Goal: Information Seeking & Learning: Check status

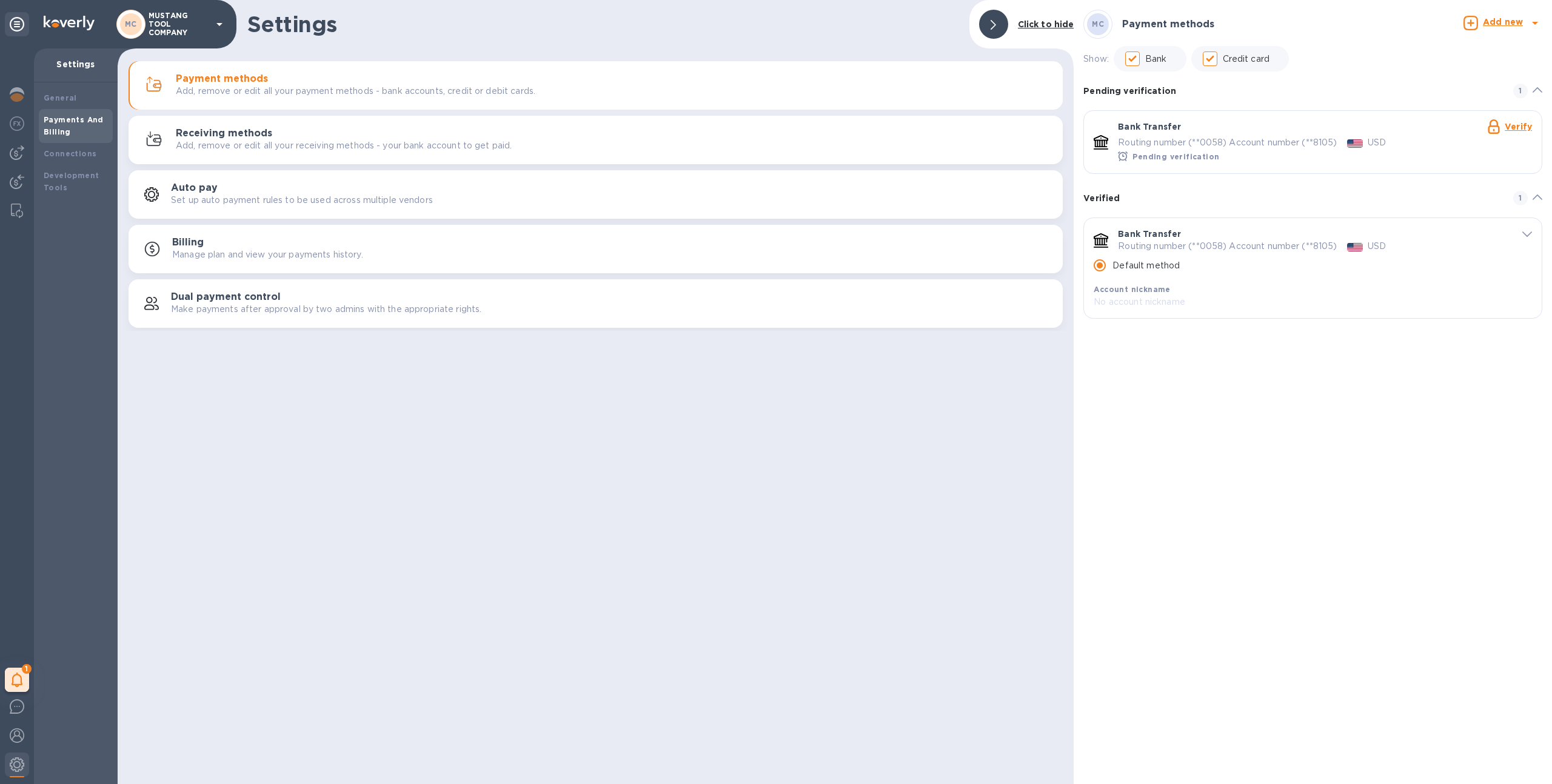
click at [139, 36] on div "MC" at bounding box center [131, 24] width 29 height 29
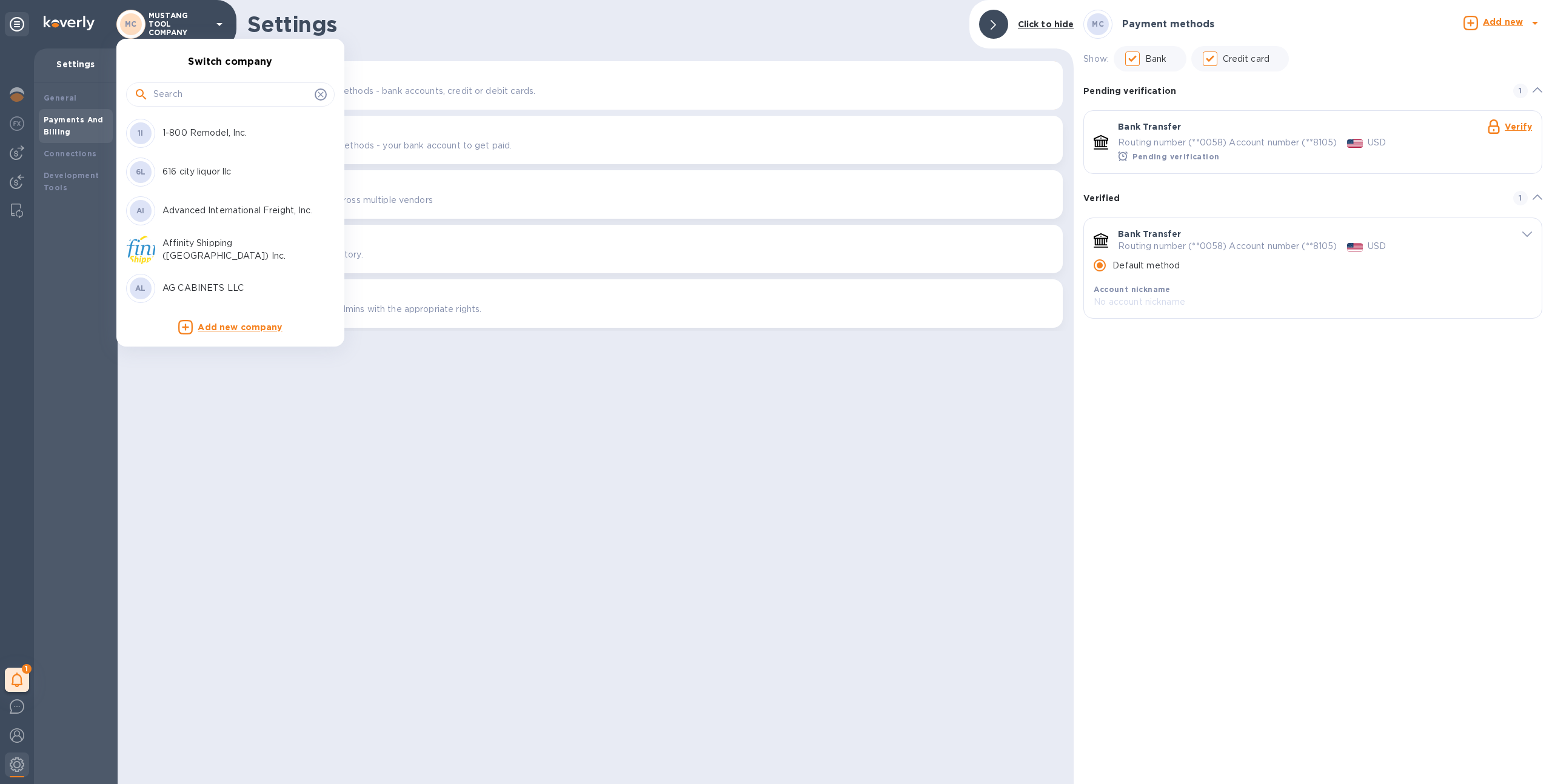
click at [211, 91] on input "text" at bounding box center [232, 94] width 157 height 18
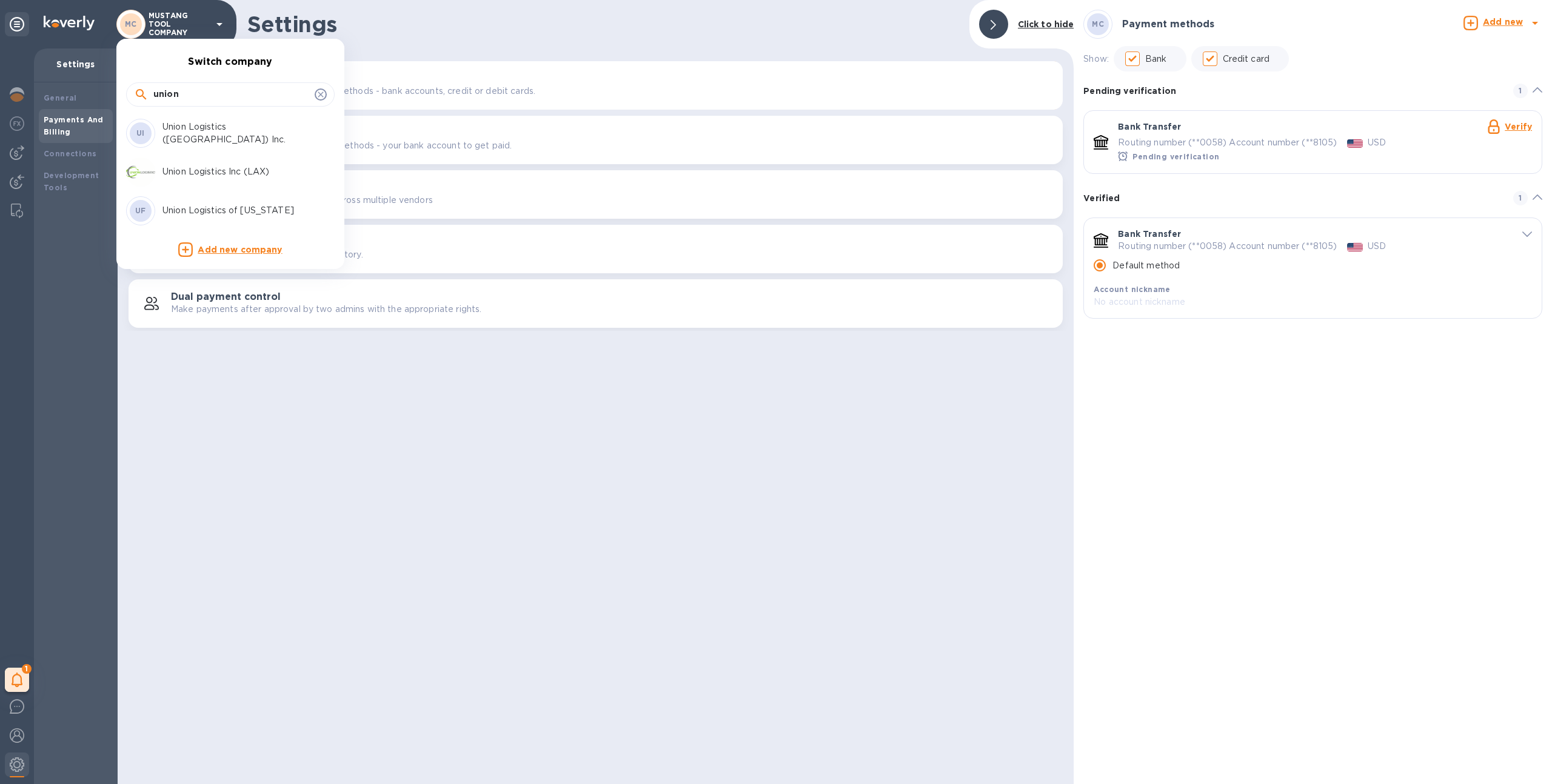
type input "union"
click at [231, 165] on p "Union Logistics Inc (LAX)" at bounding box center [238, 172] width 153 height 13
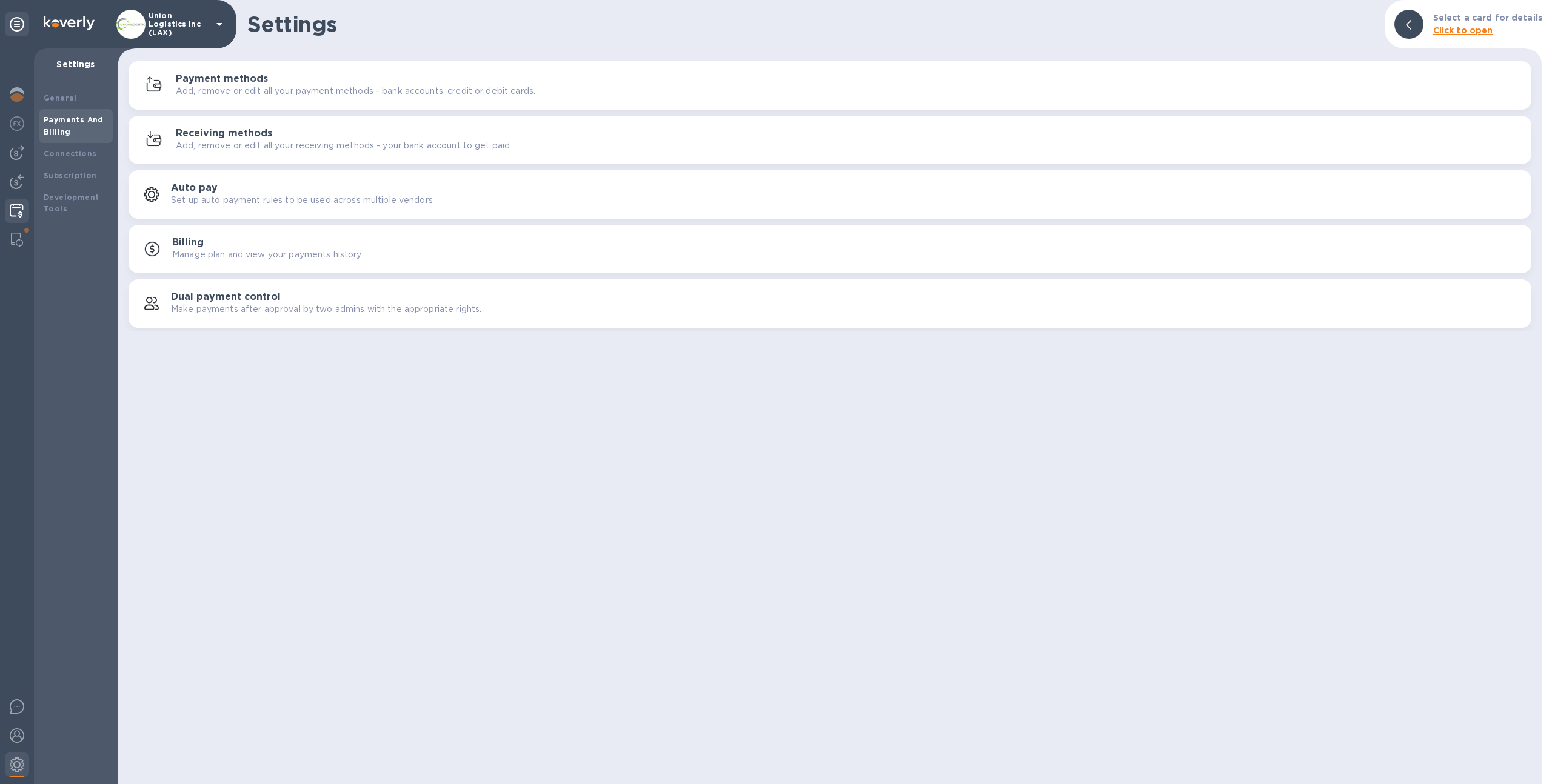
click at [10, 211] on img at bounding box center [16, 211] width 14 height 14
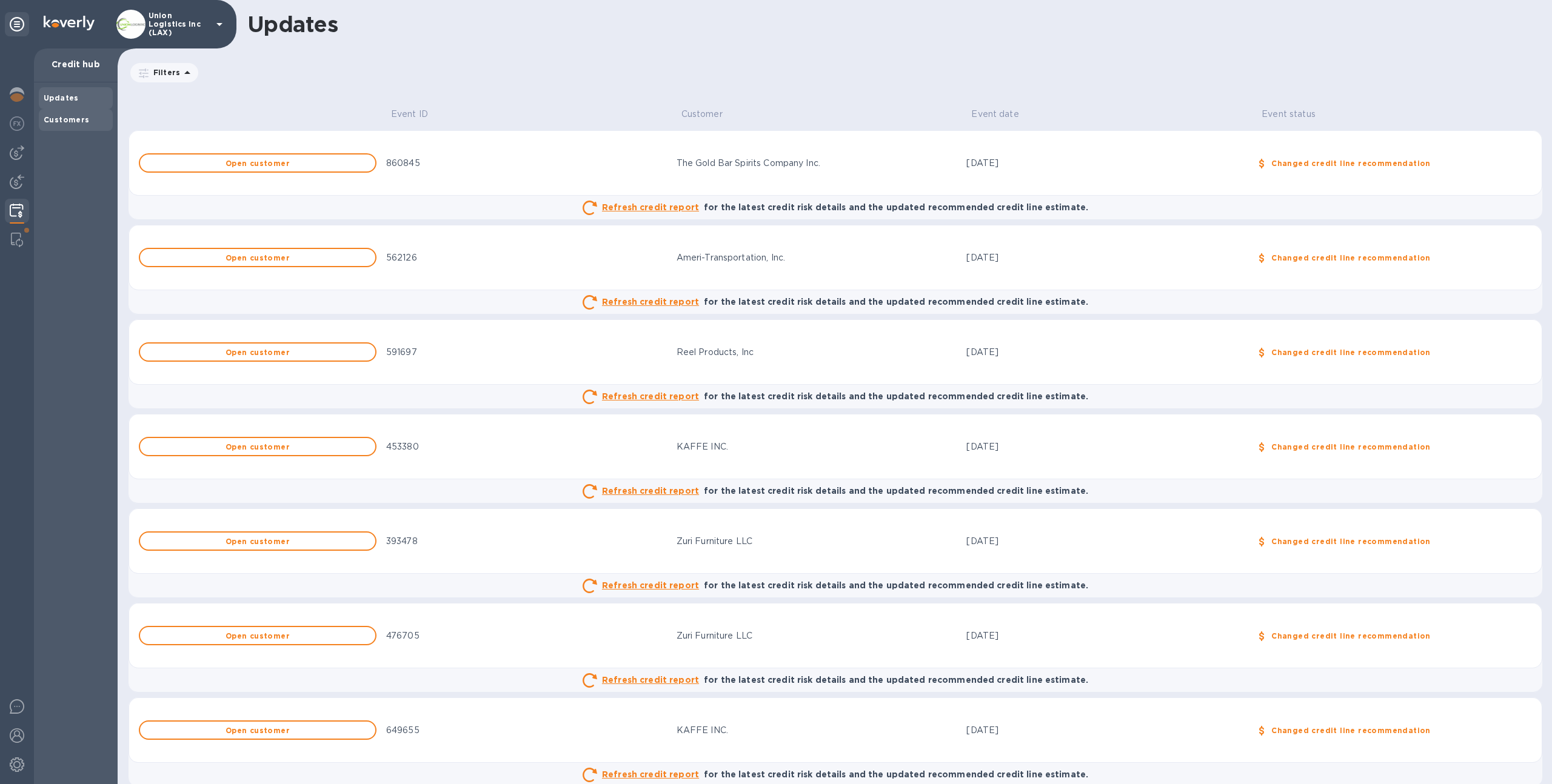
click at [57, 122] on b "Customers" at bounding box center [67, 120] width 46 height 9
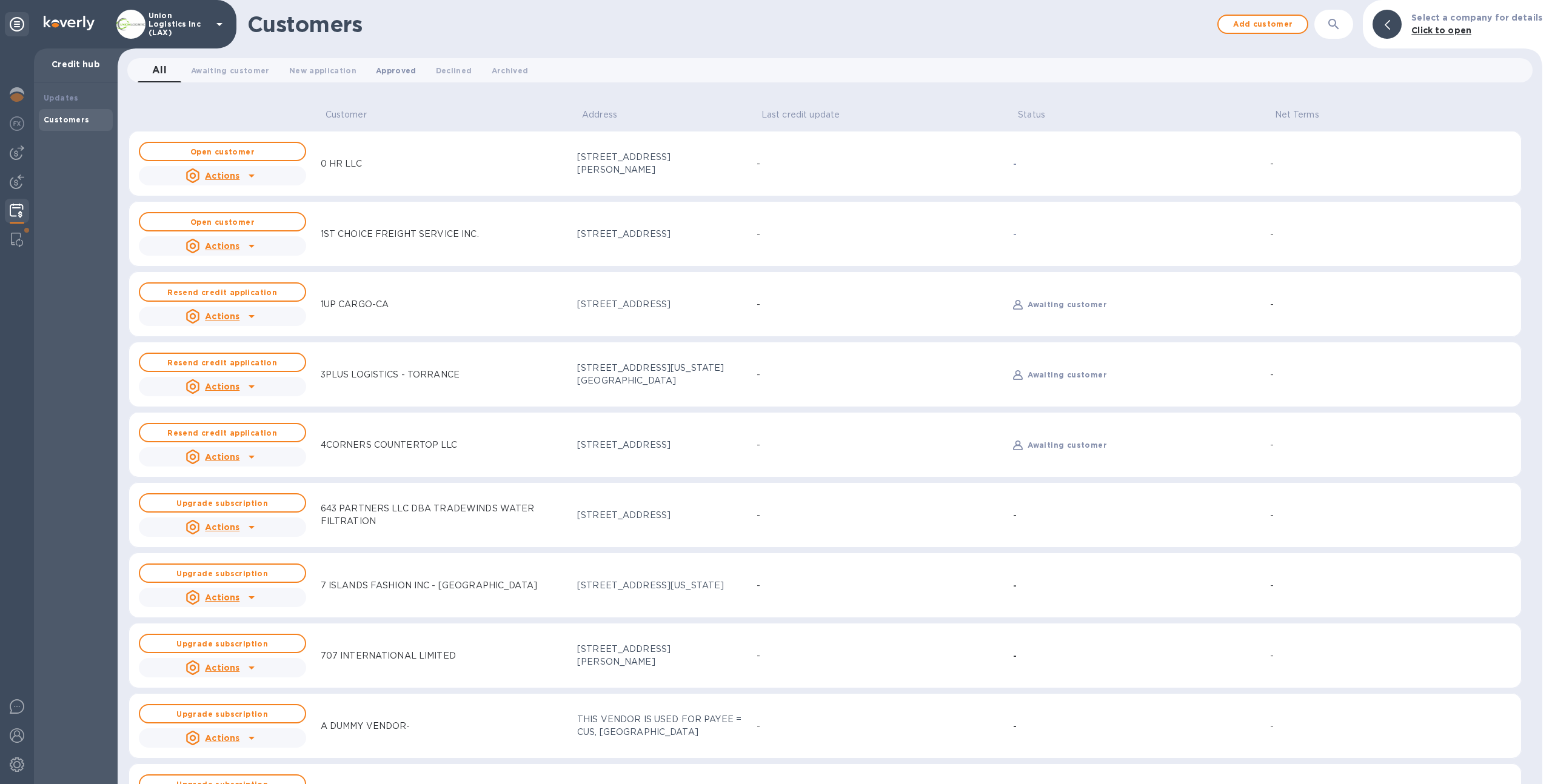
click at [376, 67] on span "Approved 0" at bounding box center [397, 71] width 41 height 13
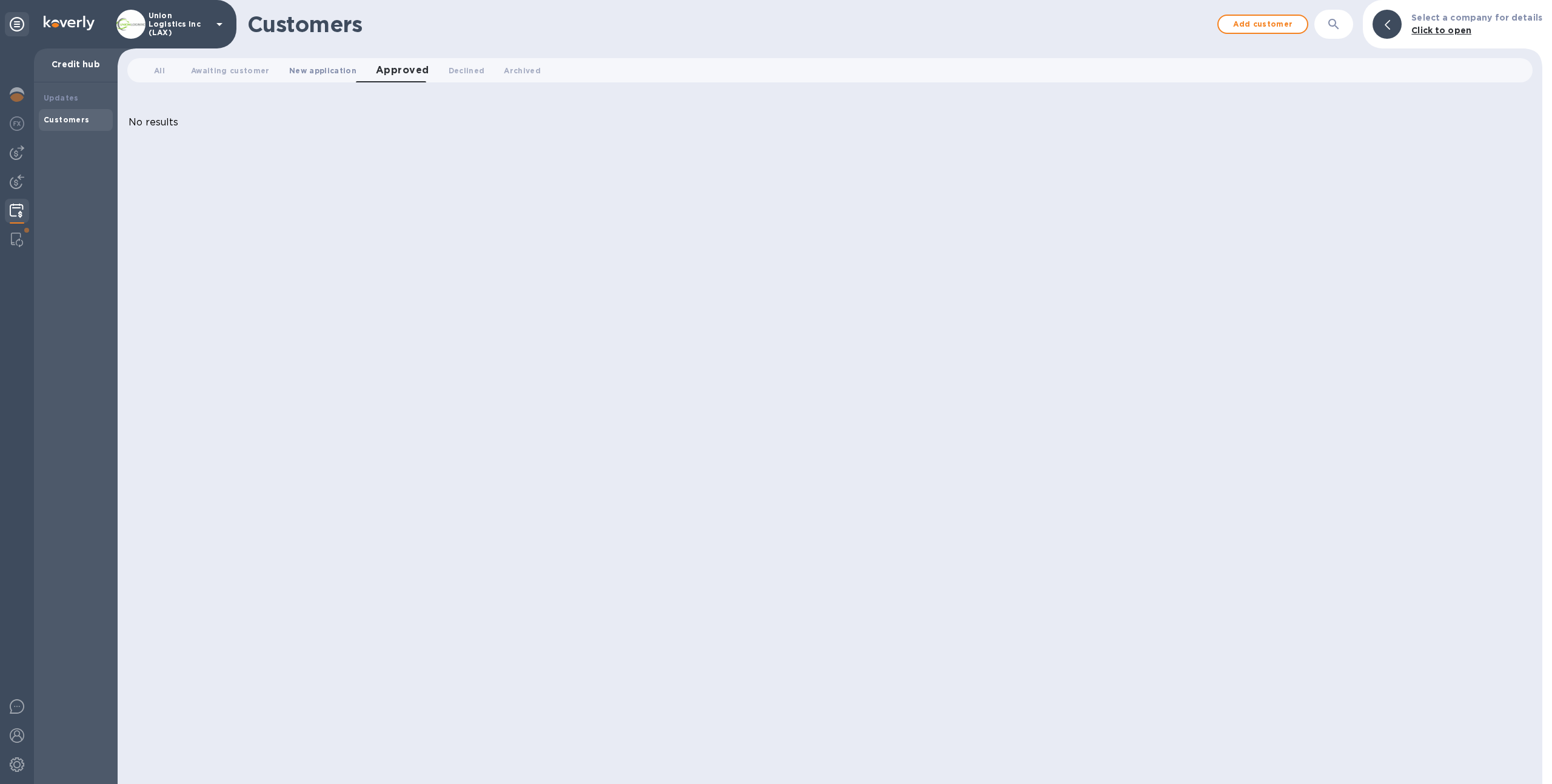
click at [330, 76] on span "New application 0" at bounding box center [323, 71] width 67 height 13
click at [395, 65] on span "Approved 0" at bounding box center [415, 71] width 41 height 13
click at [449, 70] on span "Declined 0" at bounding box center [467, 71] width 36 height 13
click at [505, 68] on span "Archived 0" at bounding box center [519, 71] width 37 height 13
click at [289, 65] on span "New application 0" at bounding box center [323, 71] width 67 height 13
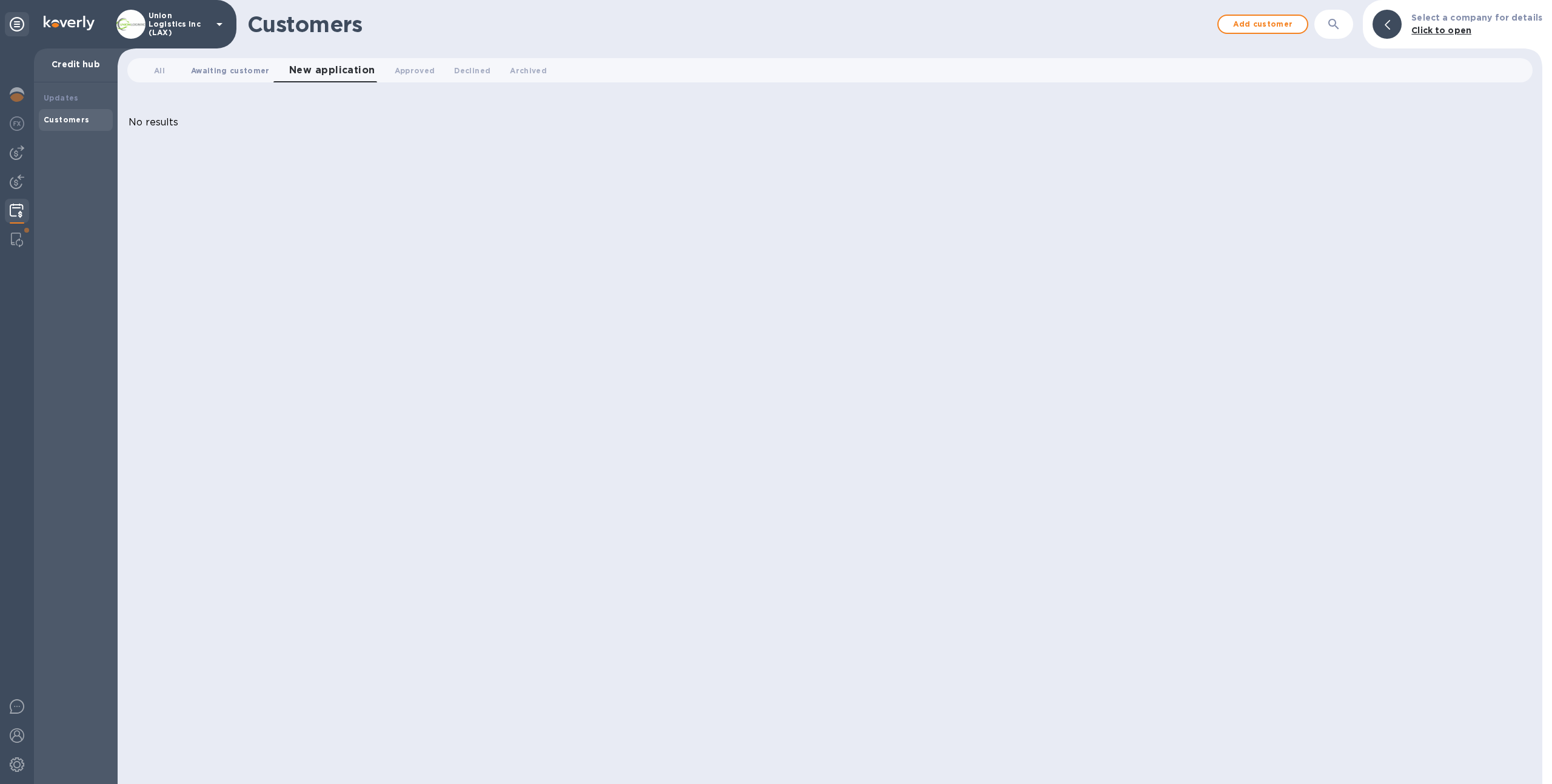
click at [213, 73] on span "Awaiting customer 0" at bounding box center [230, 71] width 79 height 13
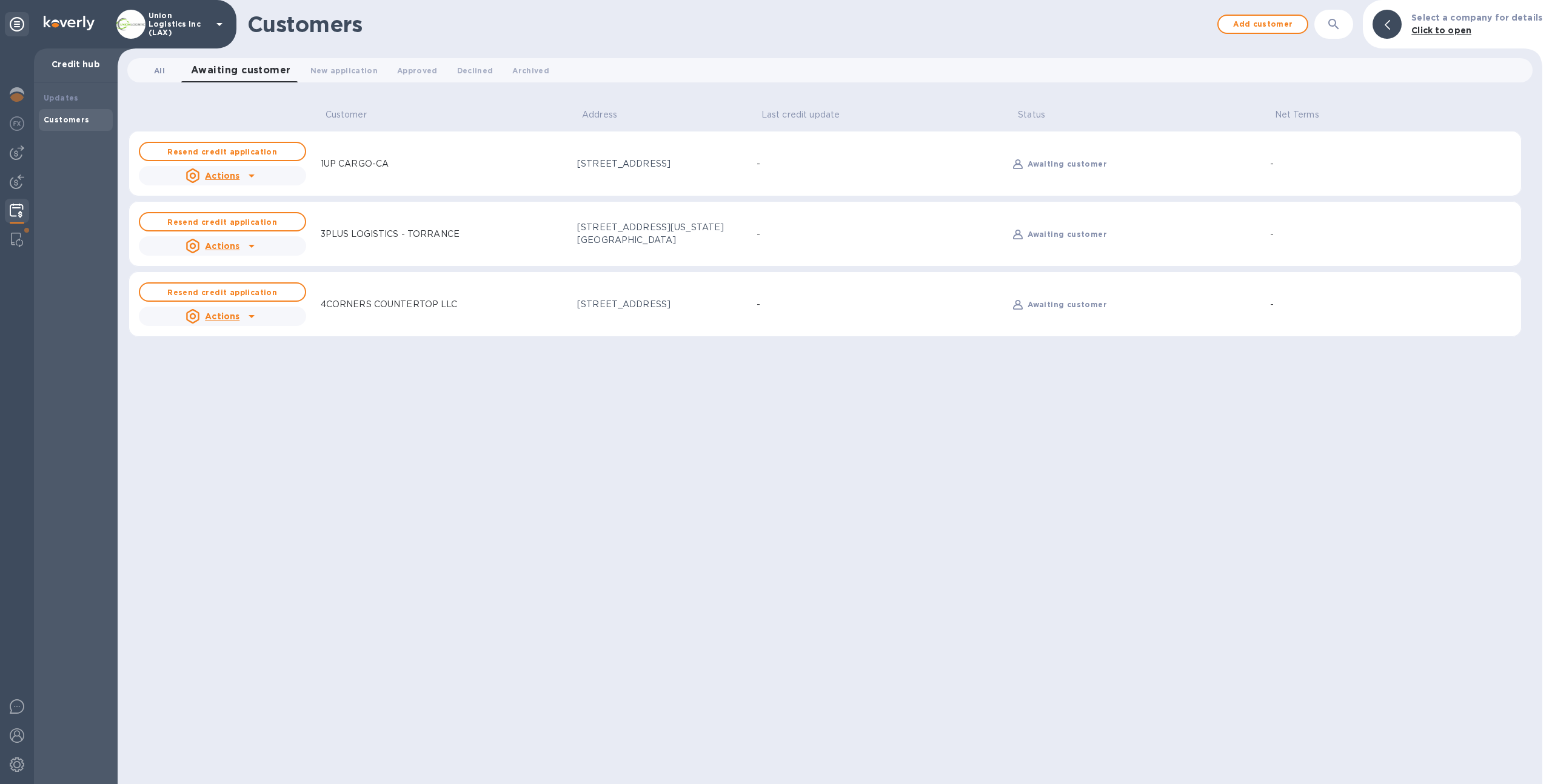
click at [169, 64] on span "All 0" at bounding box center [159, 71] width 24 height 13
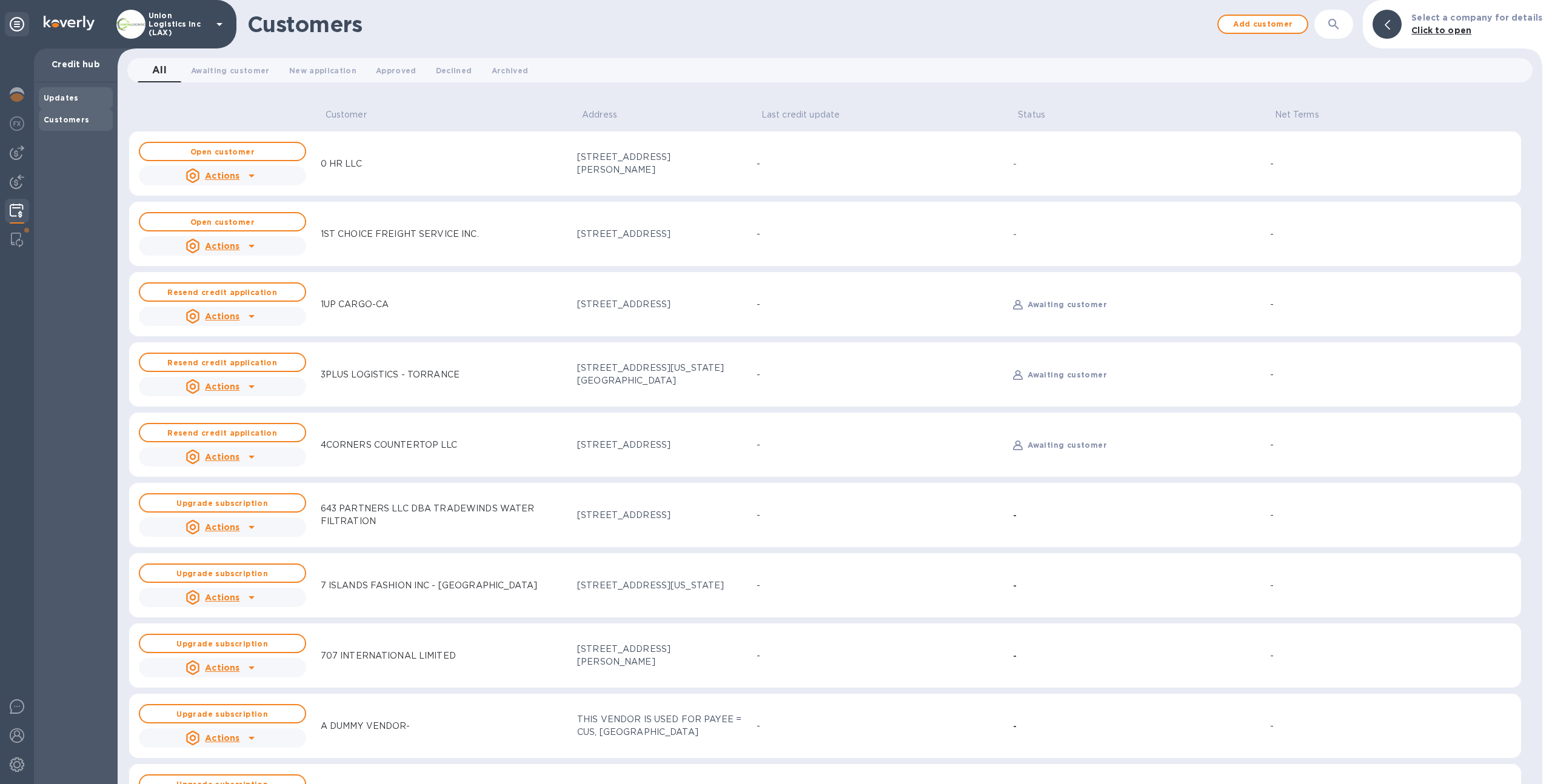
click at [80, 91] on div "Updates" at bounding box center [76, 98] width 74 height 22
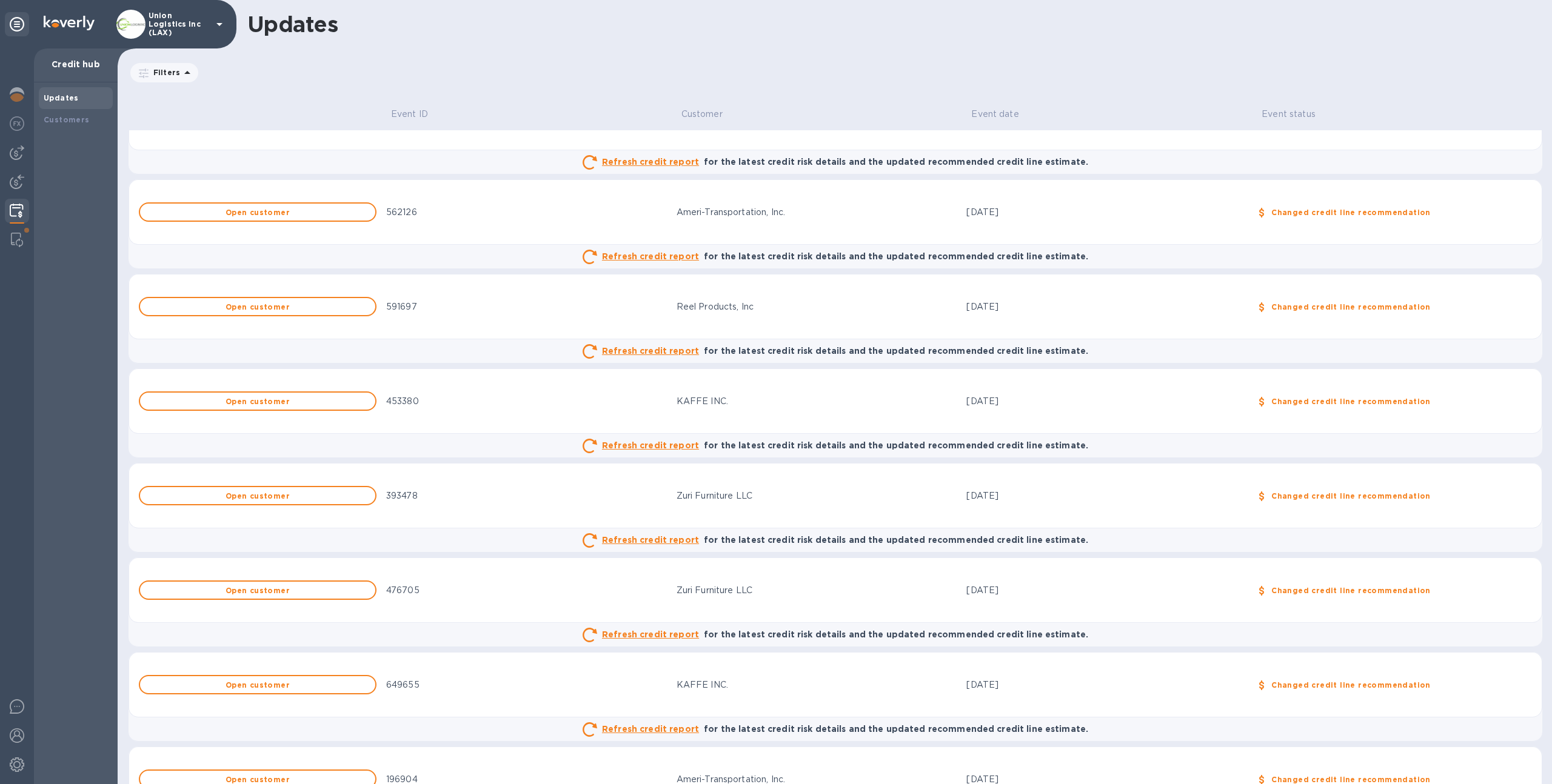
scroll to position [47, 0]
click at [313, 214] on span "Open customer" at bounding box center [258, 210] width 216 height 8
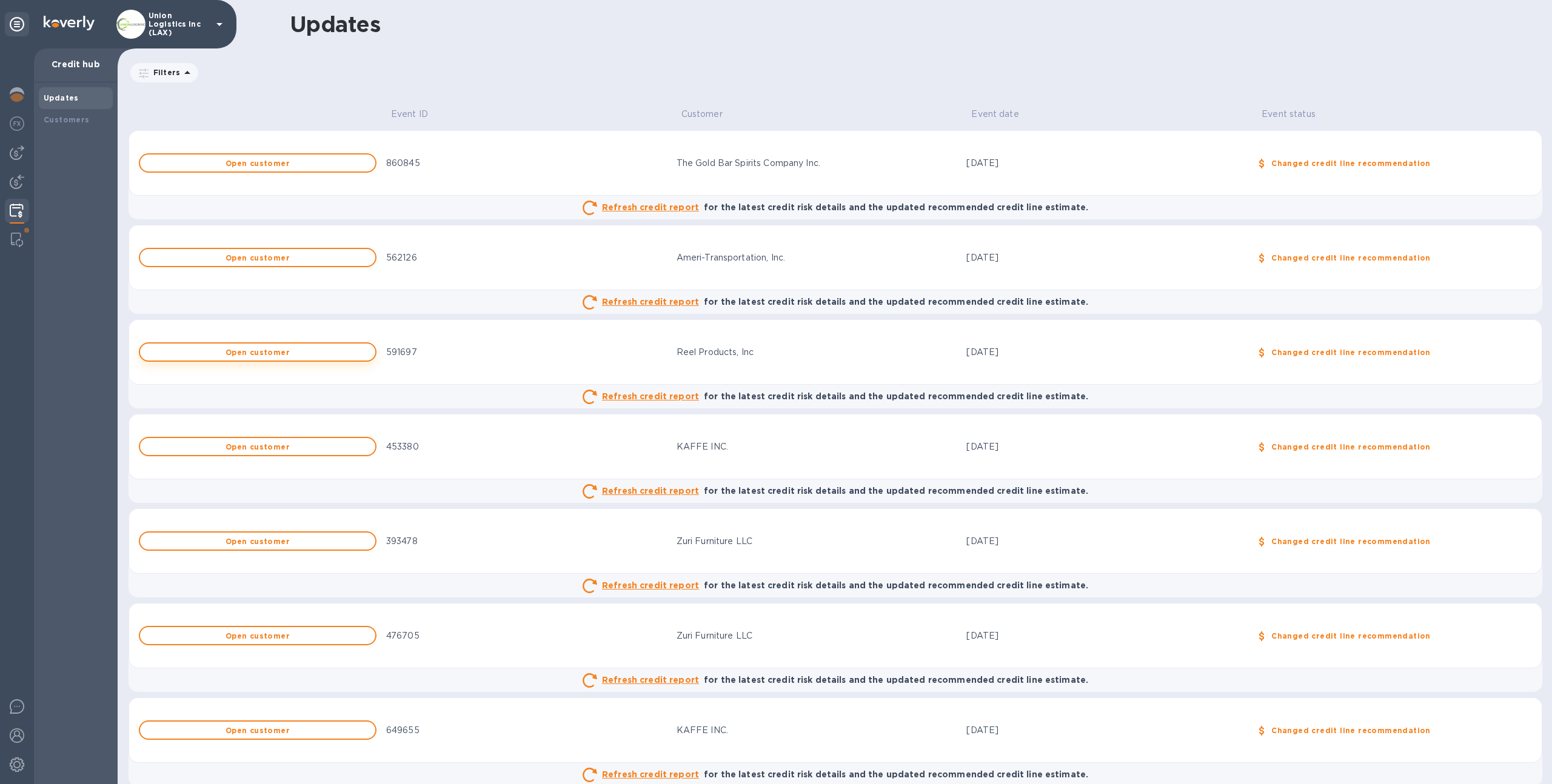
click at [316, 357] on button "Open customer" at bounding box center [258, 352] width 238 height 20
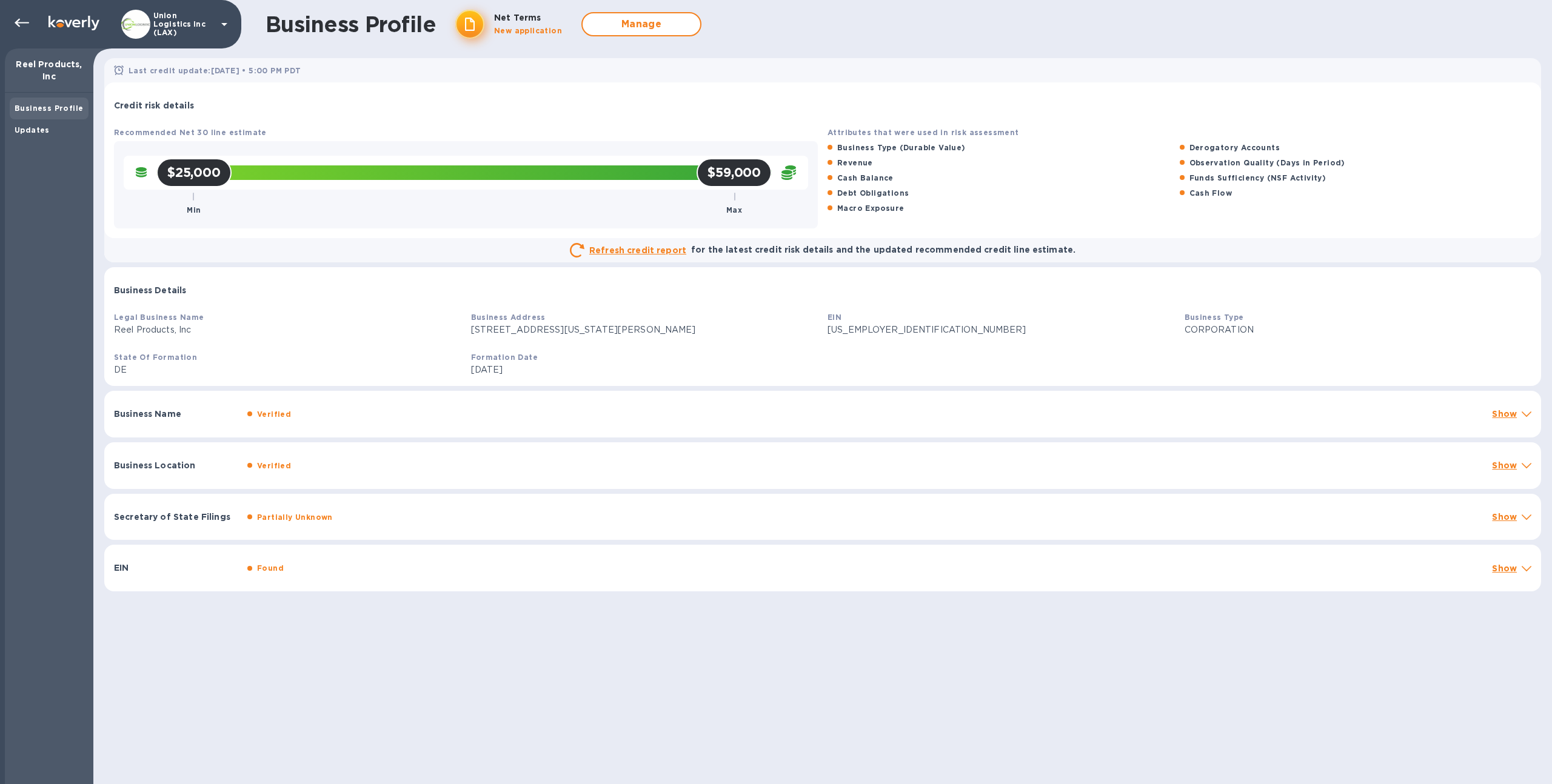
scroll to position [2, 0]
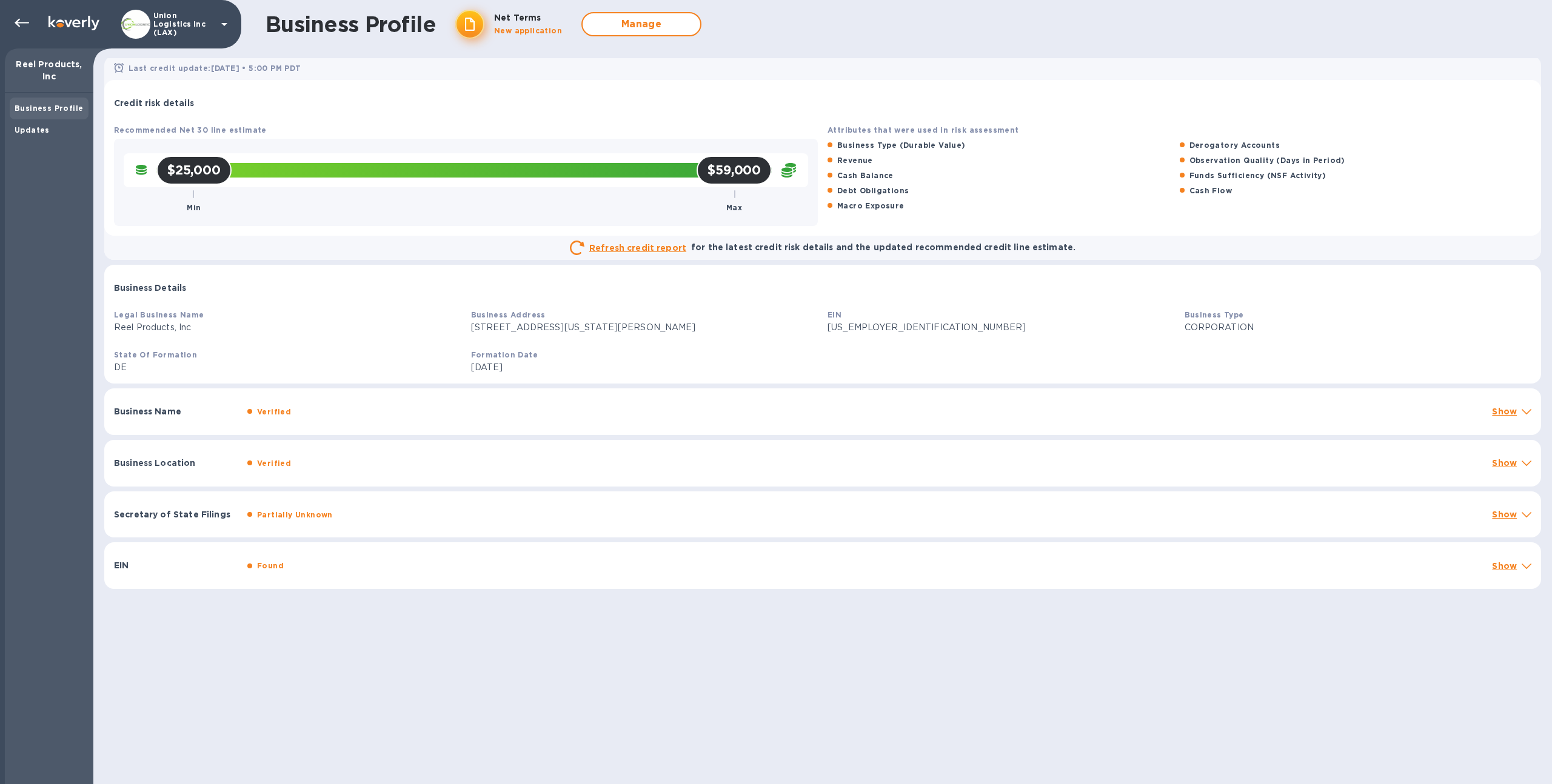
click at [485, 417] on div "Verified" at bounding box center [865, 412] width 1240 height 17
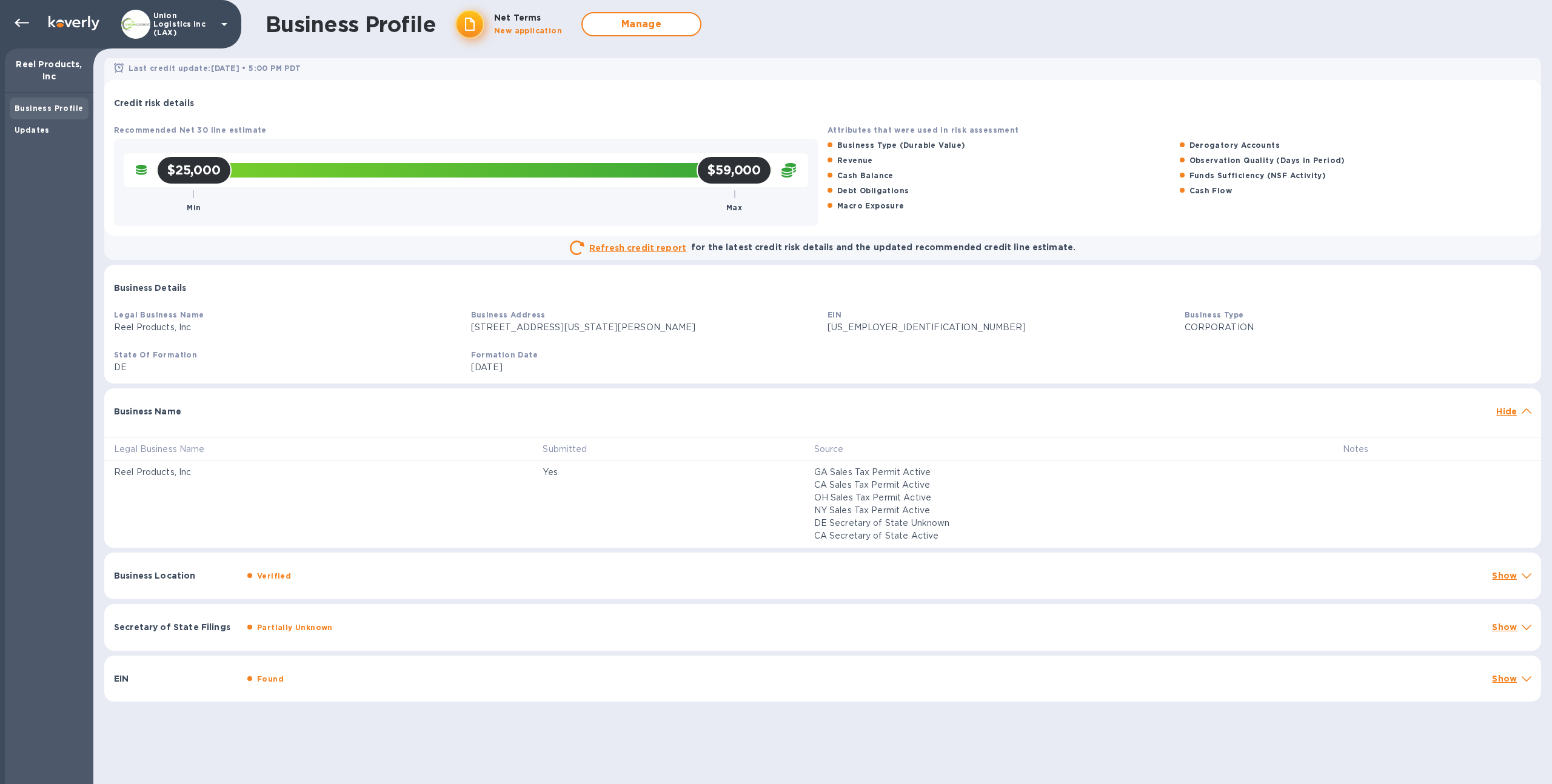
click at [526, 577] on div "Verified" at bounding box center [865, 576] width 1240 height 17
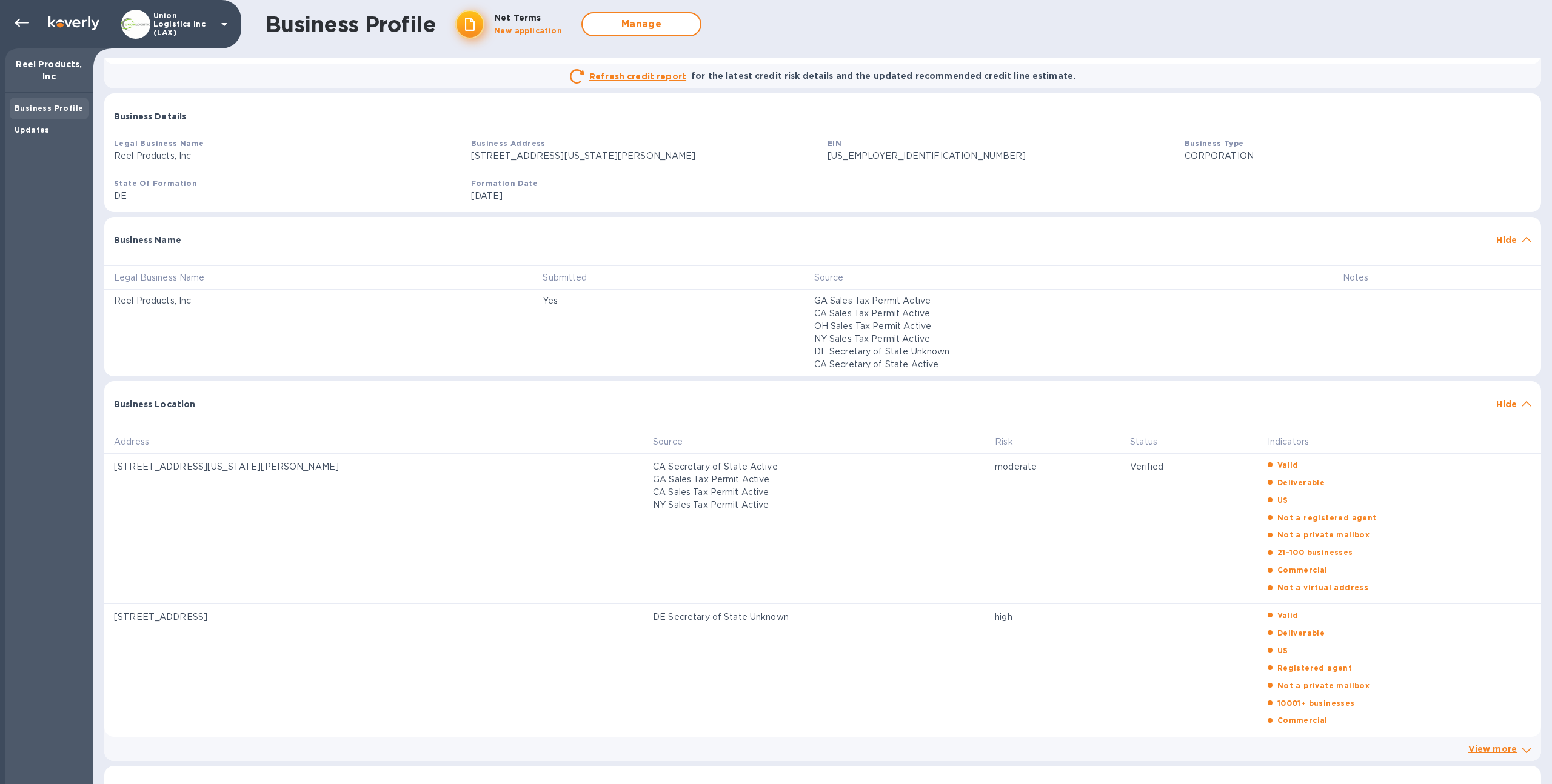
scroll to position [257, 0]
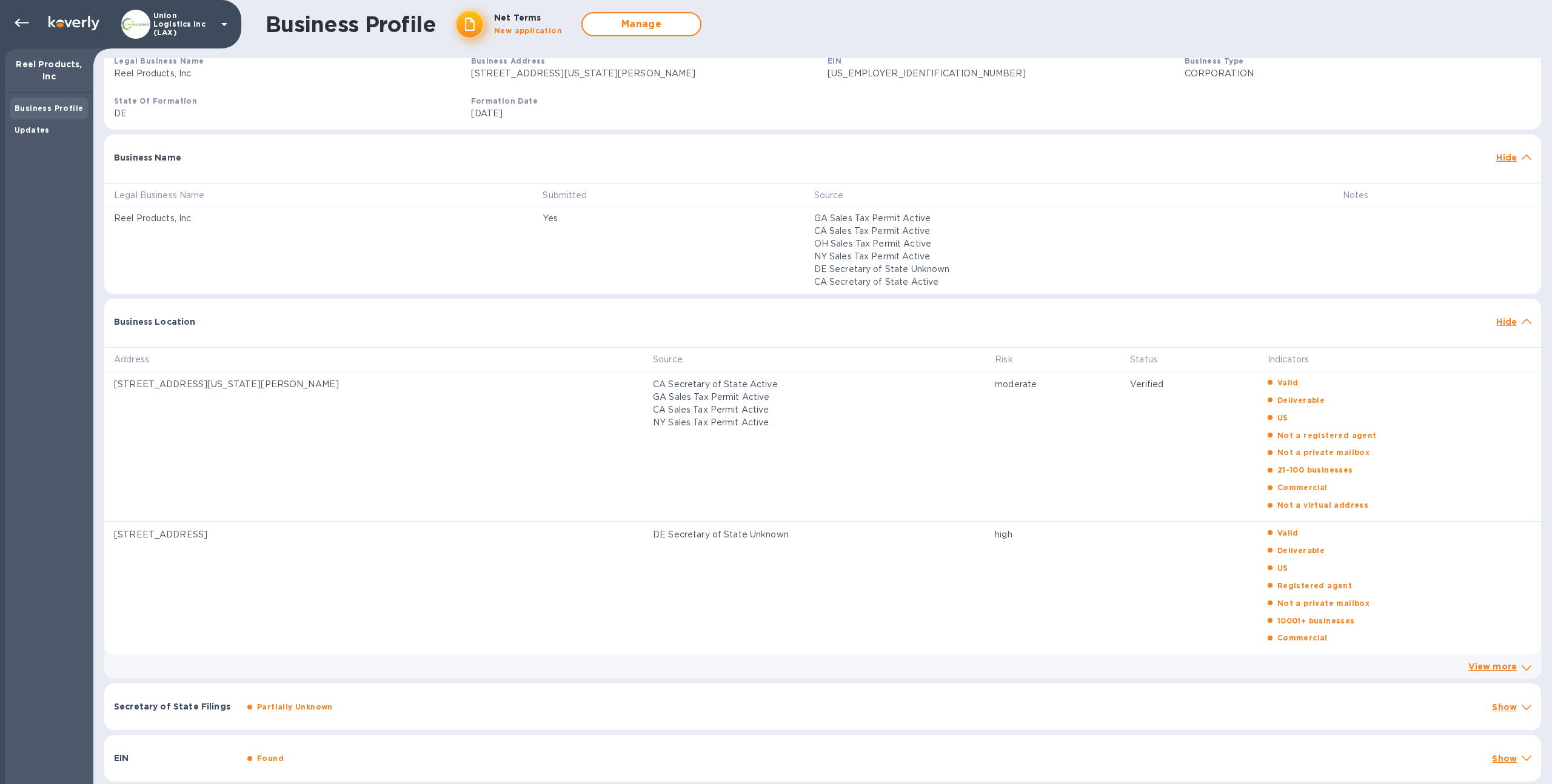
click at [525, 701] on div "Partially Unknown" at bounding box center [865, 707] width 1240 height 17
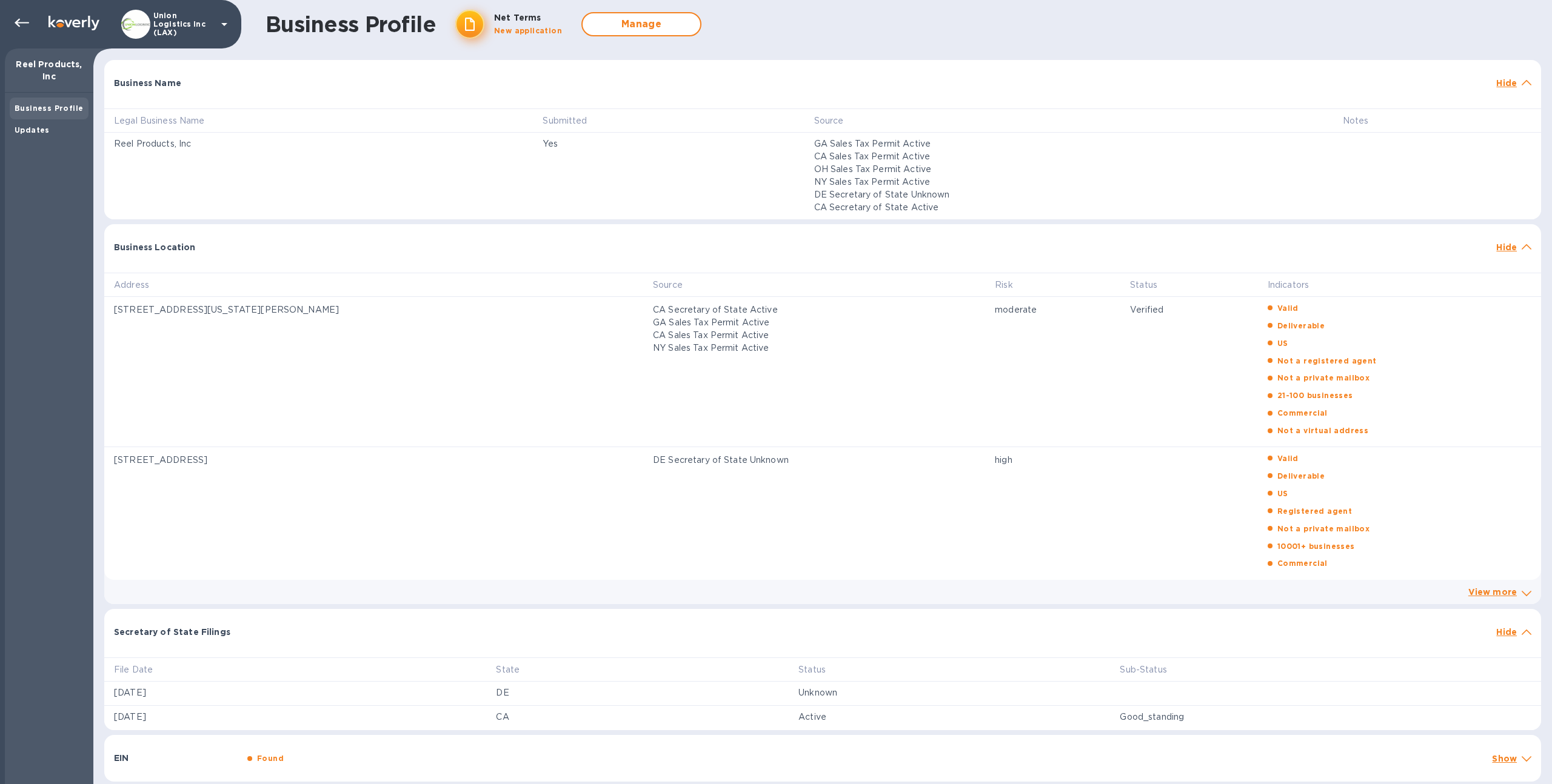
click at [537, 770] on div "EIN Found Show" at bounding box center [823, 759] width 1437 height 46
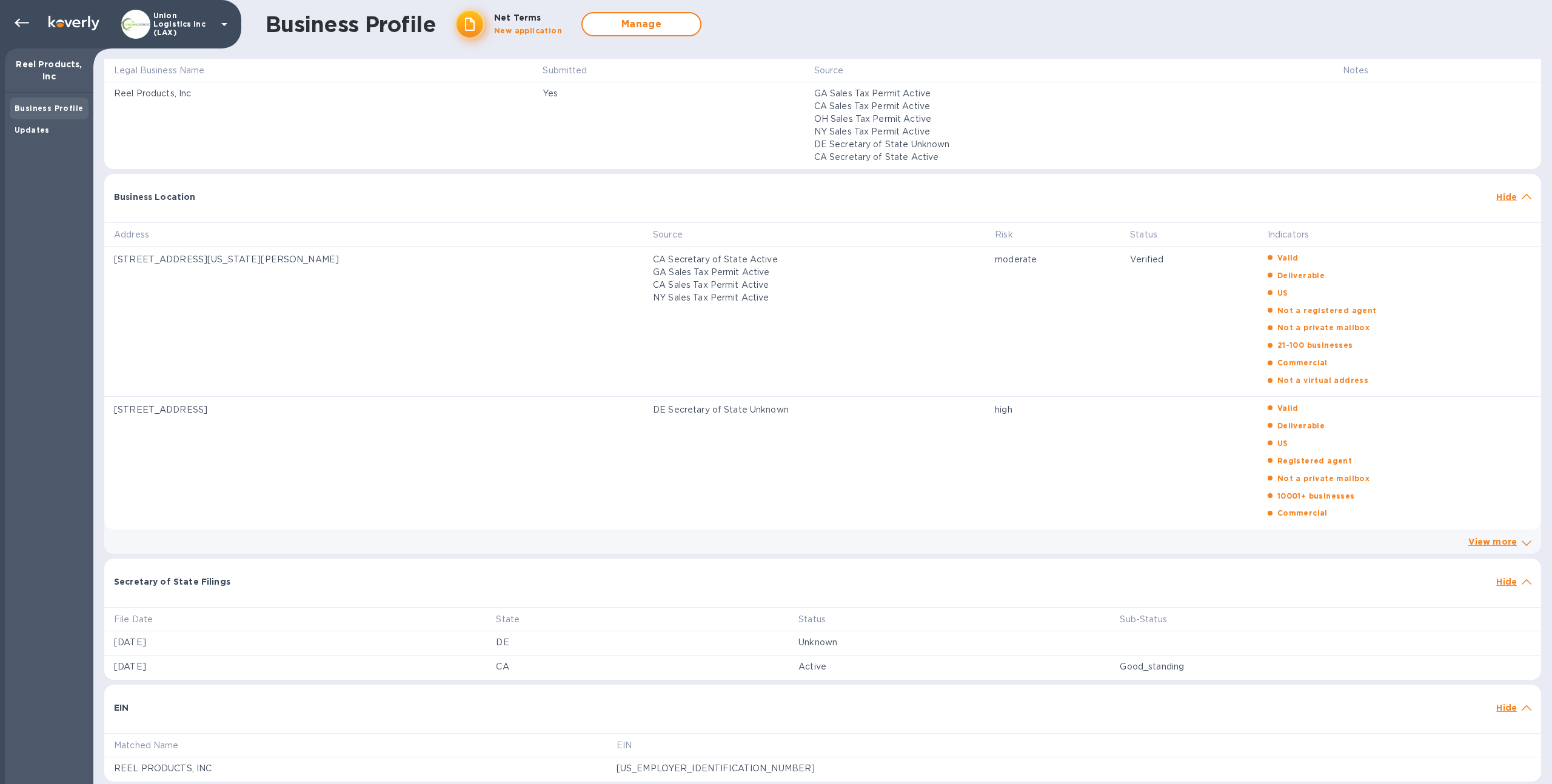
scroll to position [0, 0]
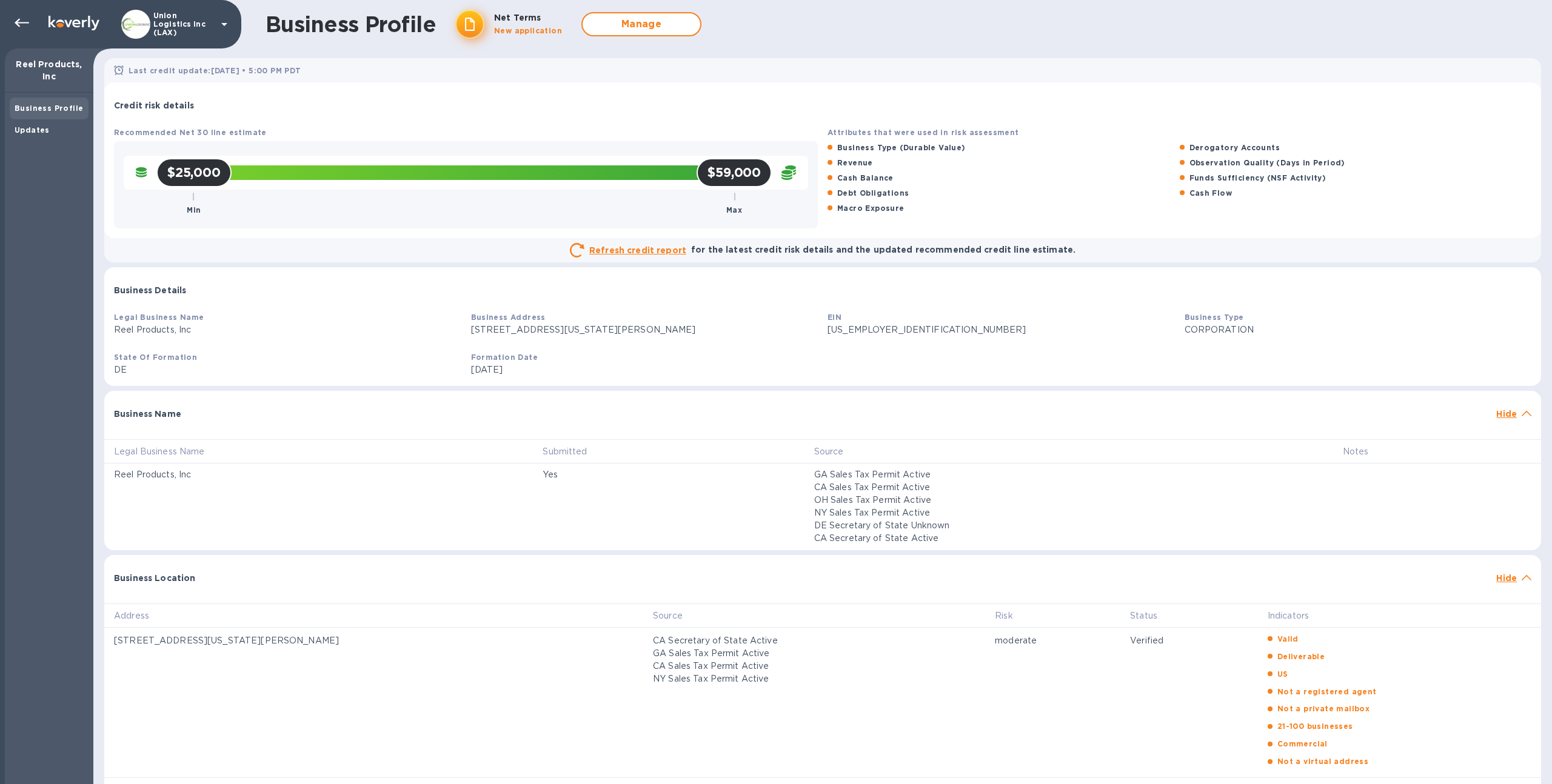
click at [60, 112] on b "Business Profile" at bounding box center [49, 108] width 69 height 9
click at [65, 105] on b "Business Profile" at bounding box center [49, 108] width 69 height 9
click at [57, 132] on div "Updates" at bounding box center [49, 130] width 69 height 12
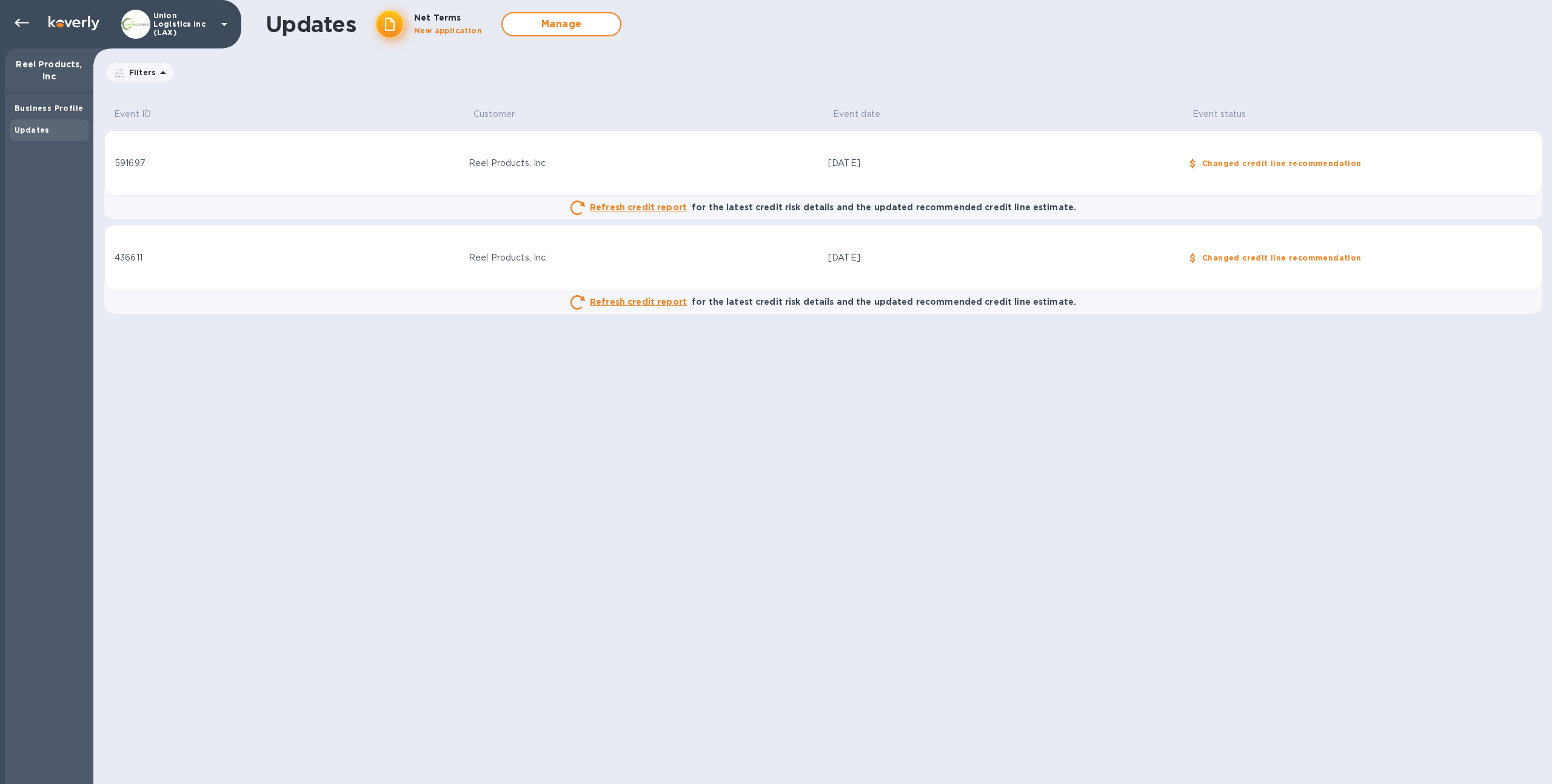
click at [352, 264] on div "436611" at bounding box center [286, 258] width 344 height 13
click at [63, 112] on b "Business Profile" at bounding box center [49, 108] width 69 height 9
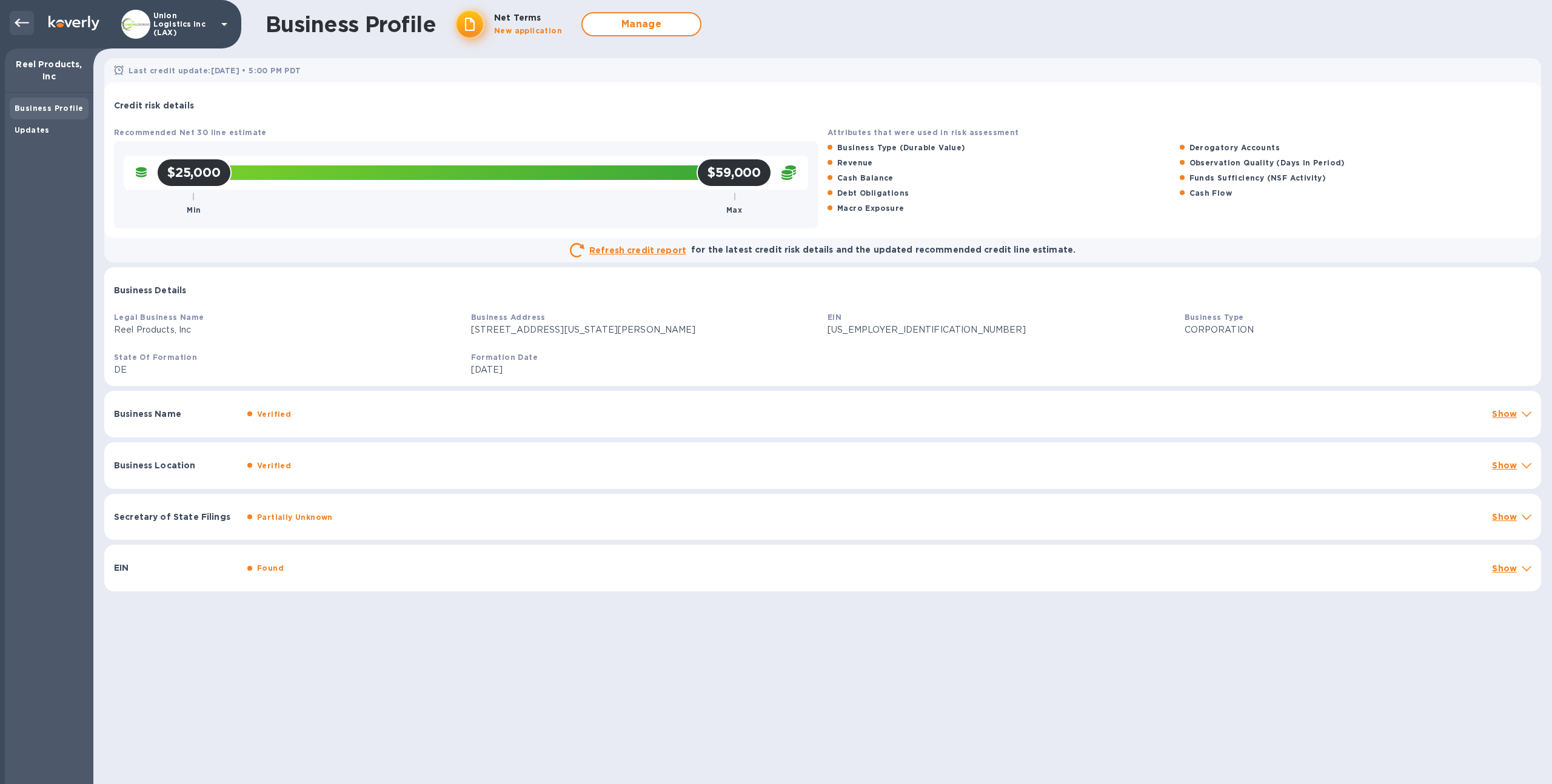
click at [14, 13] on div at bounding box center [21, 22] width 24 height 24
click at [20, 33] on div at bounding box center [21, 22] width 24 height 24
click at [20, 32] on div at bounding box center [21, 22] width 24 height 24
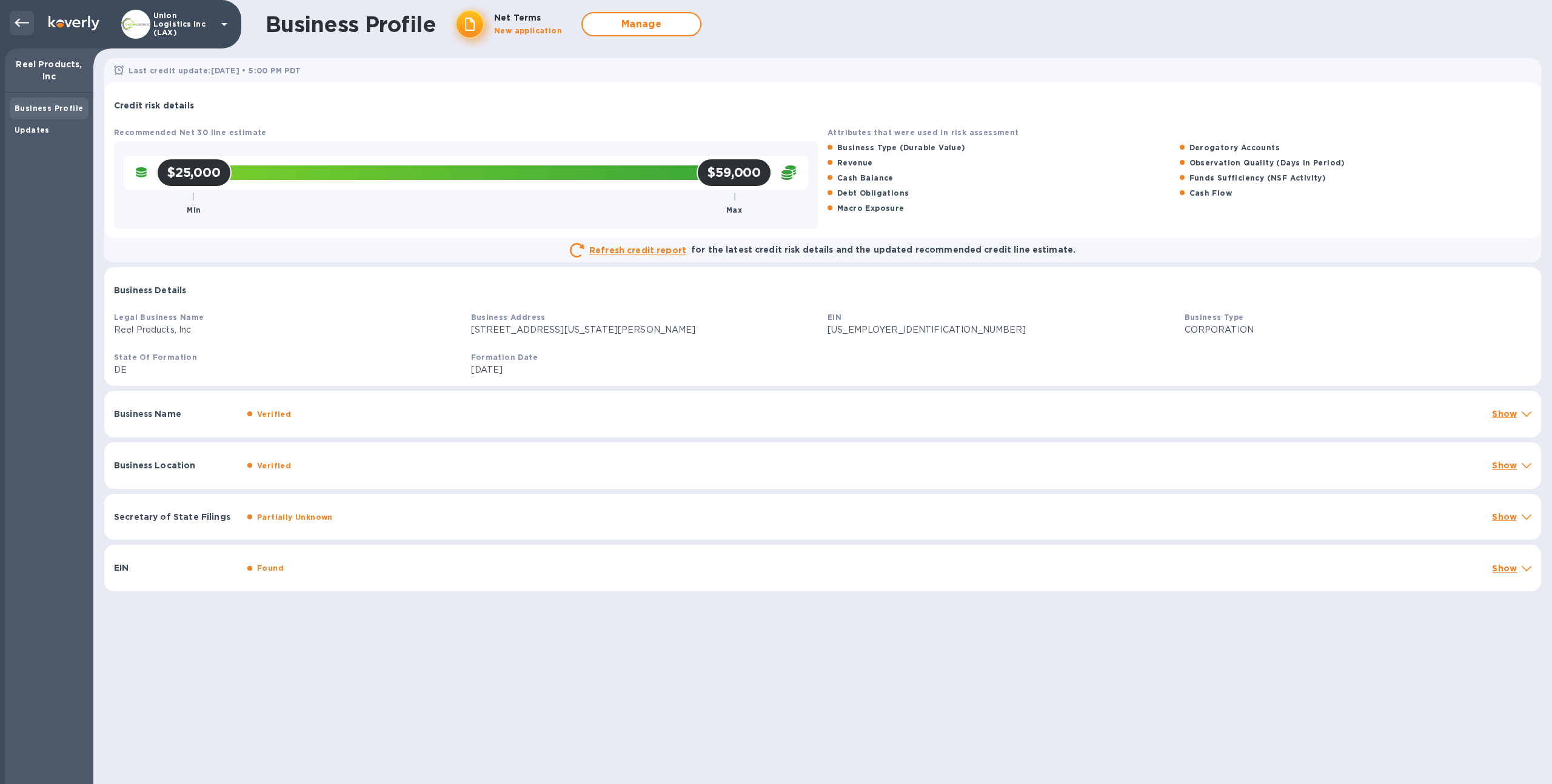
click at [20, 32] on div at bounding box center [21, 22] width 24 height 24
click at [44, 127] on b "Updates" at bounding box center [32, 130] width 36 height 9
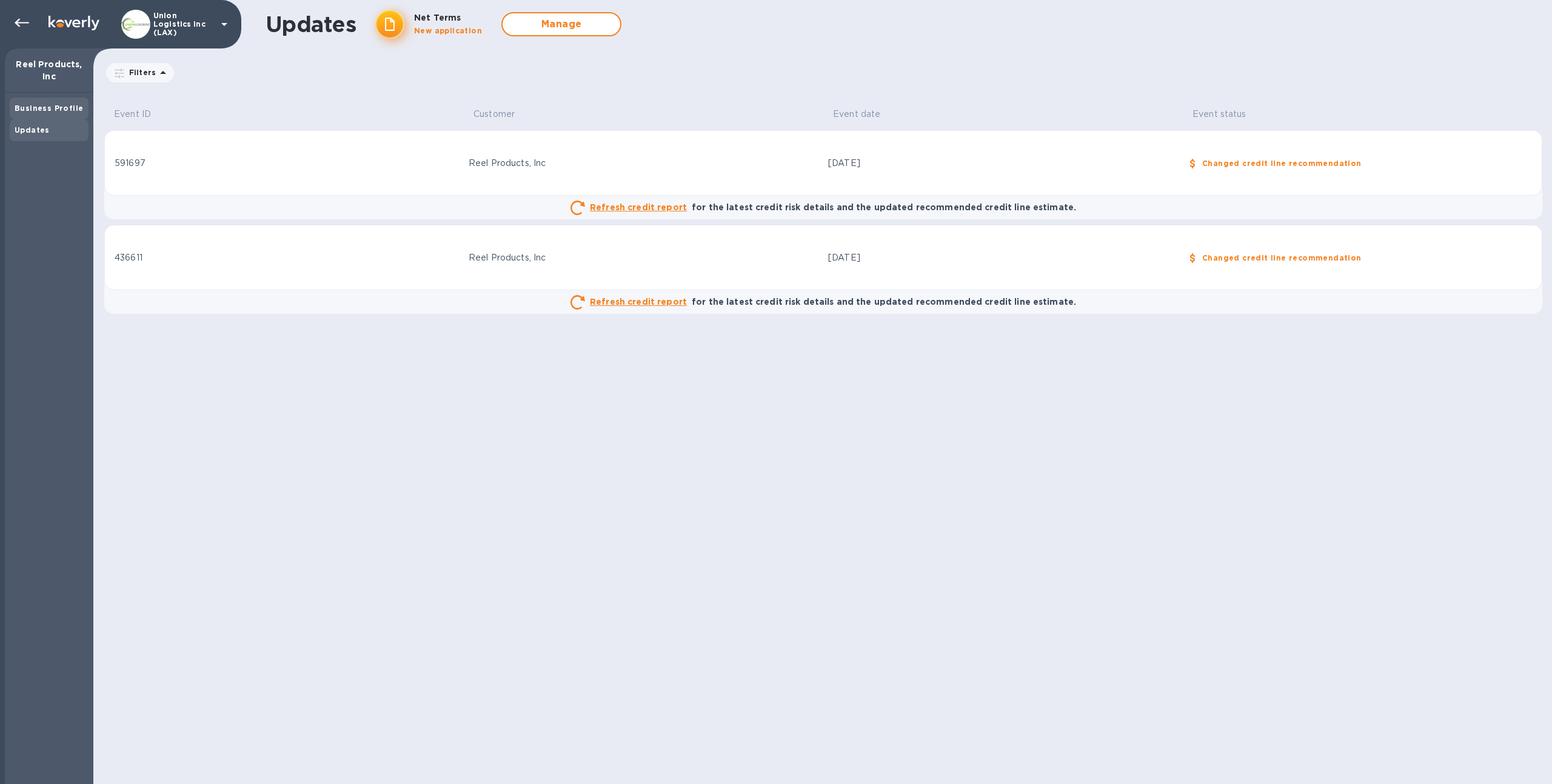
click at [39, 98] on div "Business Profile" at bounding box center [49, 109] width 79 height 22
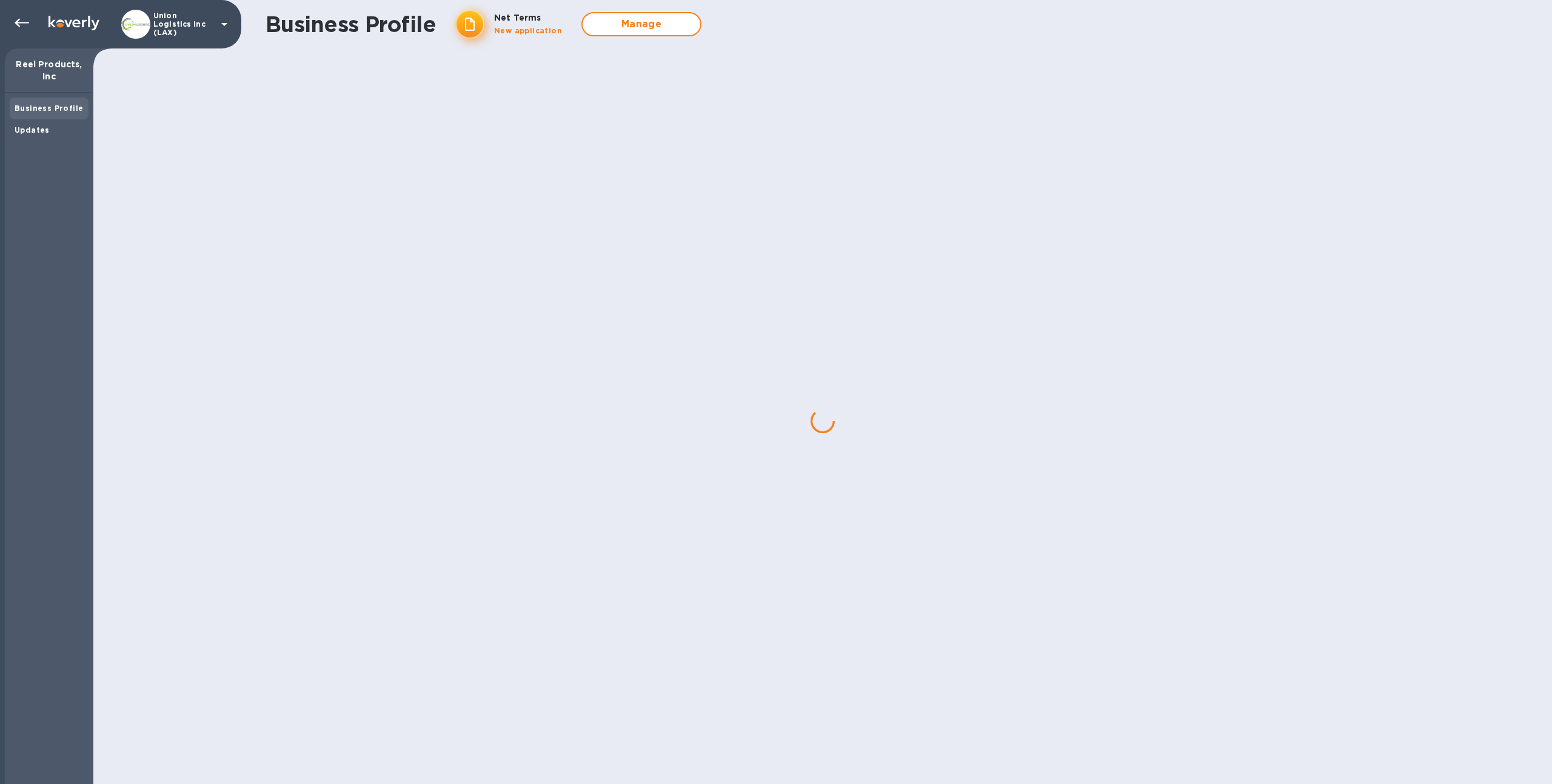
click at [39, 98] on div "Business Profile" at bounding box center [49, 109] width 79 height 22
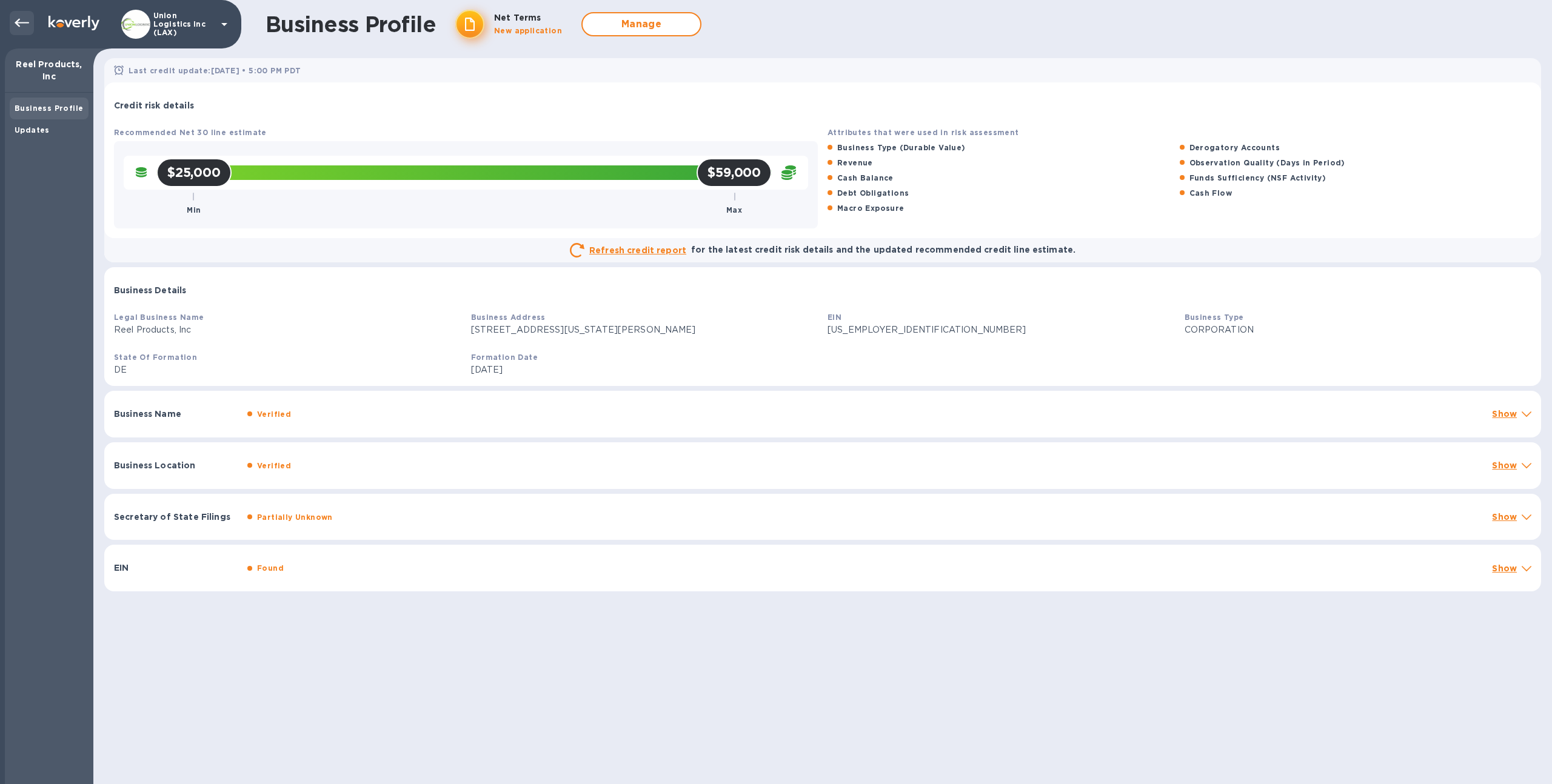
click at [15, 24] on icon at bounding box center [22, 23] width 14 height 14
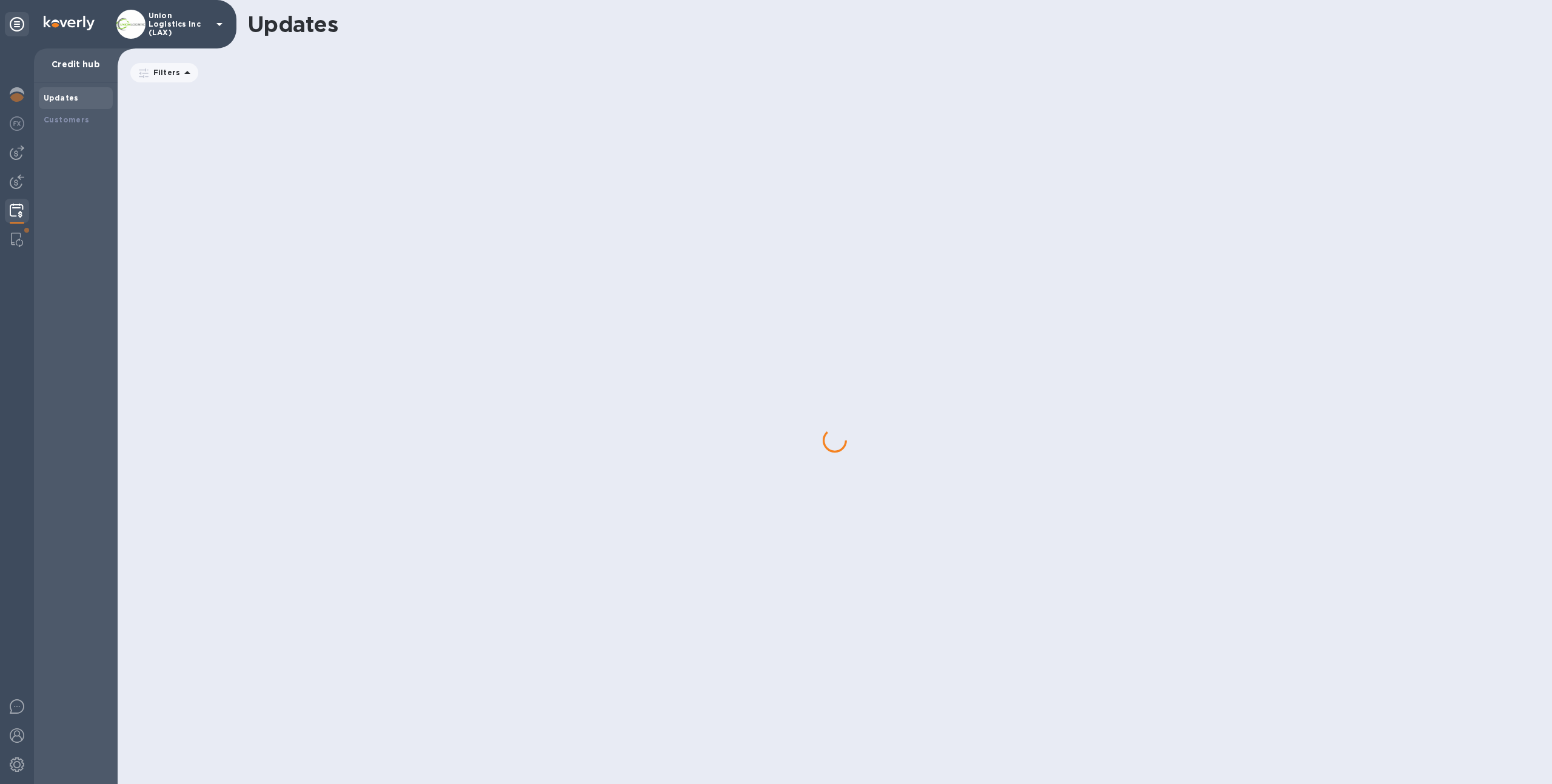
click at [15, 24] on icon at bounding box center [17, 24] width 14 height 14
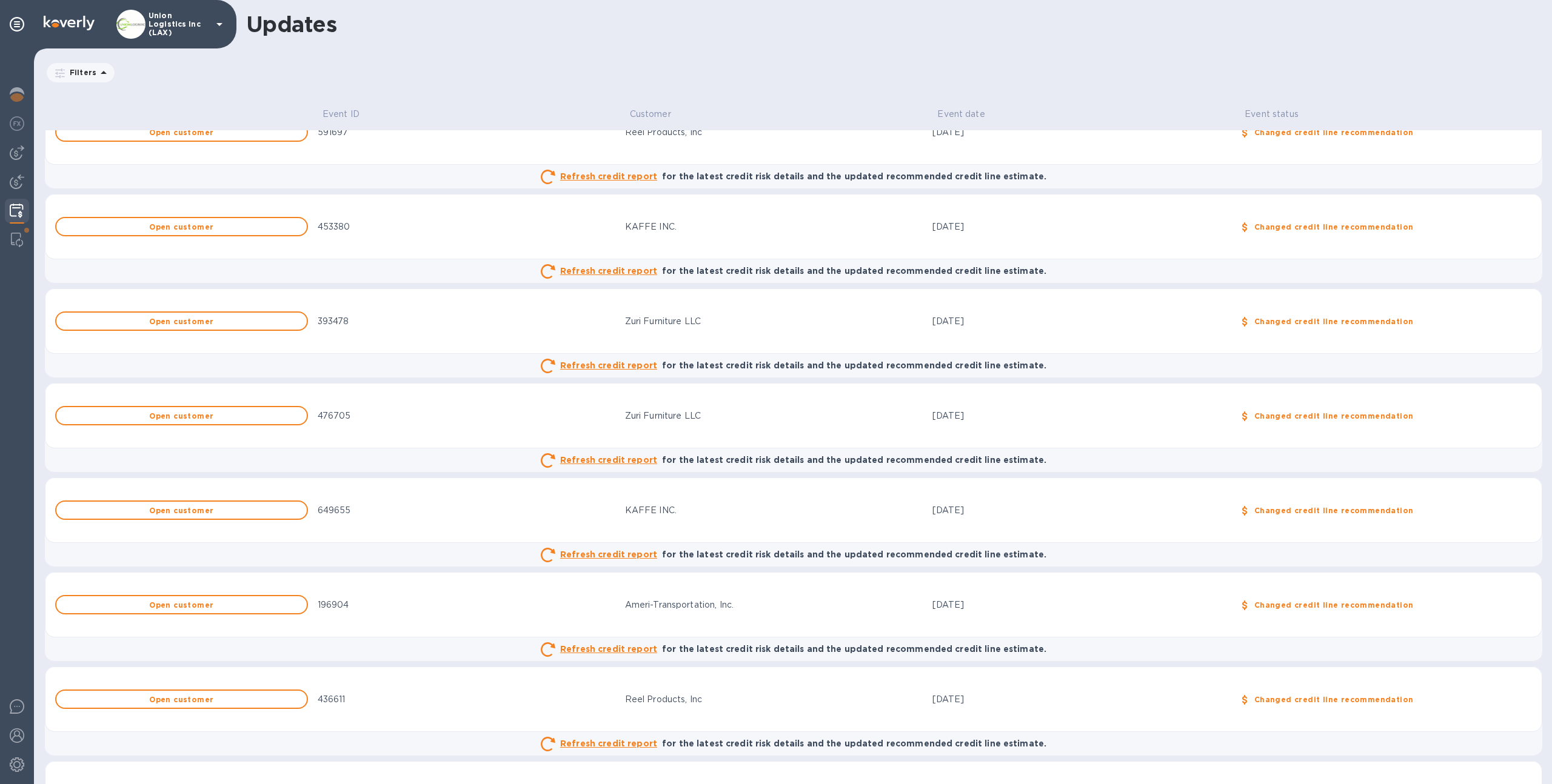
scroll to position [217, 0]
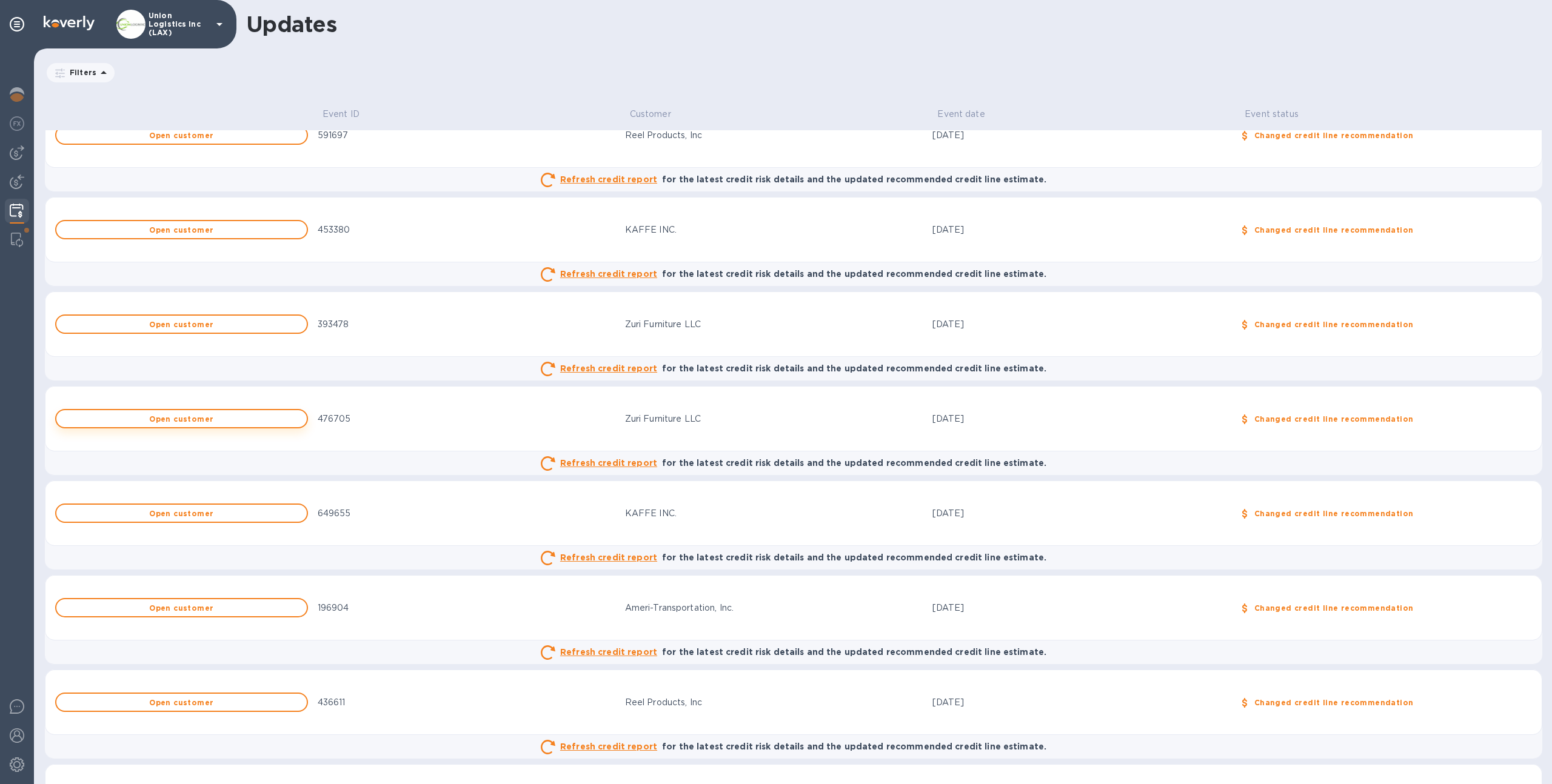
click at [217, 422] on button "Open customer" at bounding box center [181, 419] width 253 height 20
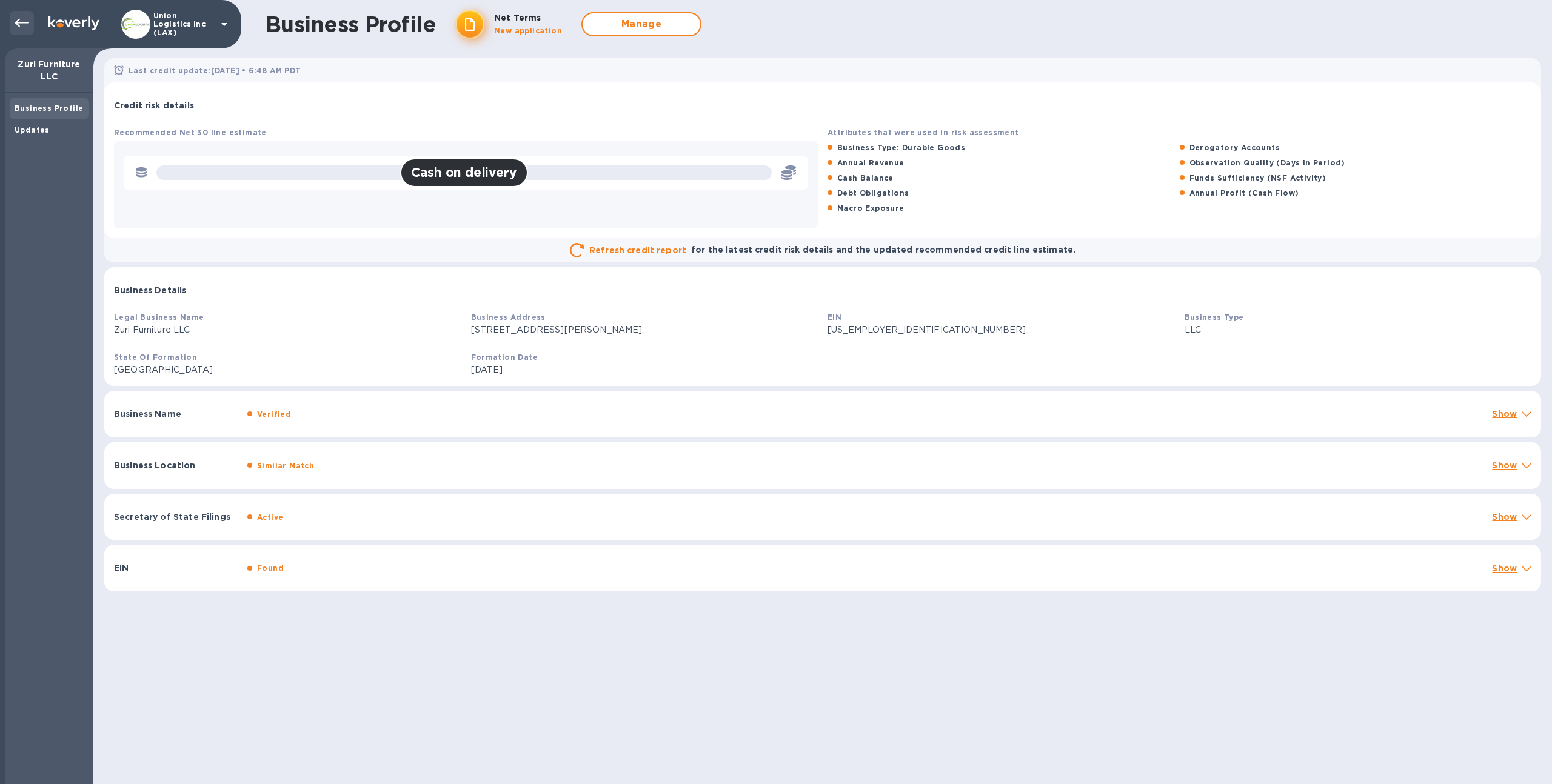
click at [22, 31] on div at bounding box center [21, 22] width 24 height 24
click at [18, 20] on icon at bounding box center [22, 23] width 14 height 14
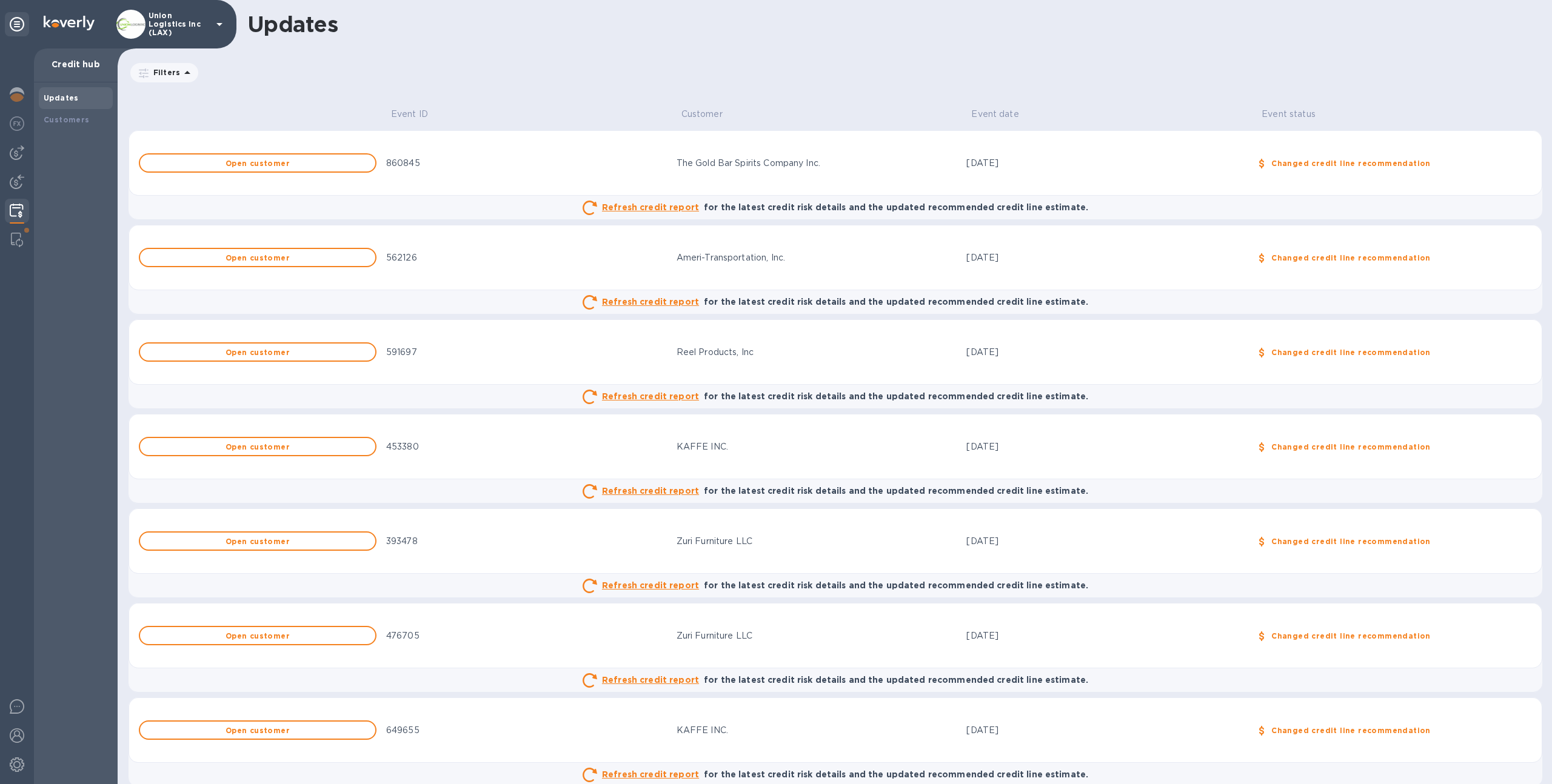
scroll to position [65, 0]
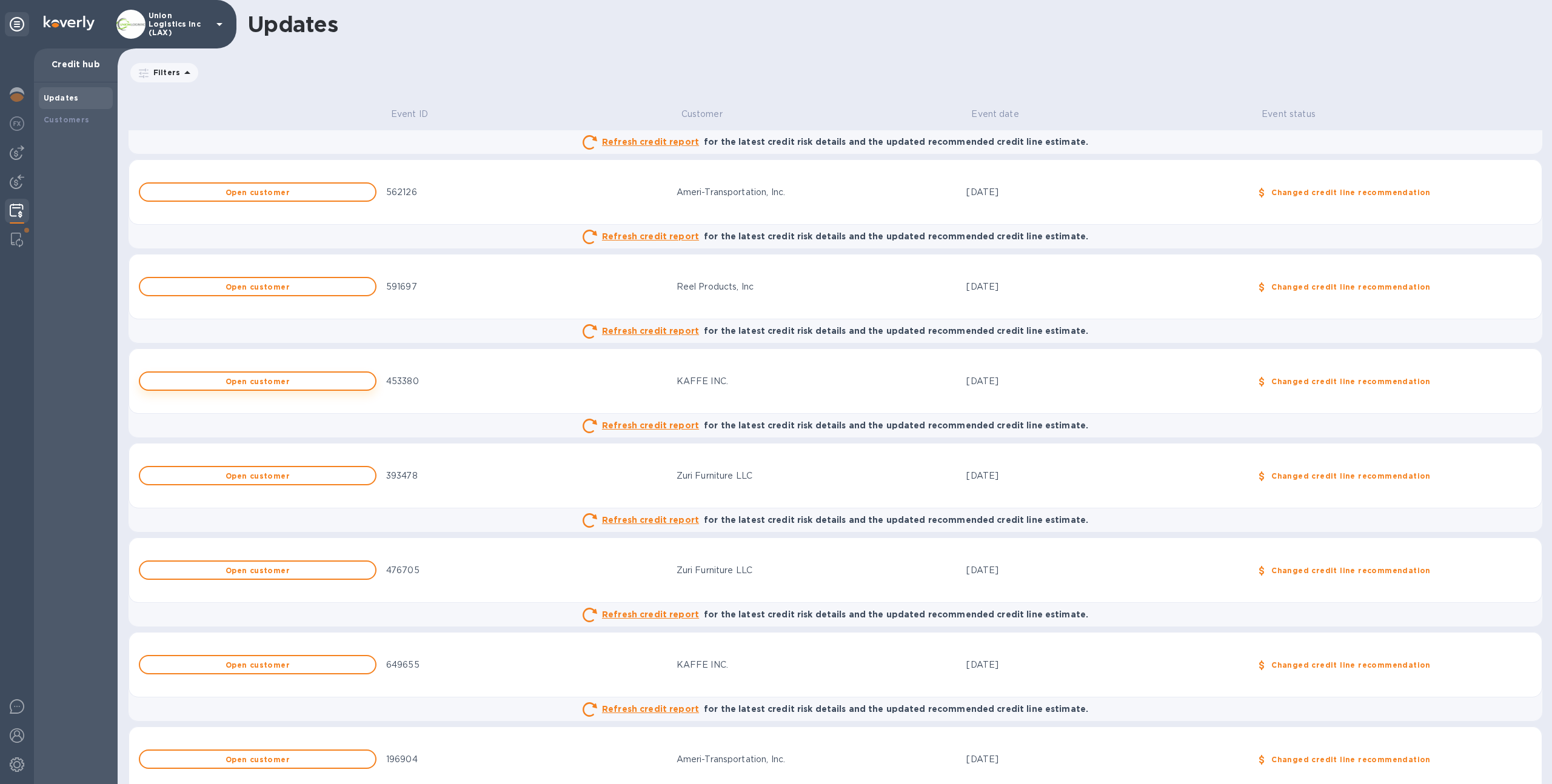
click at [339, 383] on span "Open customer" at bounding box center [258, 381] width 216 height 8
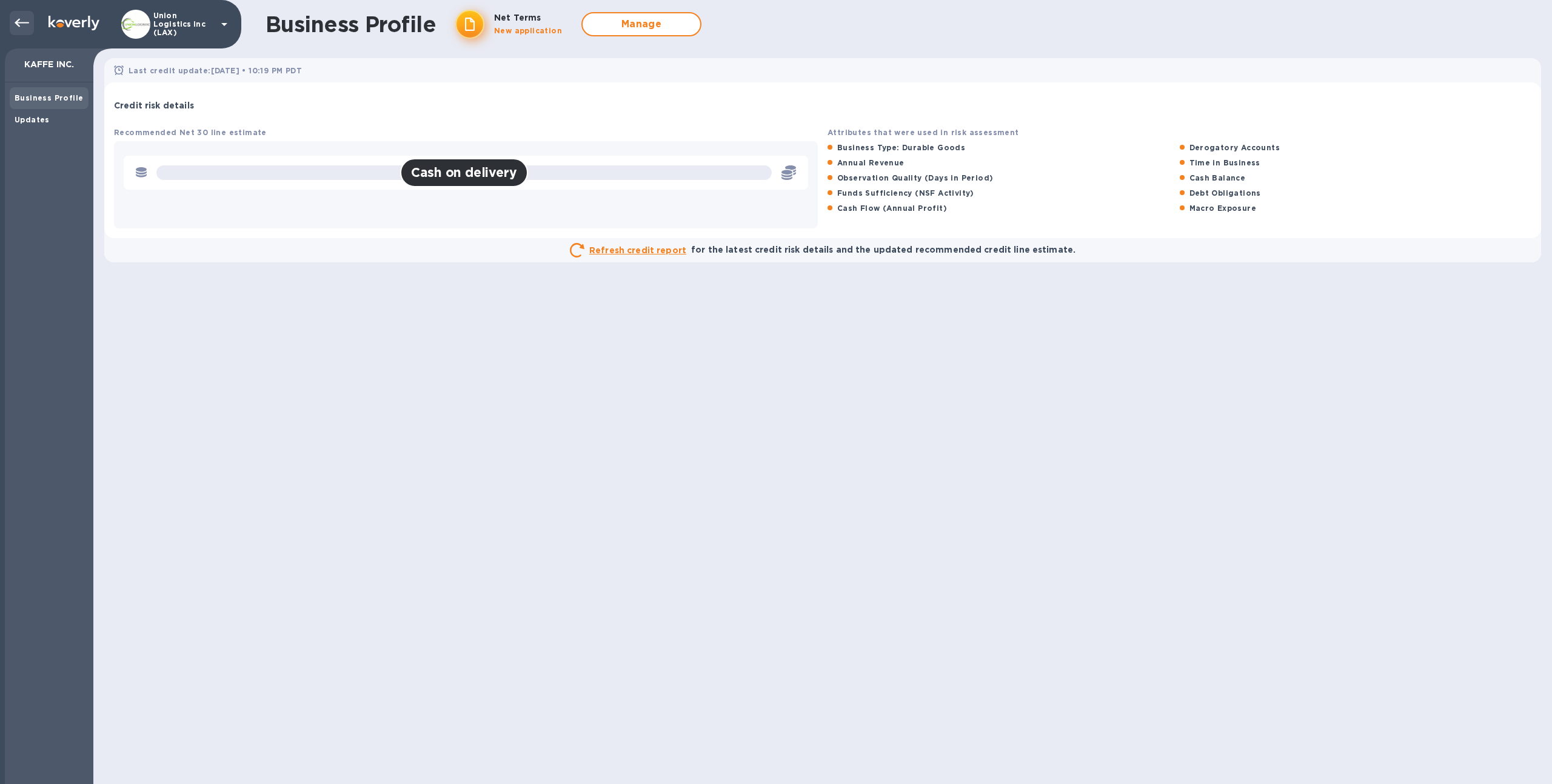
click at [24, 24] on icon at bounding box center [22, 23] width 14 height 14
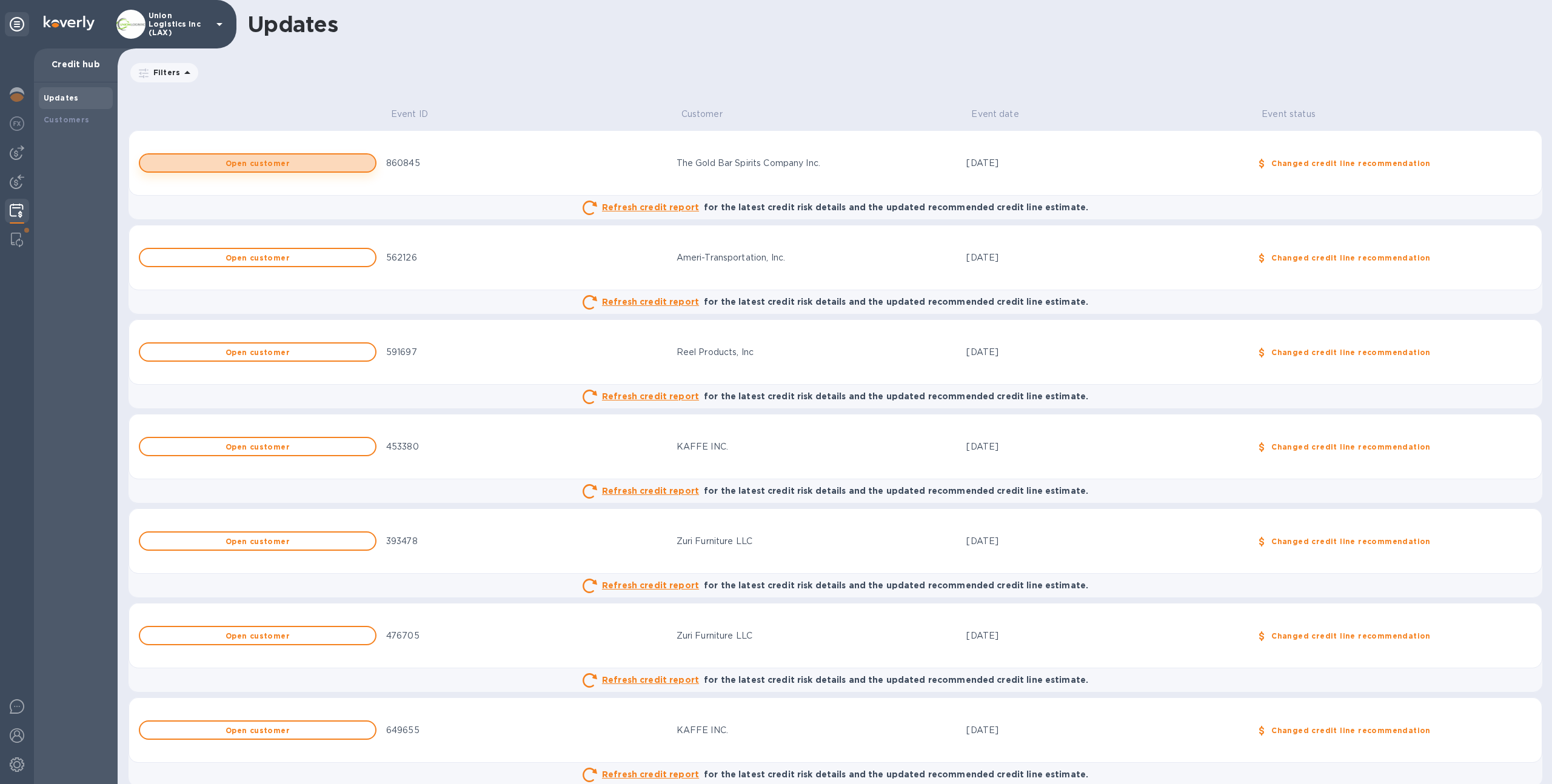
click at [329, 164] on span "Open customer" at bounding box center [258, 163] width 216 height 8
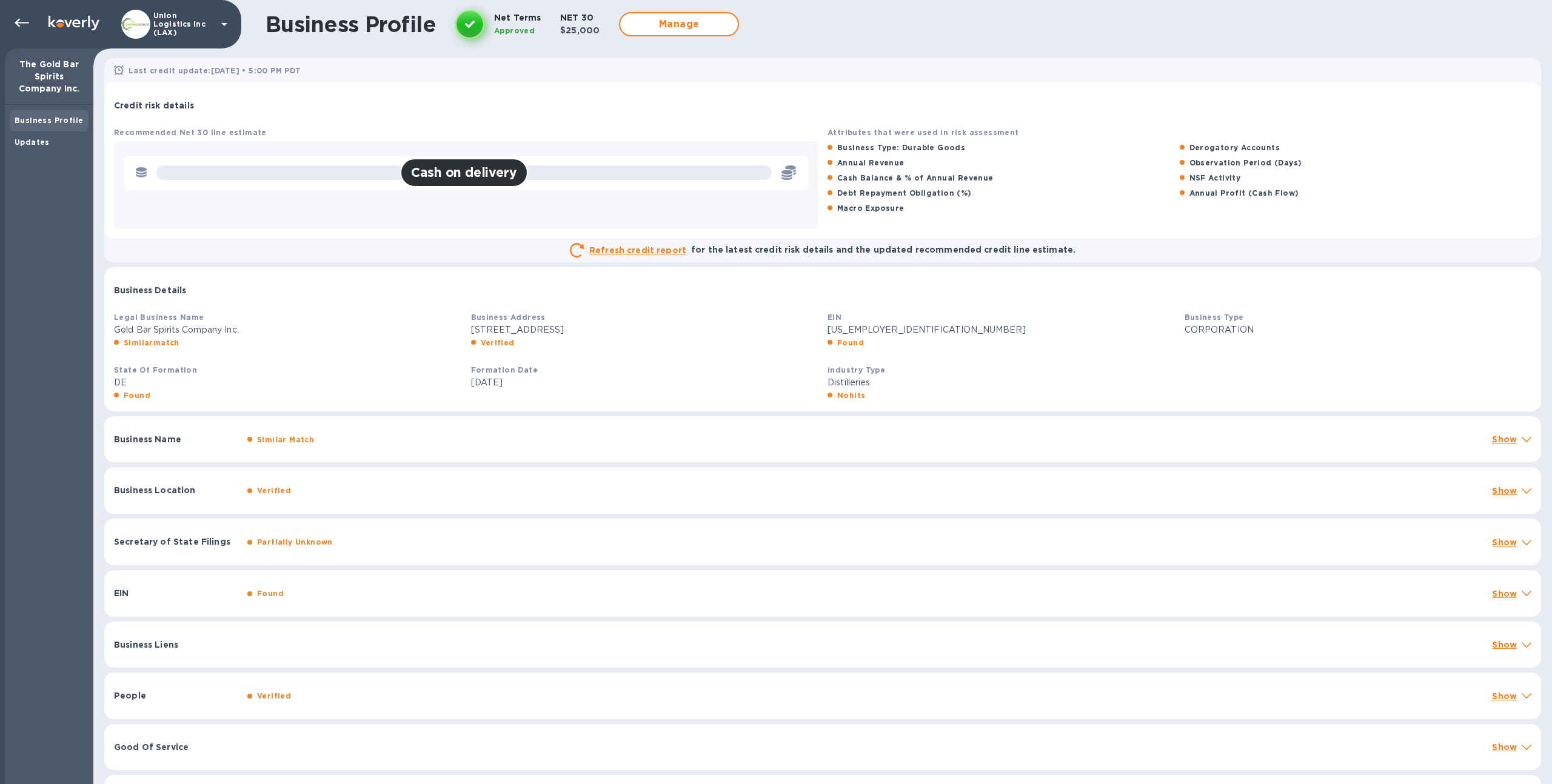
scroll to position [91, 0]
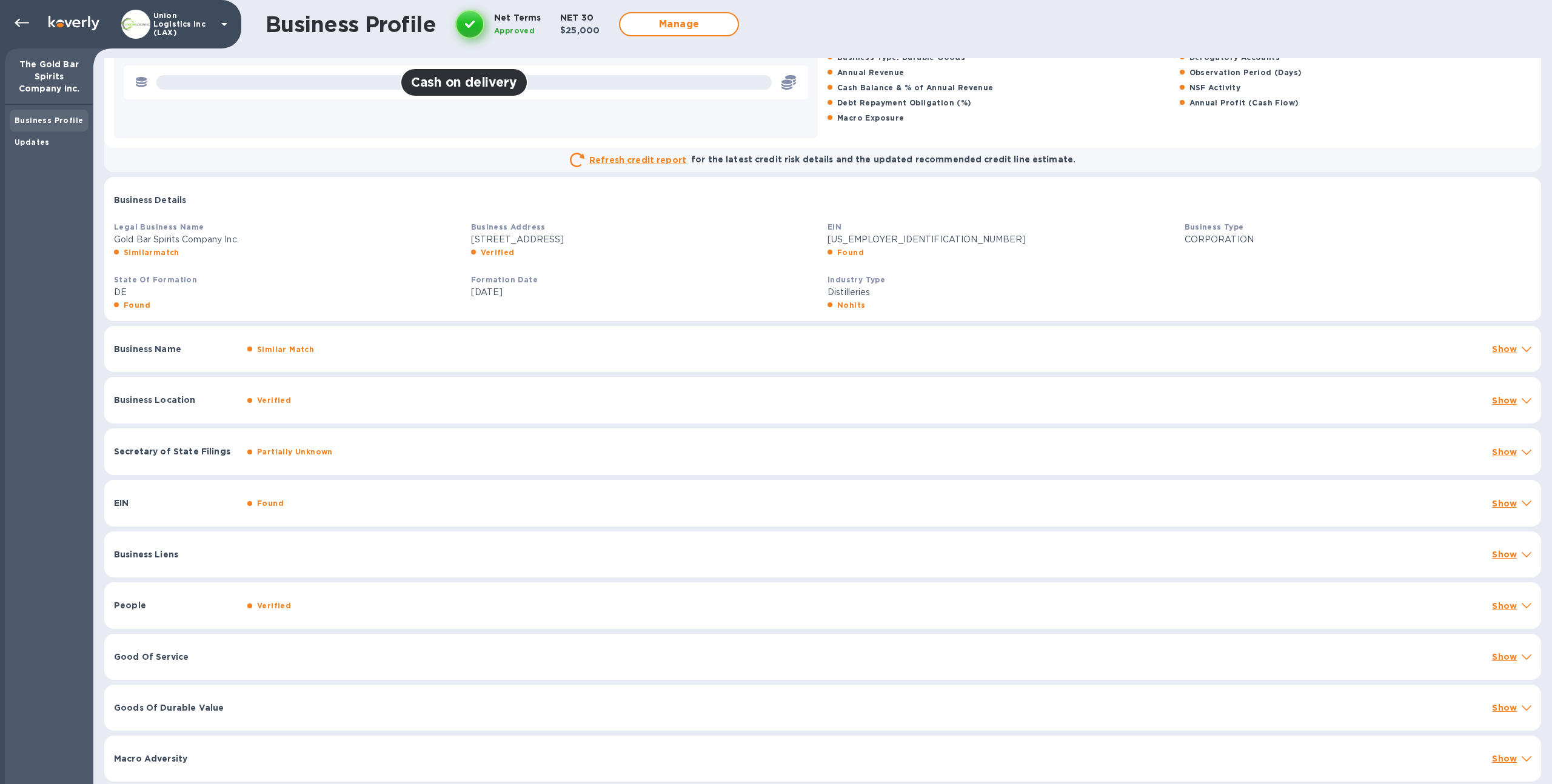
click at [26, 9] on div "Union Logistics Inc (LAX)" at bounding box center [120, 24] width 241 height 49
click at [24, 19] on icon at bounding box center [22, 23] width 14 height 14
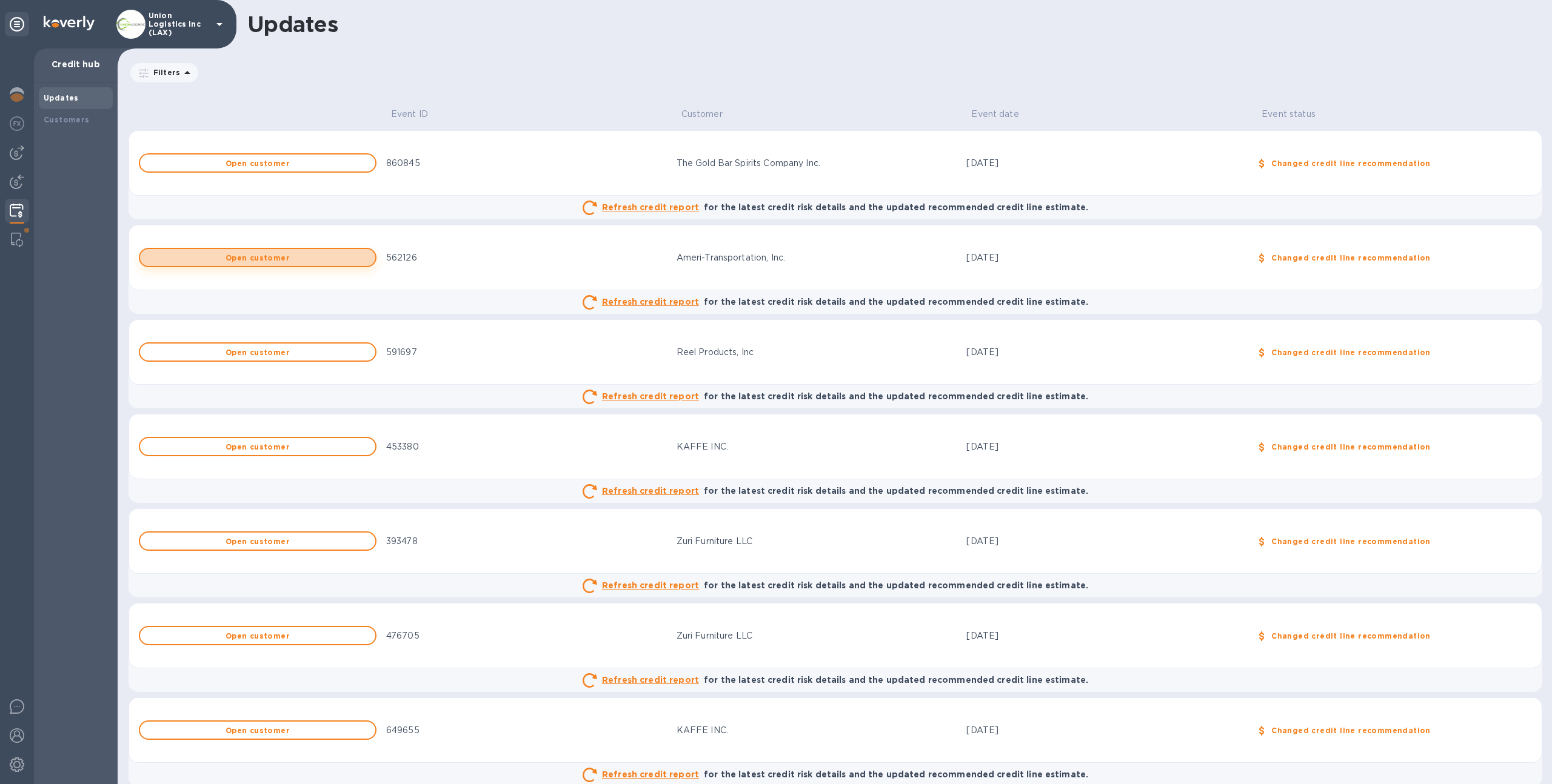
click at [287, 259] on span "Open customer" at bounding box center [258, 257] width 216 height 8
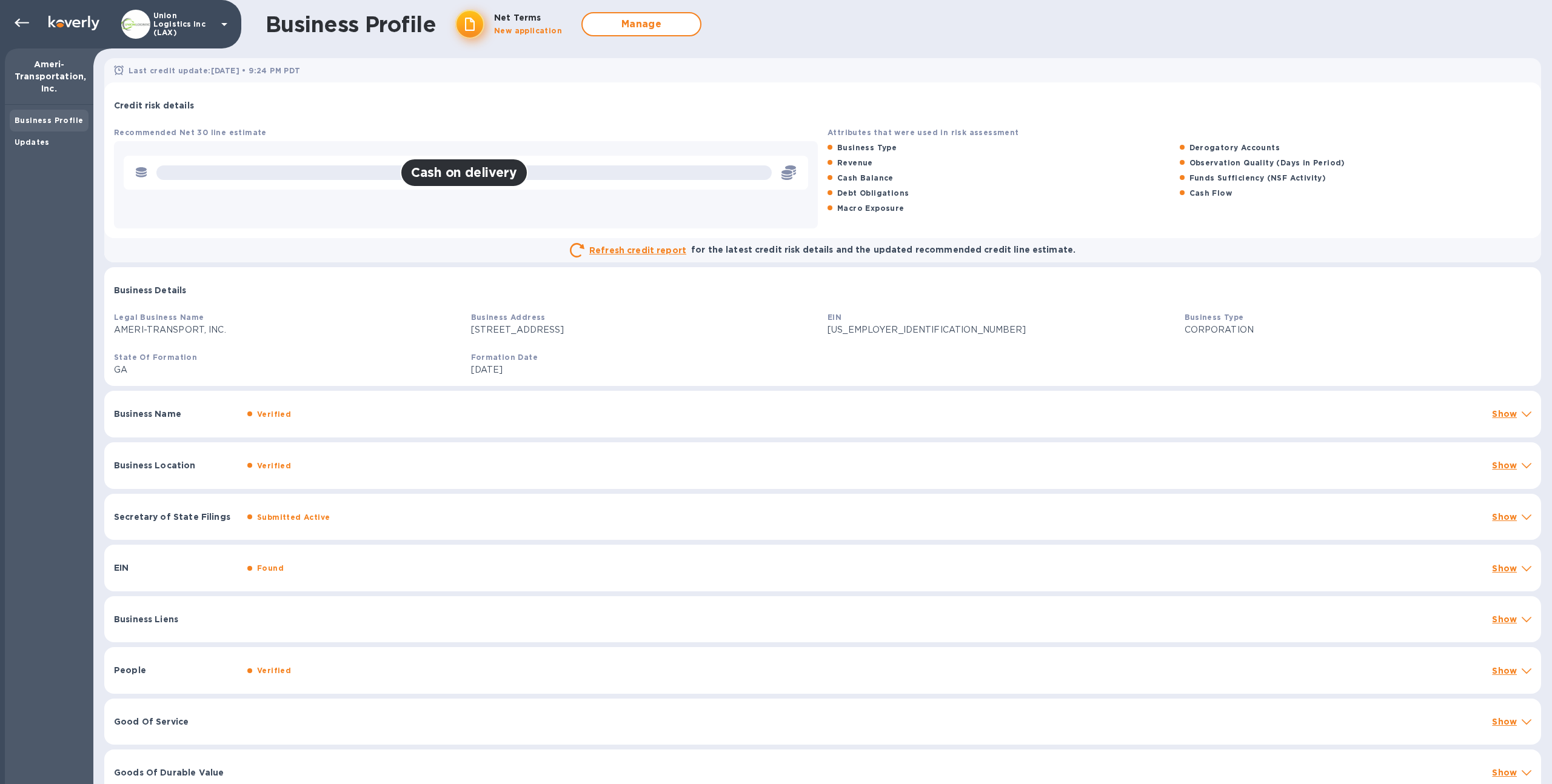
scroll to position [65, 0]
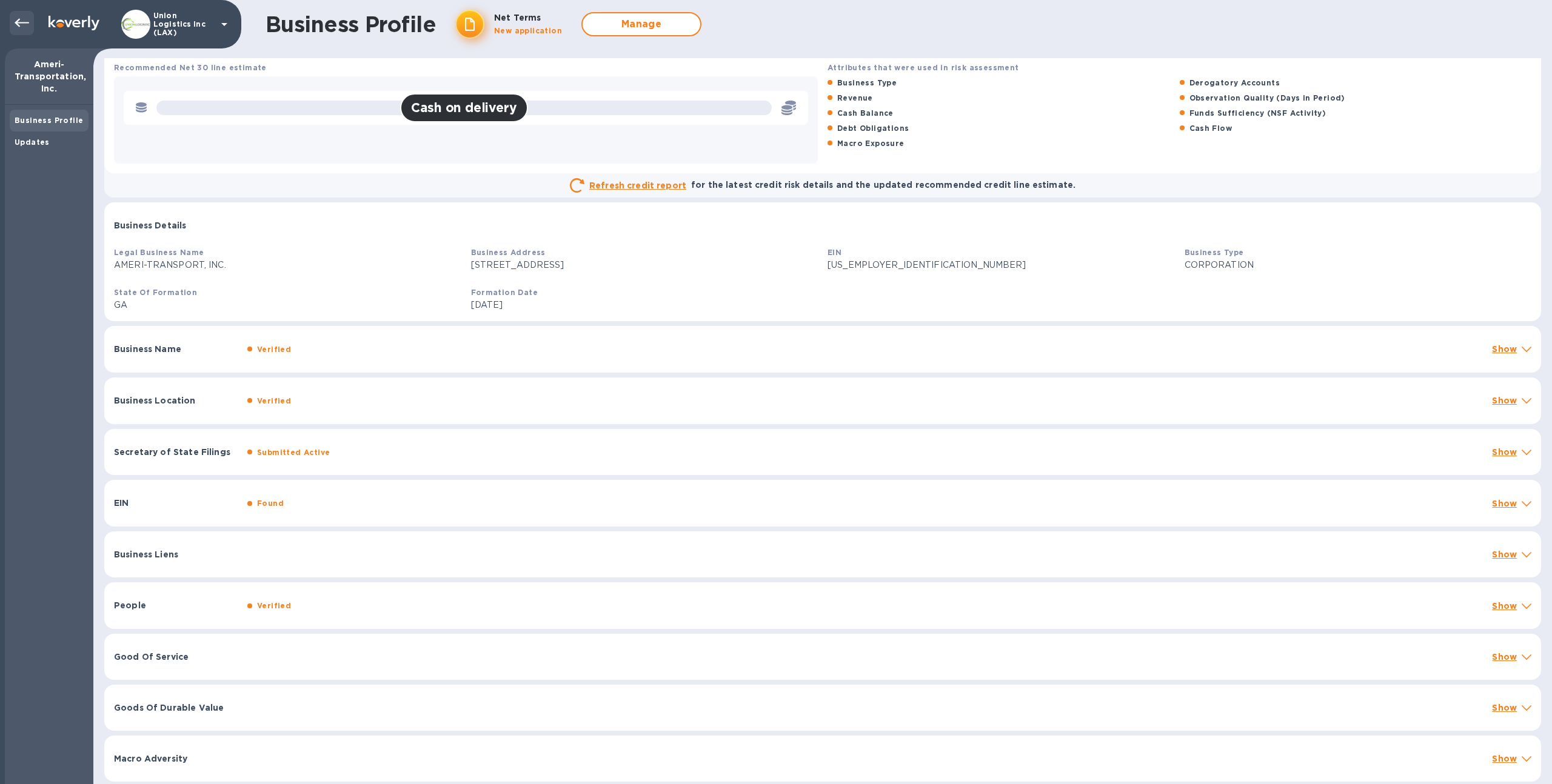
click at [11, 22] on div at bounding box center [21, 22] width 24 height 24
click at [15, 24] on icon at bounding box center [22, 23] width 14 height 14
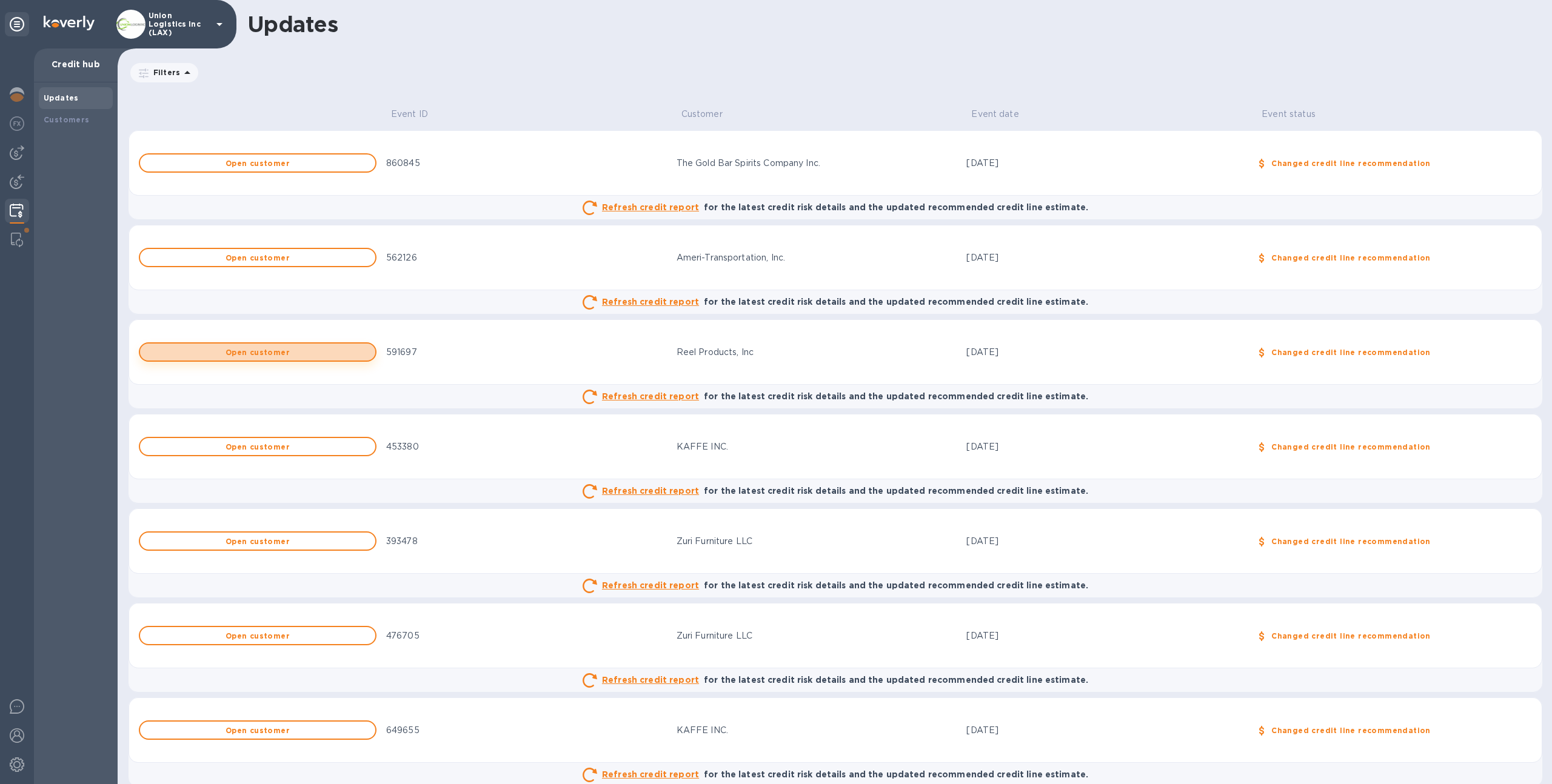
click at [283, 360] on button "Open customer" at bounding box center [258, 352] width 238 height 20
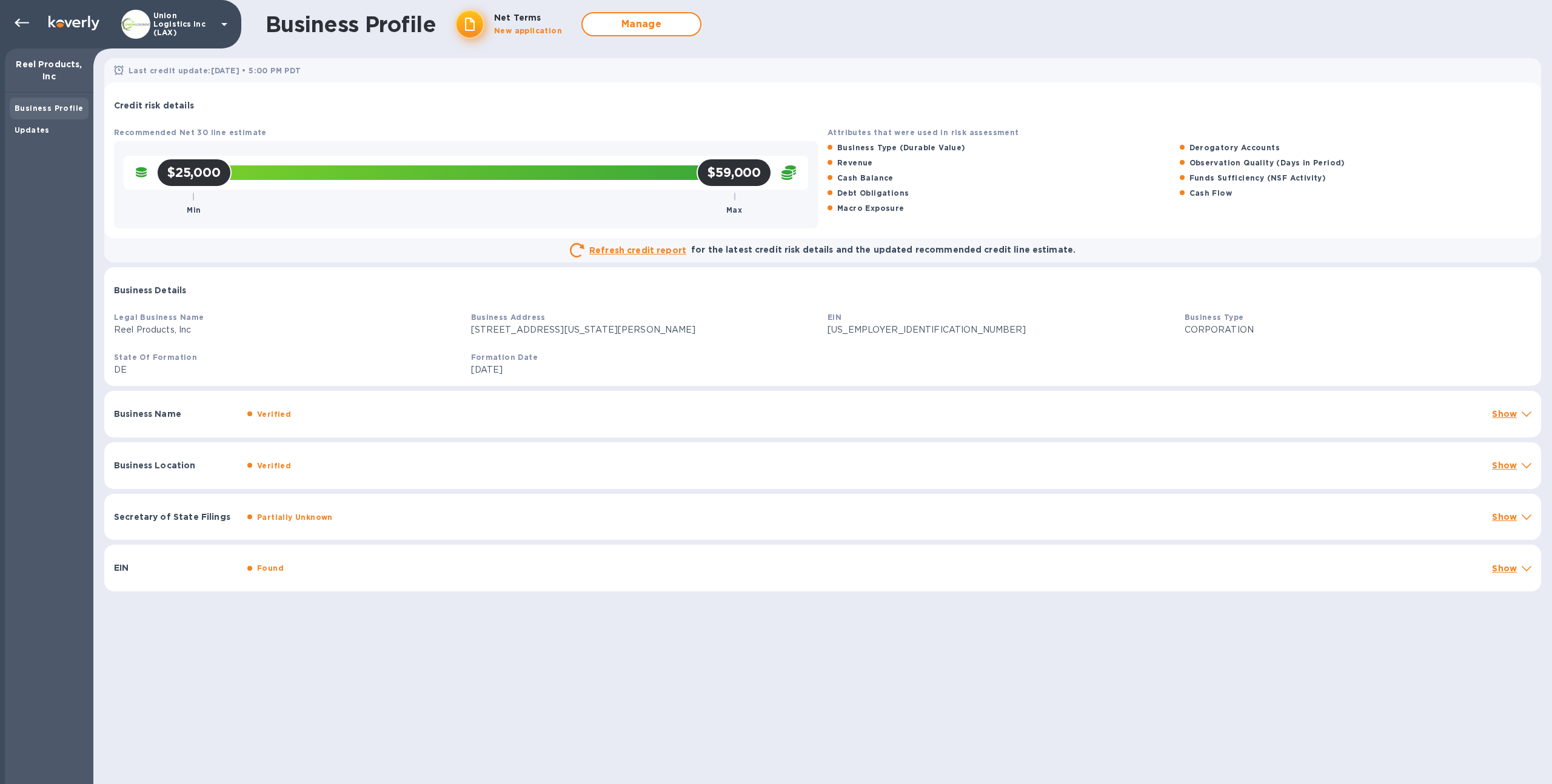
click at [328, 564] on div "Found" at bounding box center [865, 568] width 1240 height 17
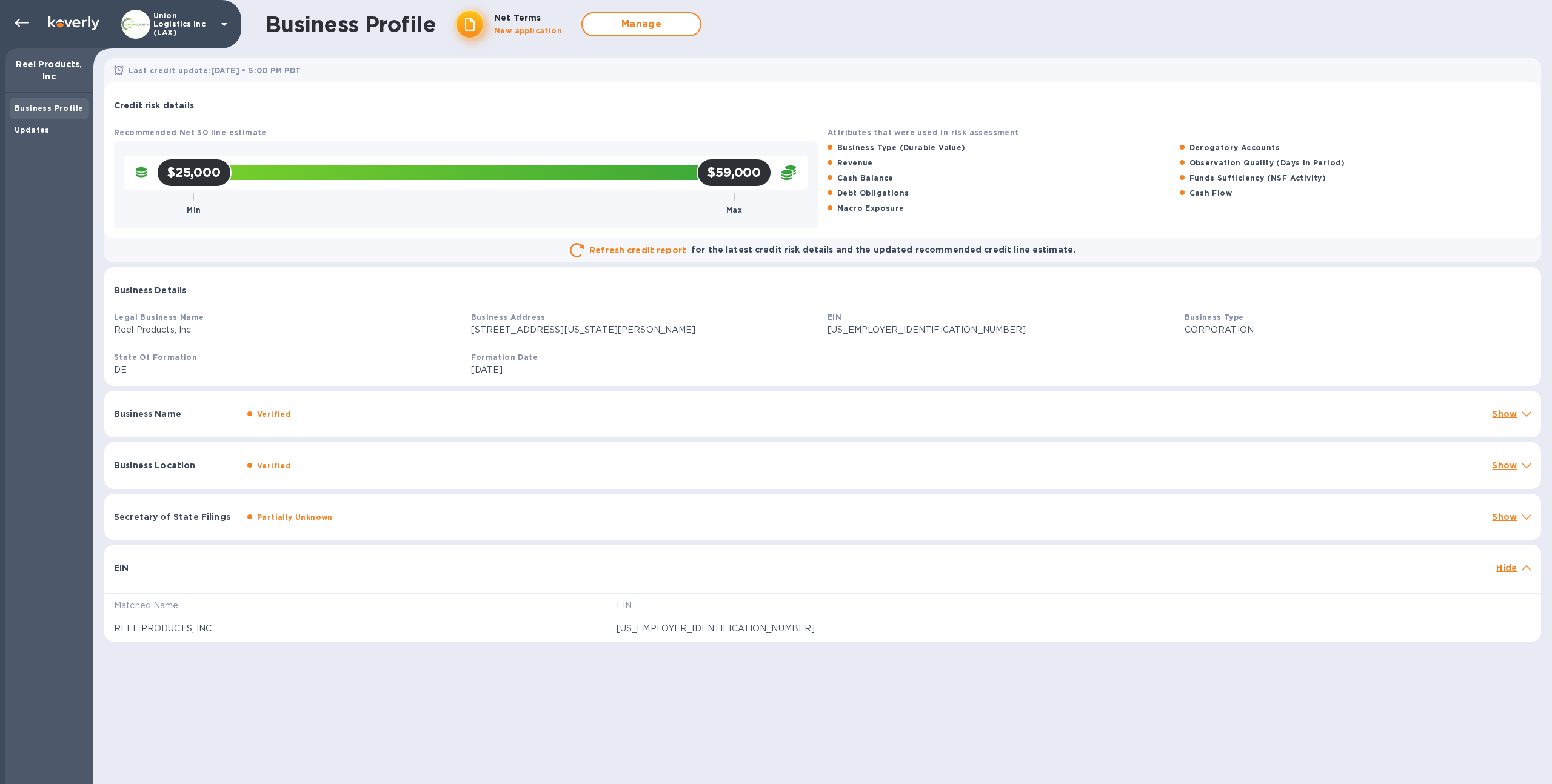
click at [354, 520] on div "Partially Unknown" at bounding box center [865, 517] width 1240 height 17
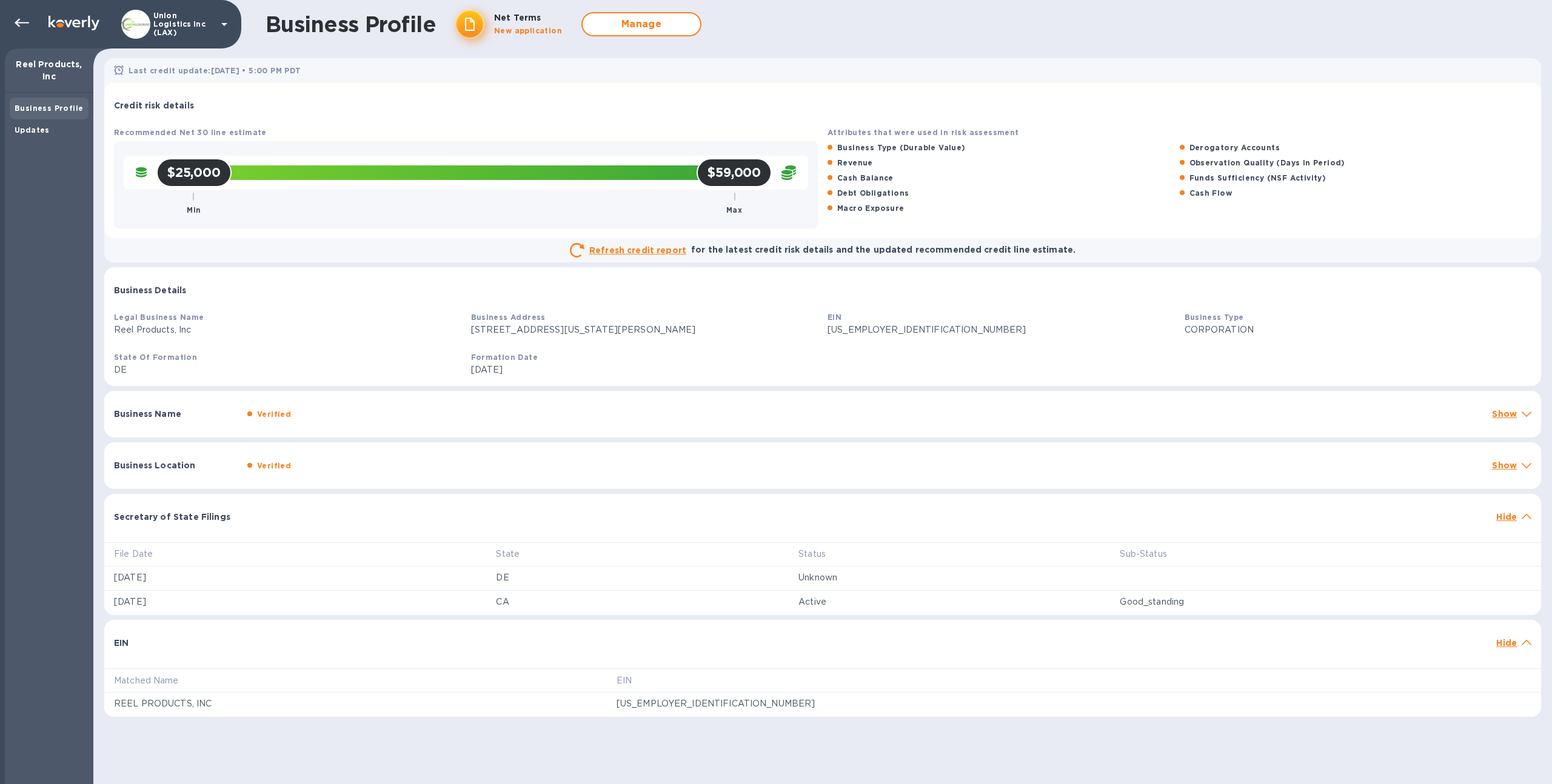
click at [370, 469] on div "Verified" at bounding box center [865, 466] width 1240 height 17
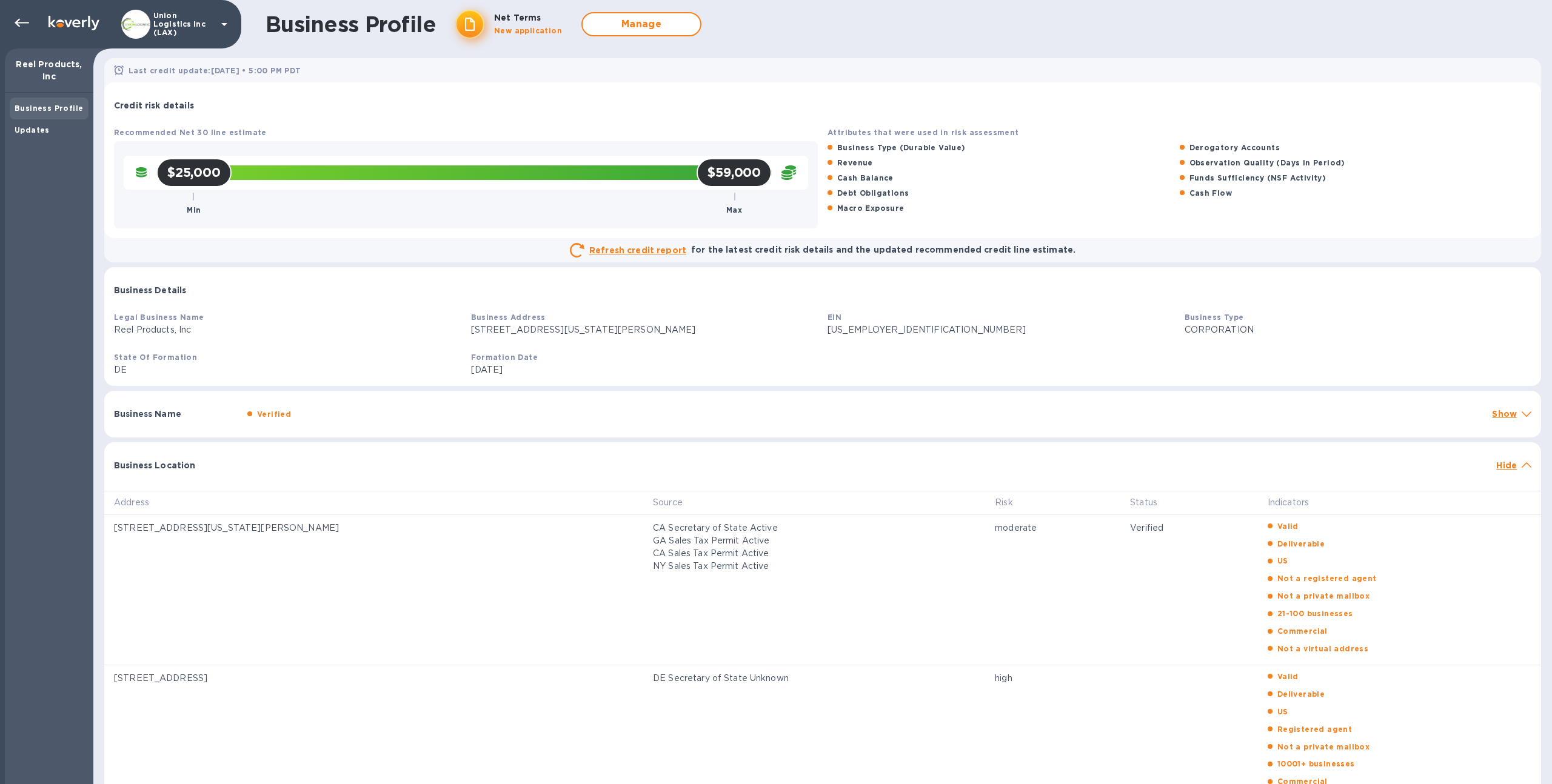
click at [370, 414] on div "Verified" at bounding box center [865, 414] width 1240 height 17
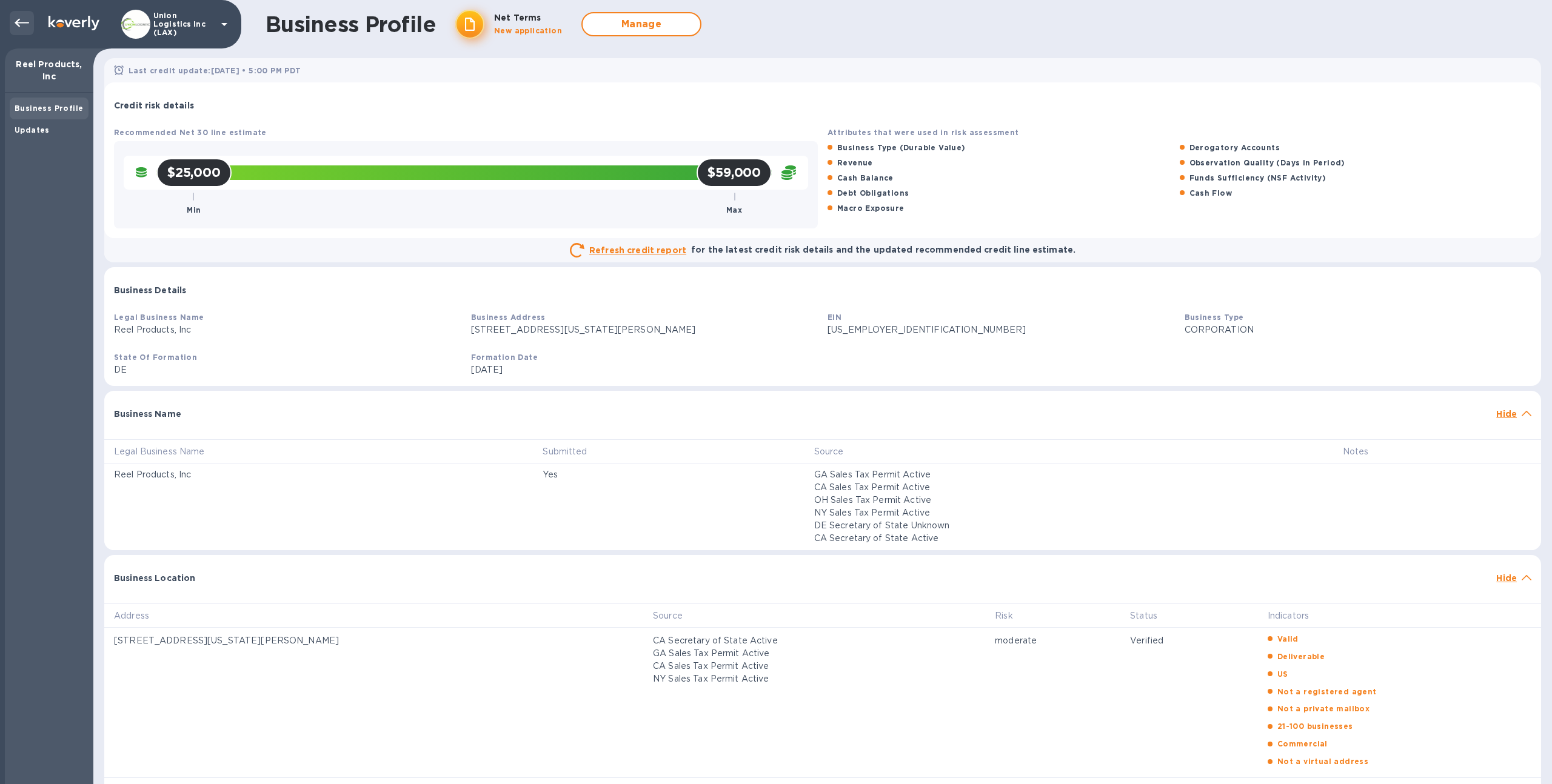
click at [25, 22] on icon at bounding box center [22, 23] width 14 height 14
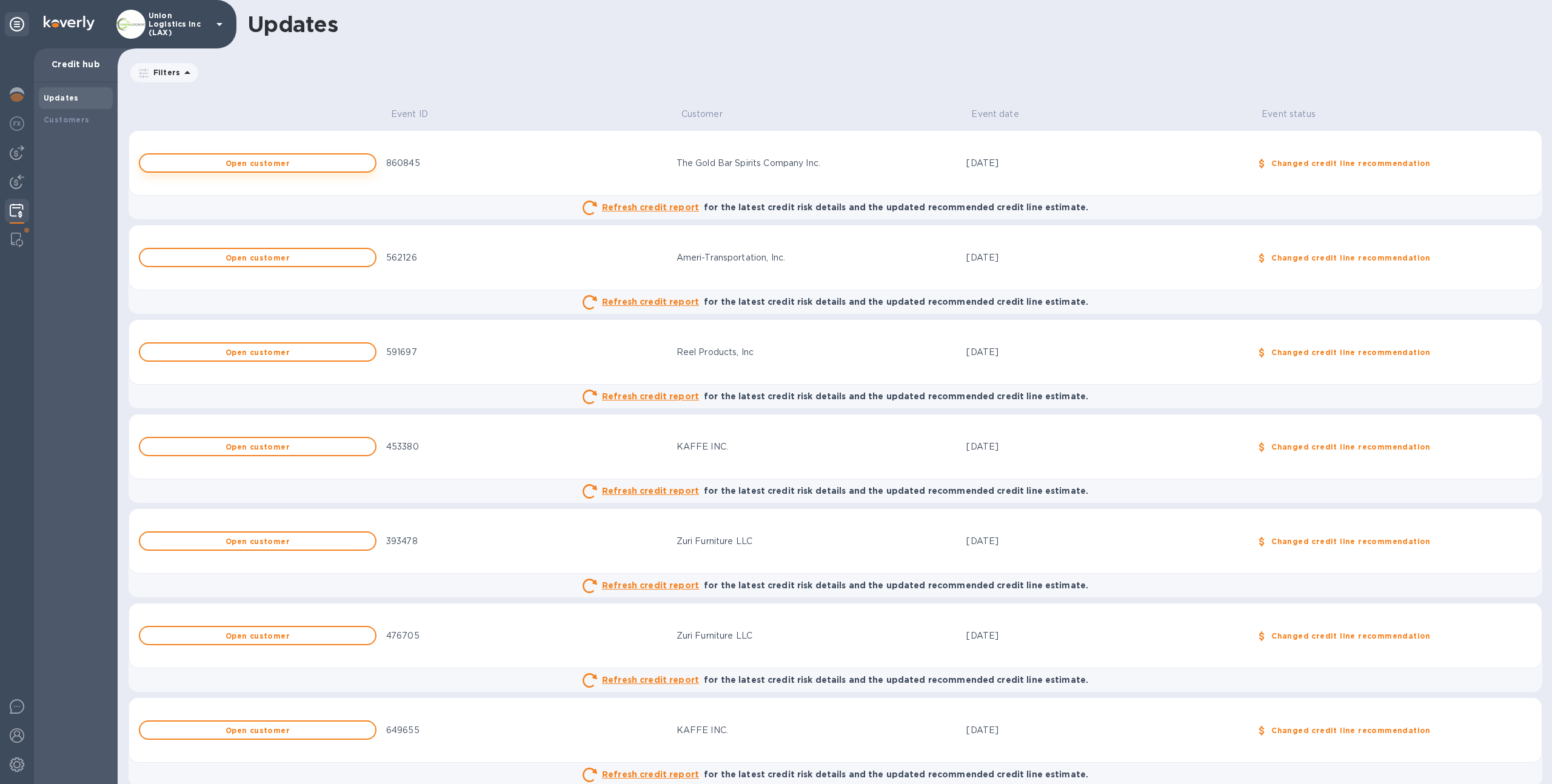
click at [302, 169] on button "Open customer" at bounding box center [258, 163] width 238 height 20
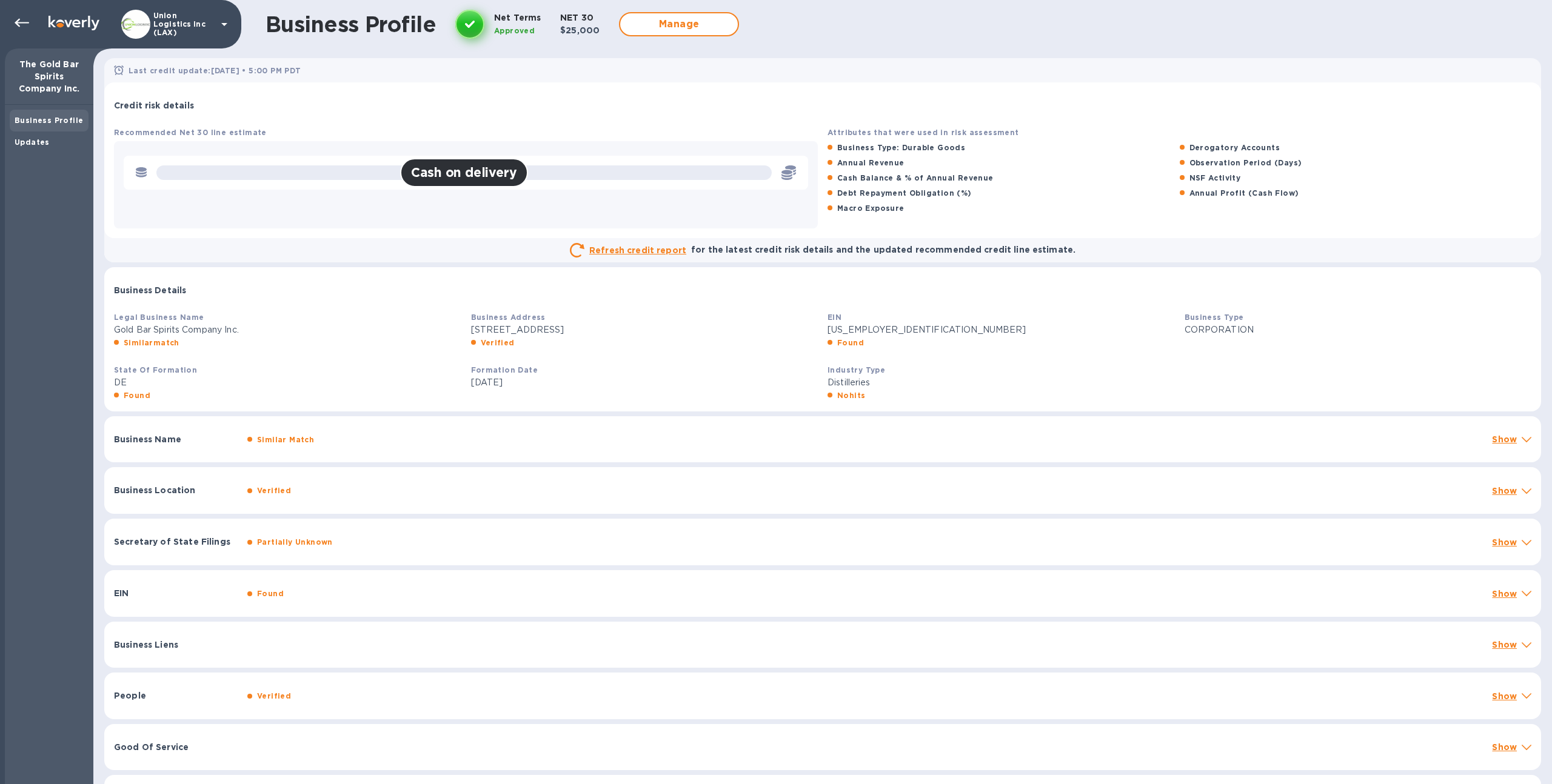
click at [242, 66] on b "Last credit update: Sep 14, 2025 • 5:00 PM PDT" at bounding box center [215, 70] width 173 height 9
click at [225, 69] on b "Last credit update: Sep 14, 2025 • 5:00 PM PDT" at bounding box center [215, 70] width 173 height 9
click at [653, 251] on u "Refresh credit report" at bounding box center [638, 250] width 97 height 9
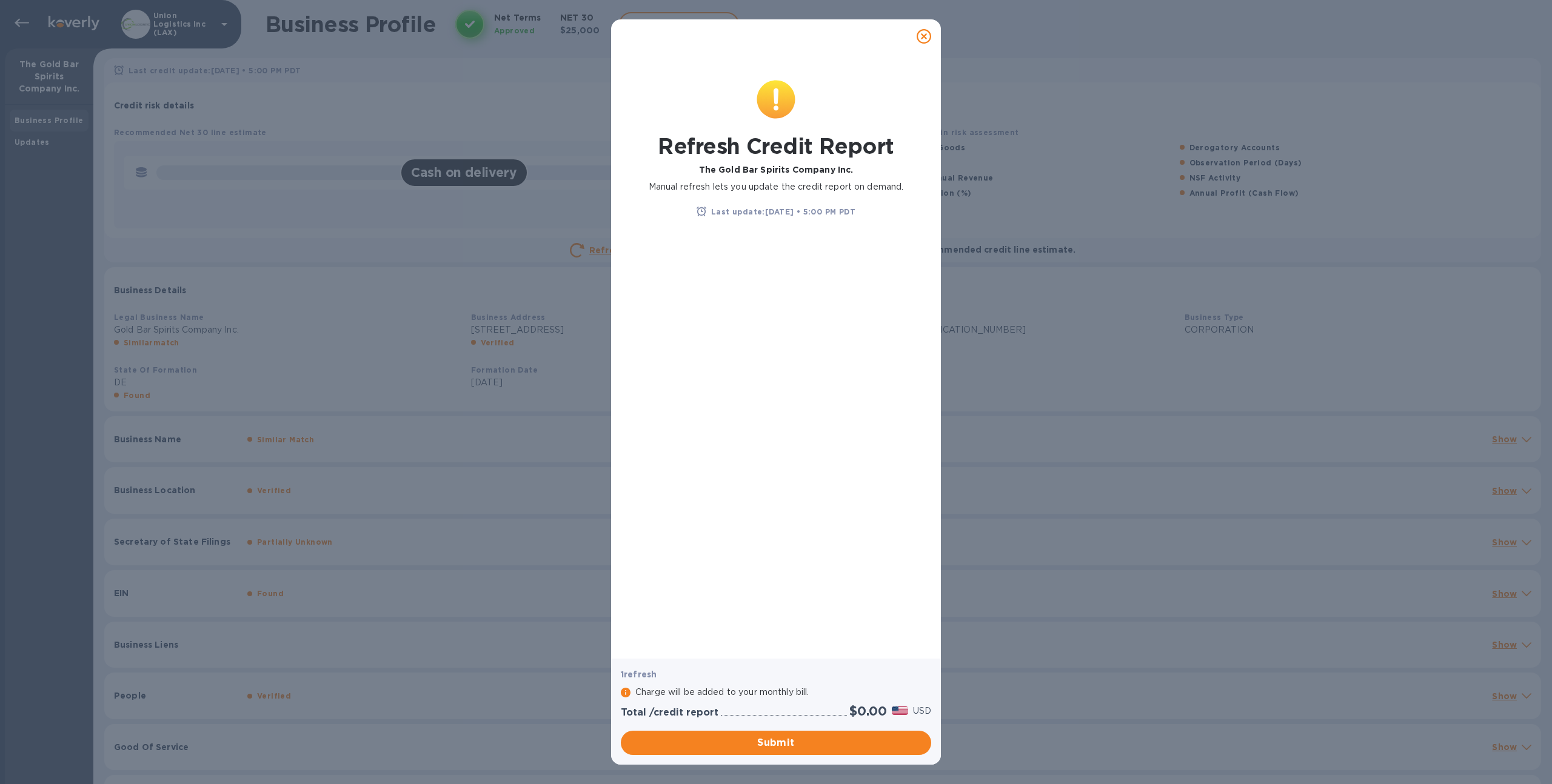
click at [626, 689] on icon at bounding box center [626, 692] width 9 height 9
click at [924, 31] on icon at bounding box center [924, 36] width 14 height 14
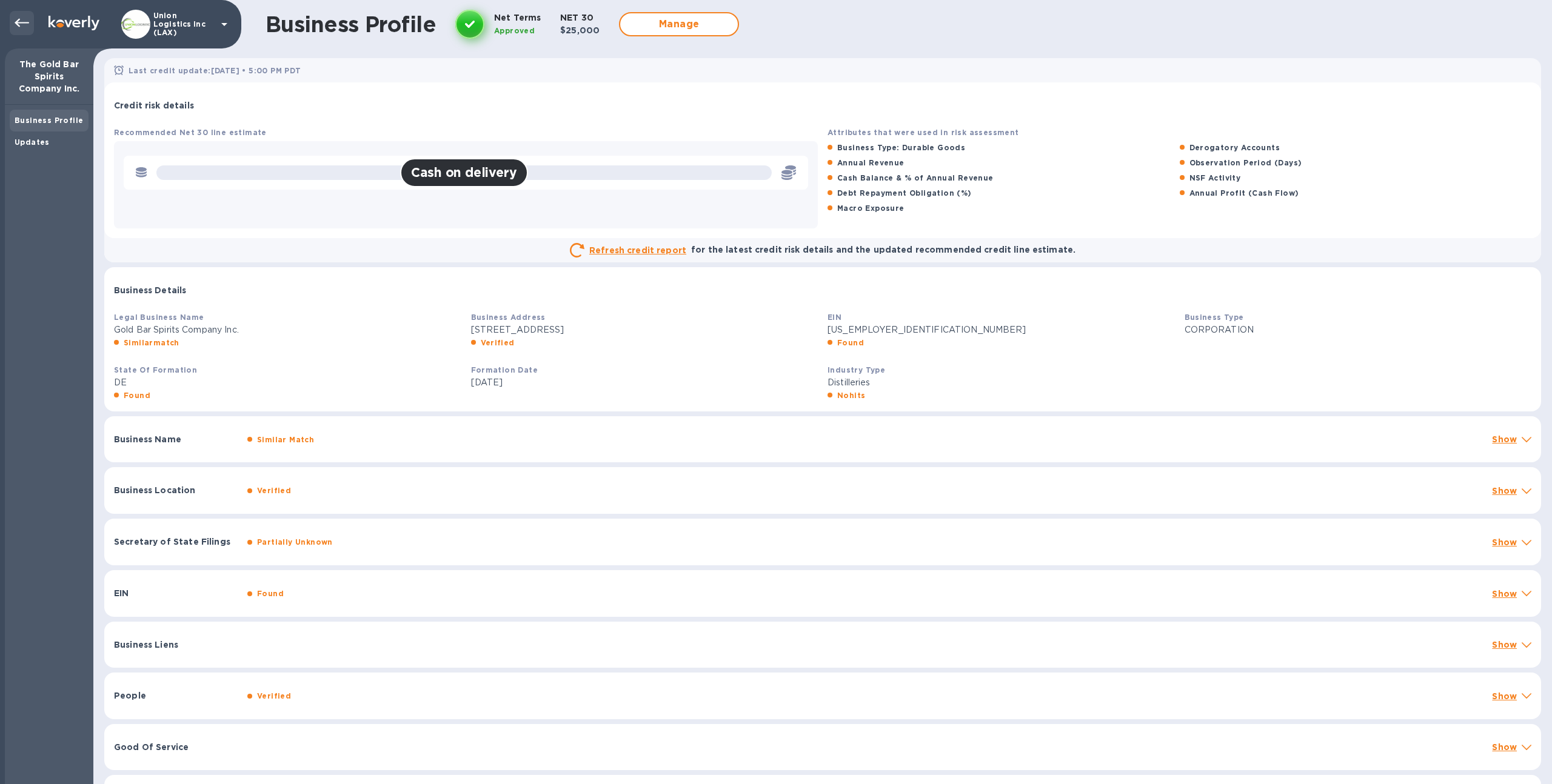
click at [19, 23] on icon at bounding box center [22, 23] width 14 height 9
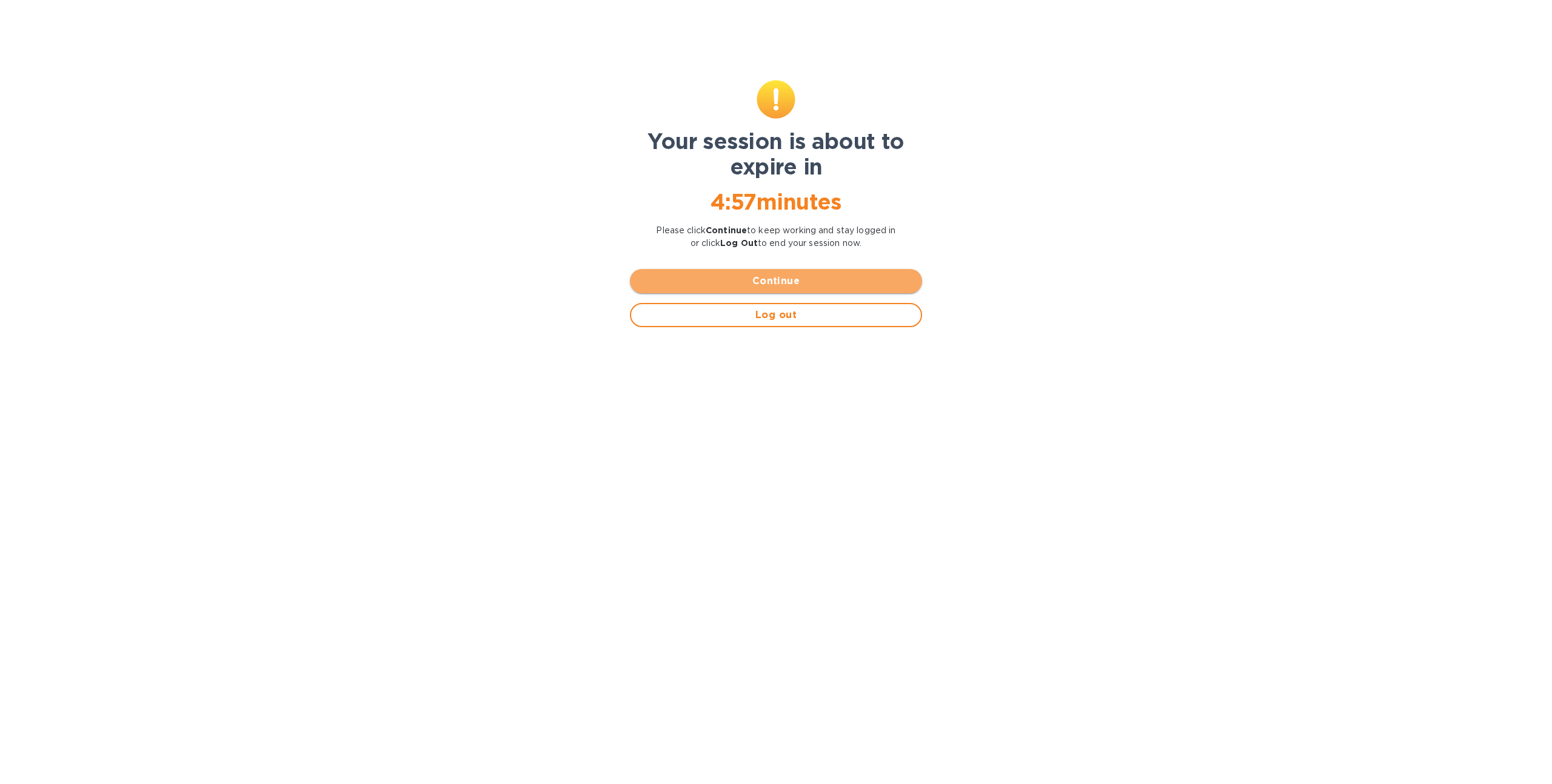
click at [766, 272] on button "Continue" at bounding box center [776, 280] width 292 height 24
click at [697, 277] on span "Continue" at bounding box center [776, 281] width 273 height 14
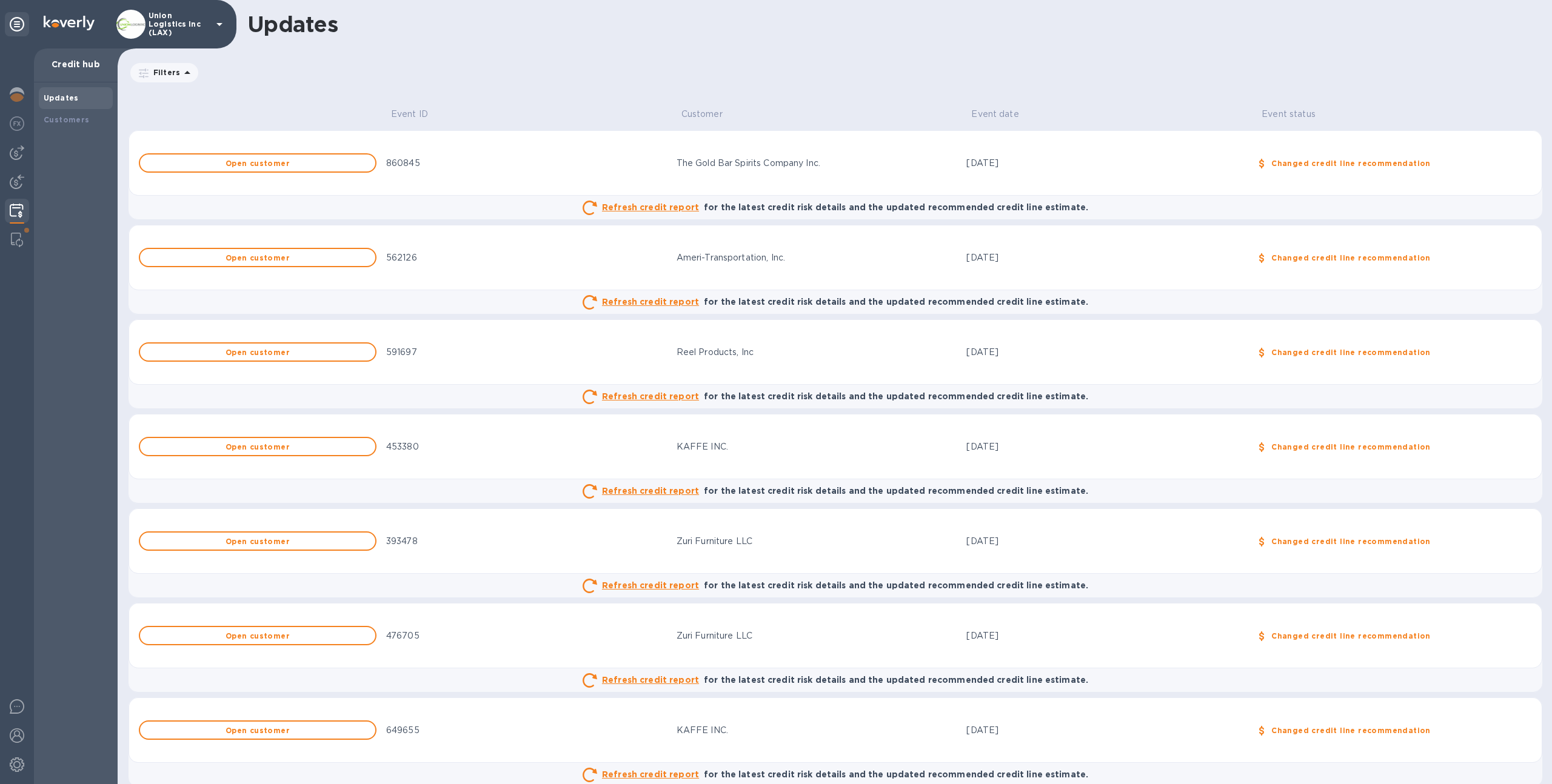
click at [13, 217] on img at bounding box center [16, 211] width 14 height 14
click at [20, 180] on img at bounding box center [17, 182] width 14 height 14
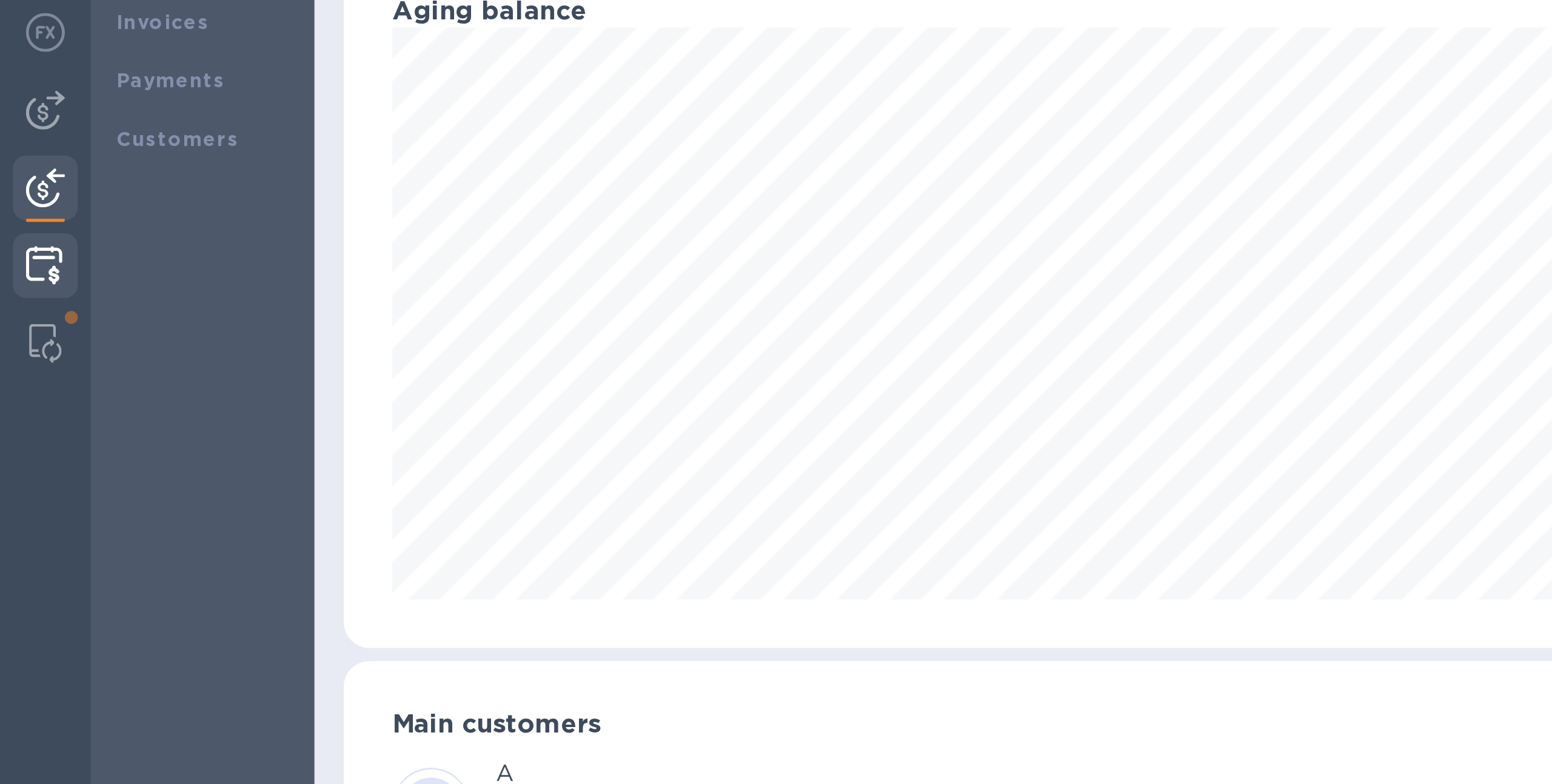
scroll to position [605842, 605434]
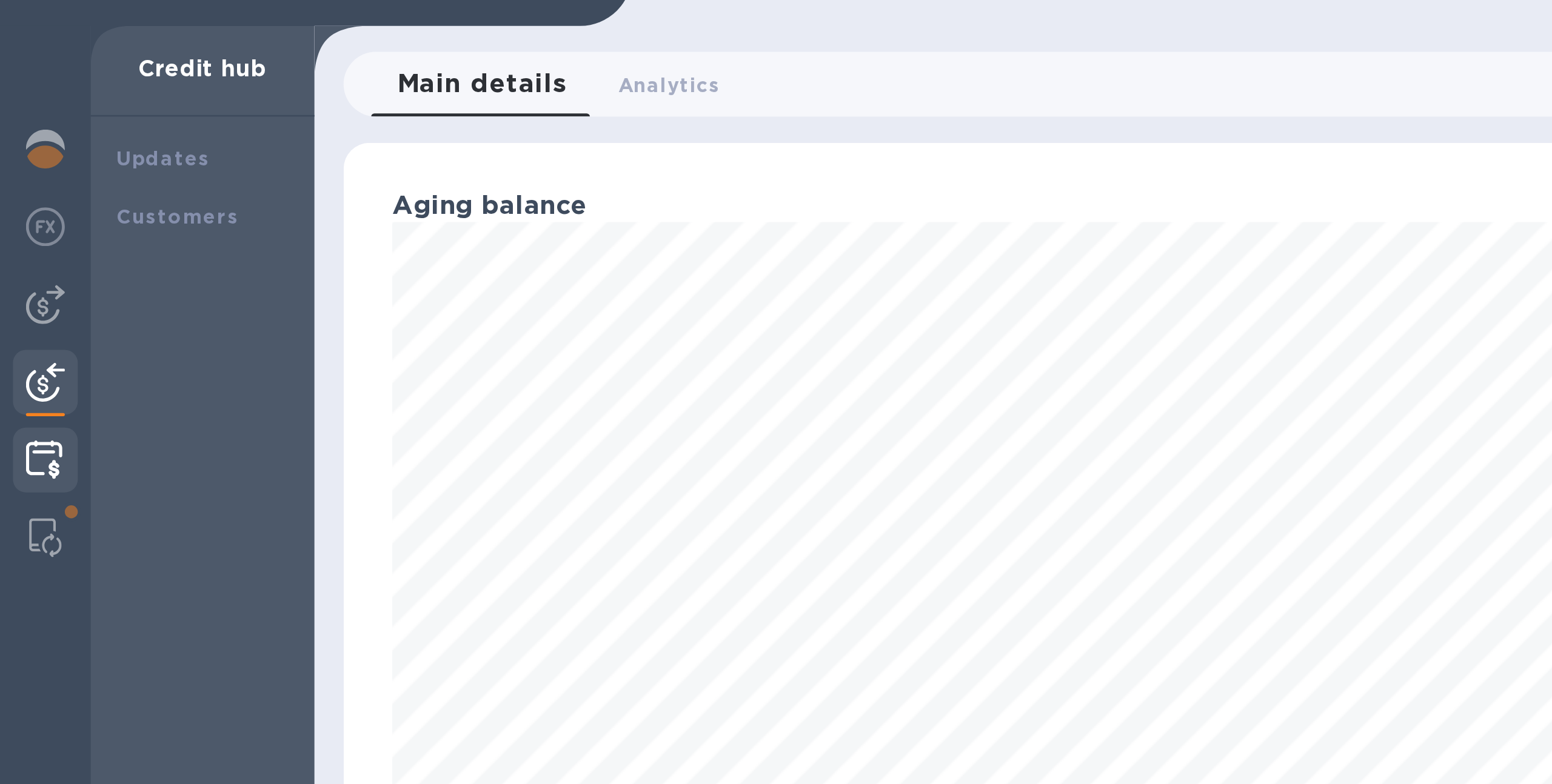
click at [20, 209] on img at bounding box center [16, 211] width 14 height 14
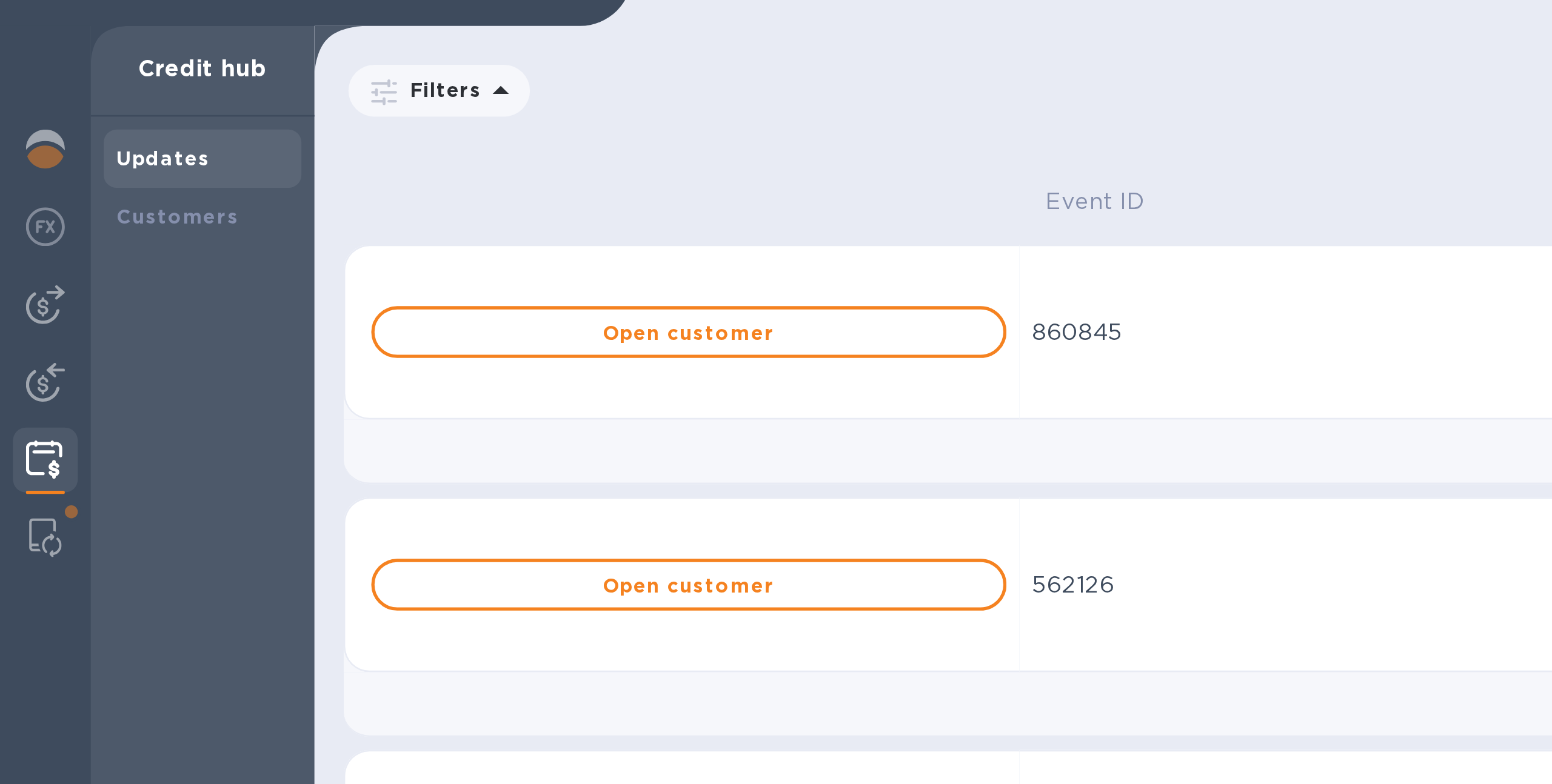
click at [20, 209] on img at bounding box center [16, 211] width 14 height 14
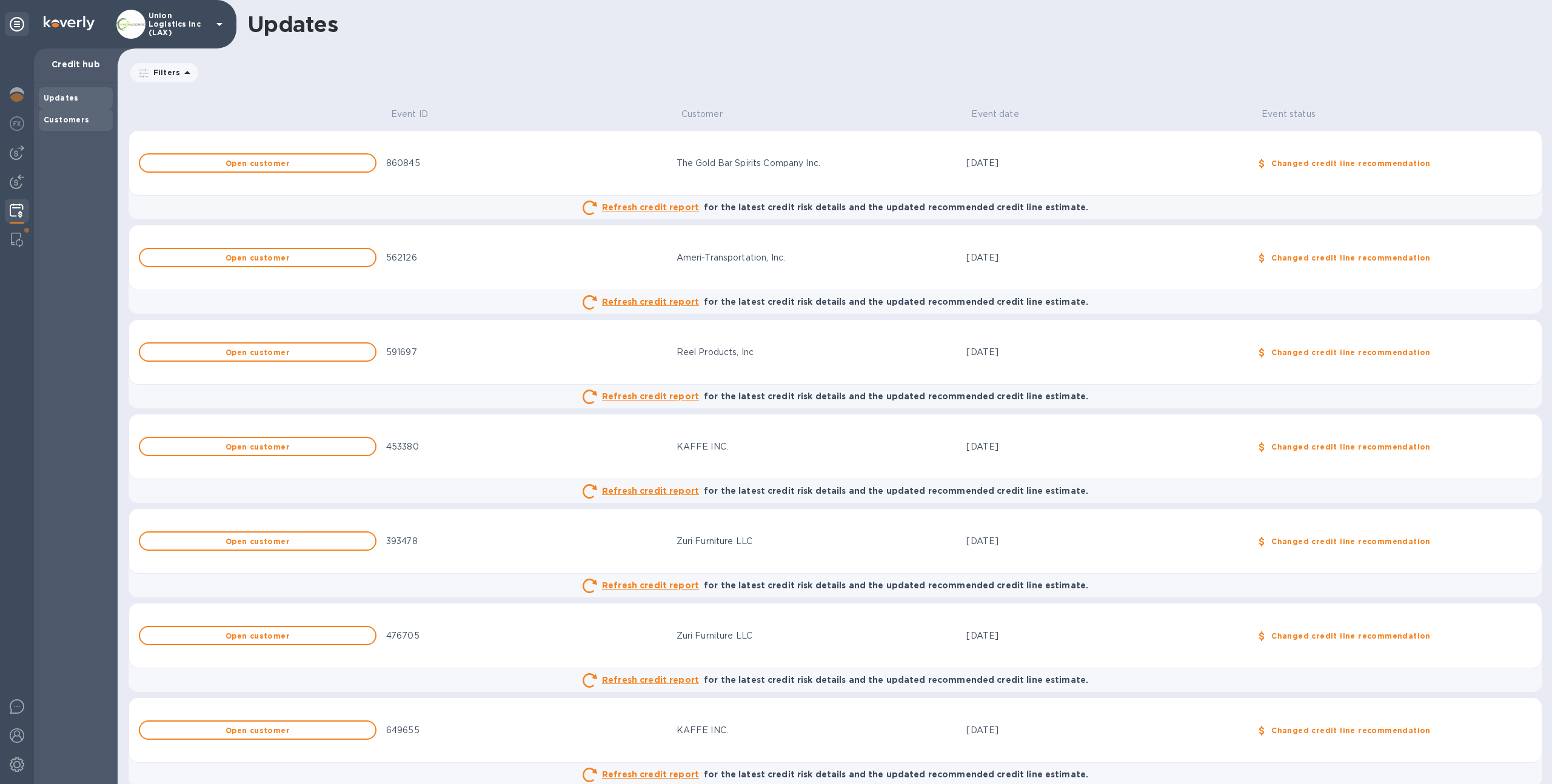
click at [71, 127] on div "Customers" at bounding box center [76, 120] width 74 height 22
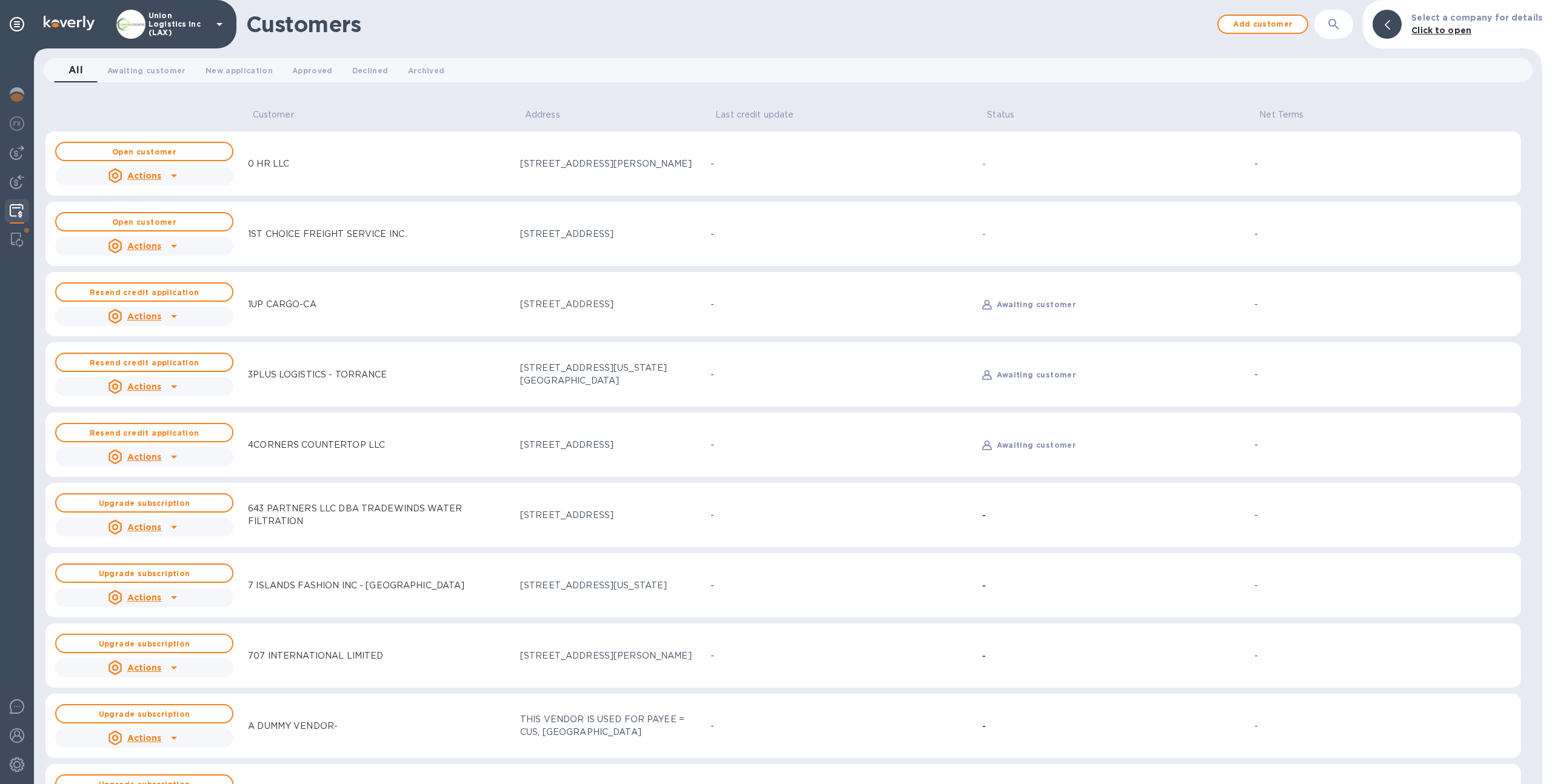
scroll to position [8, 0]
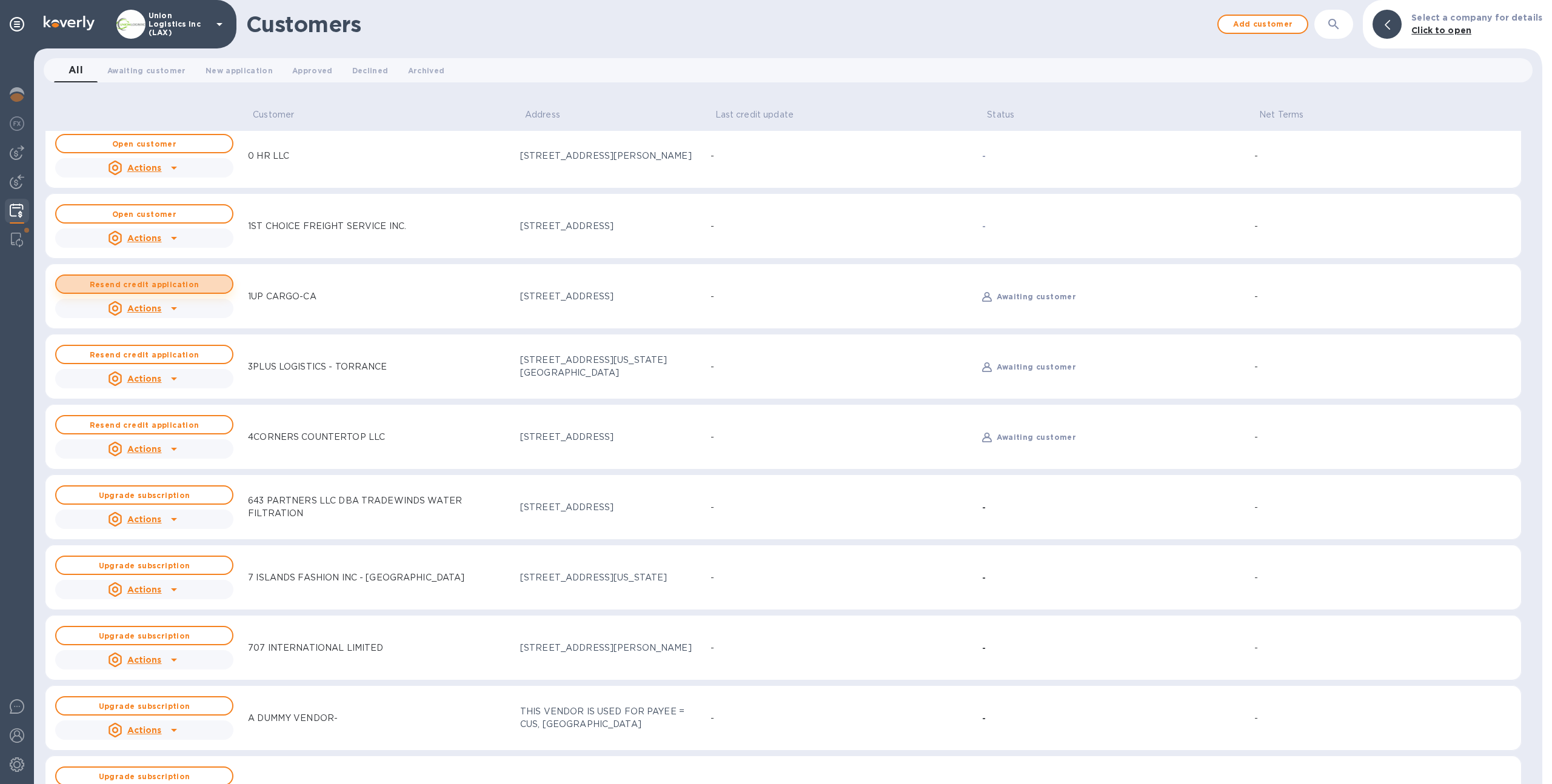
click at [185, 287] on b "Resend credit application" at bounding box center [144, 284] width 109 height 9
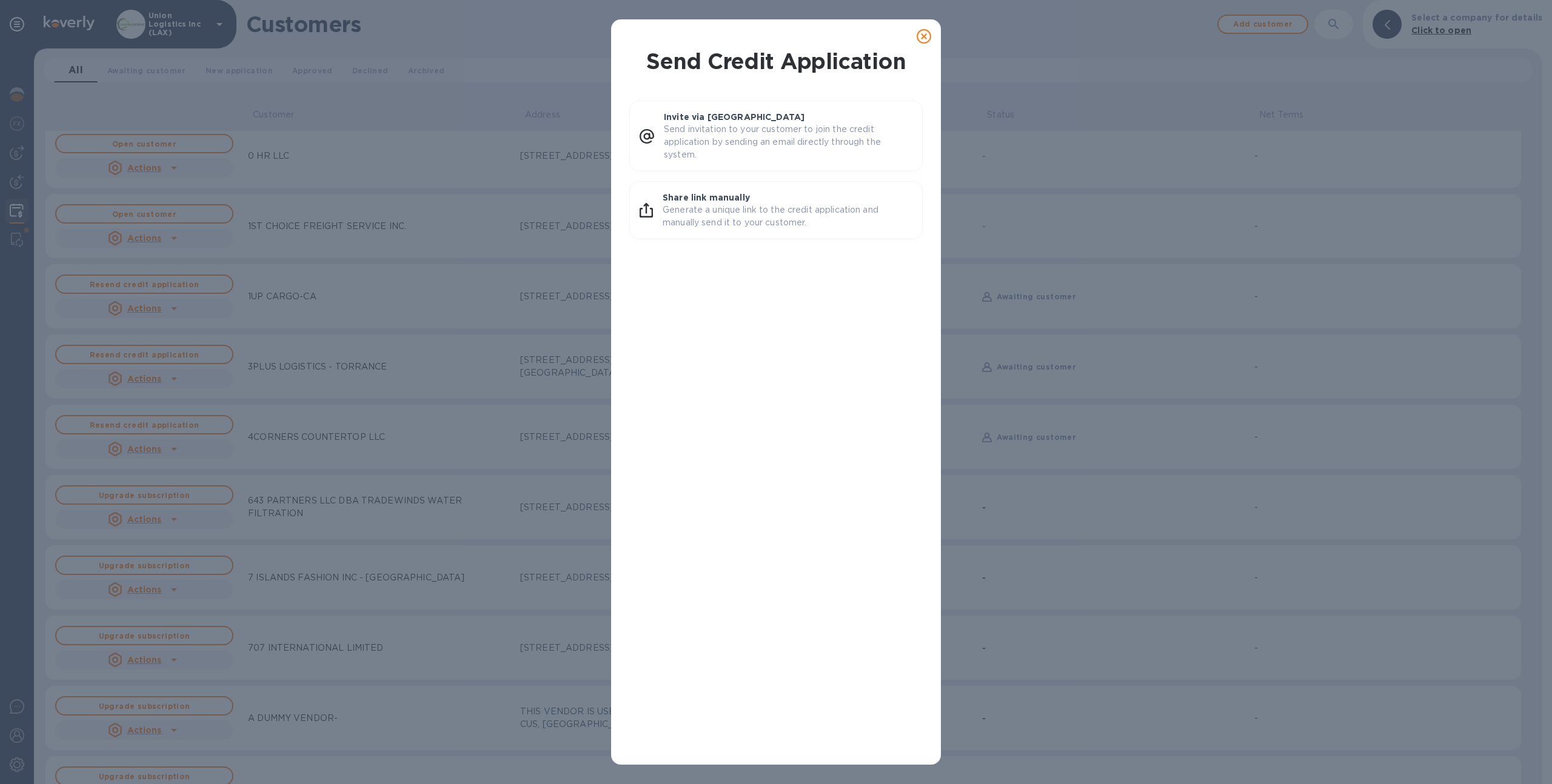
click at [918, 38] on icon at bounding box center [924, 36] width 14 height 14
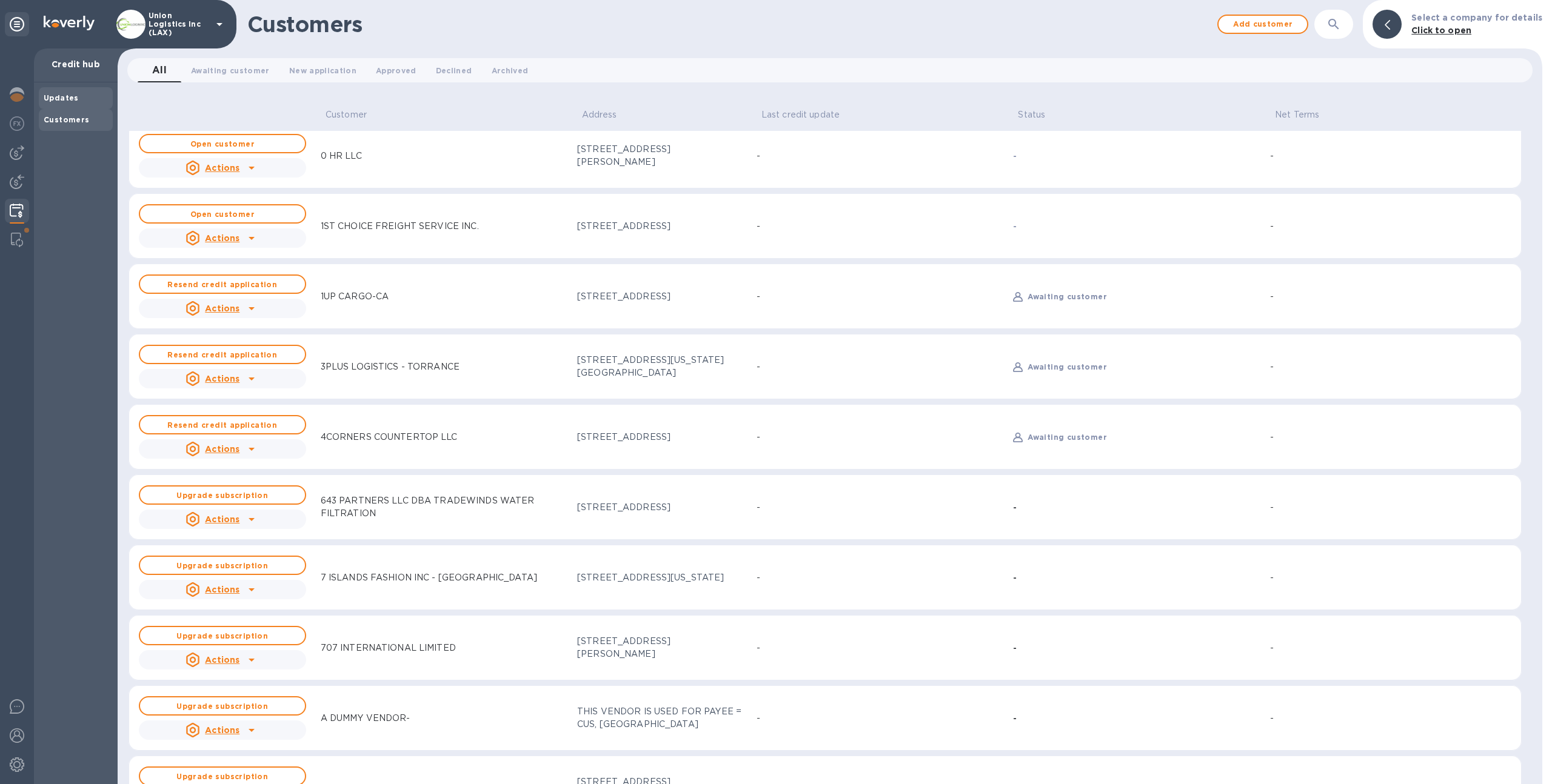
click at [54, 99] on b "Updates" at bounding box center [61, 98] width 36 height 9
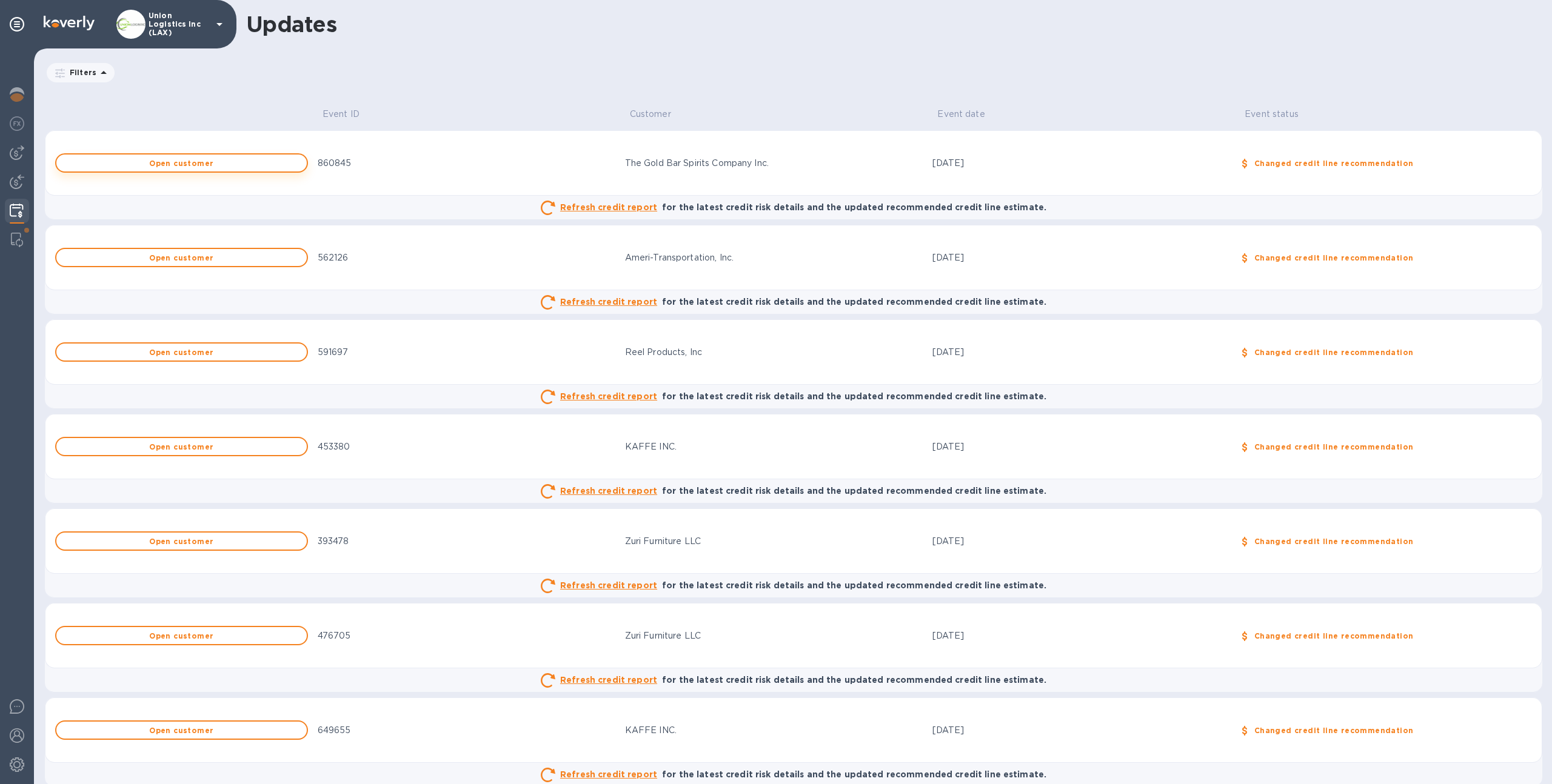
click at [232, 167] on button "Open customer" at bounding box center [181, 163] width 253 height 20
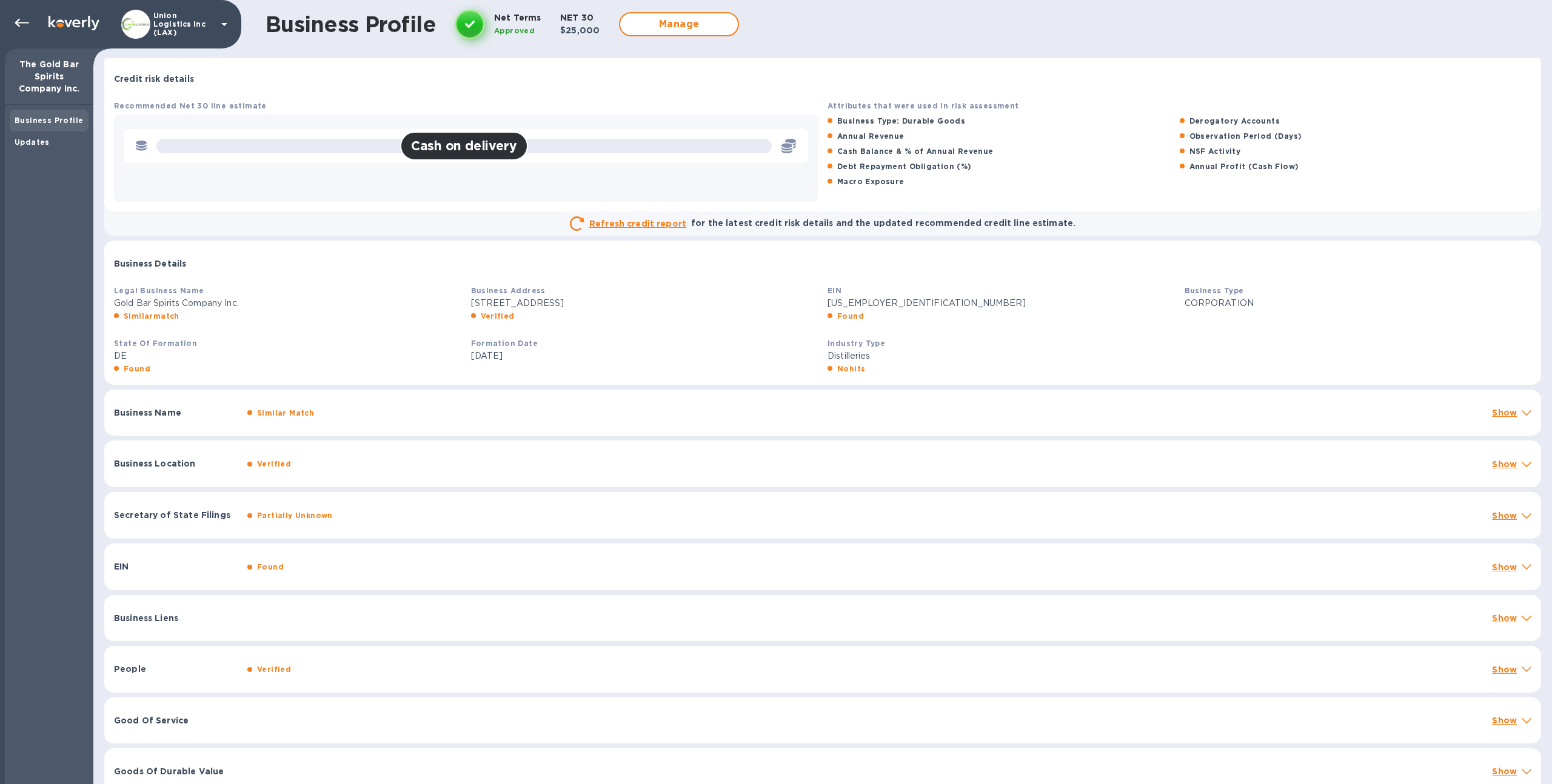
scroll to position [28, 0]
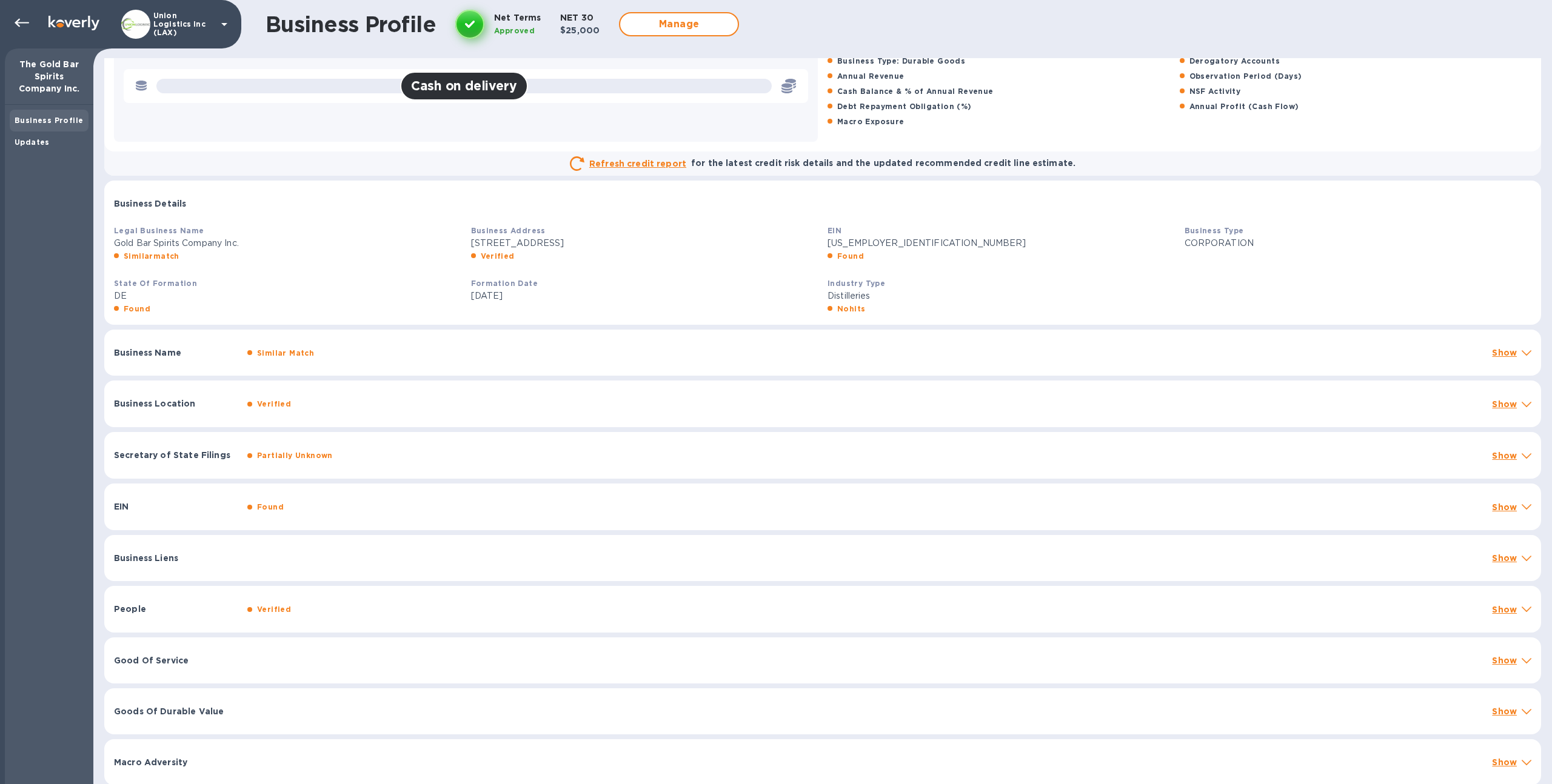
click at [323, 546] on div "Business Liens Show" at bounding box center [823, 559] width 1437 height 46
click at [389, 465] on div "Secretary of State Filings Partially Unknown Show" at bounding box center [823, 455] width 1437 height 46
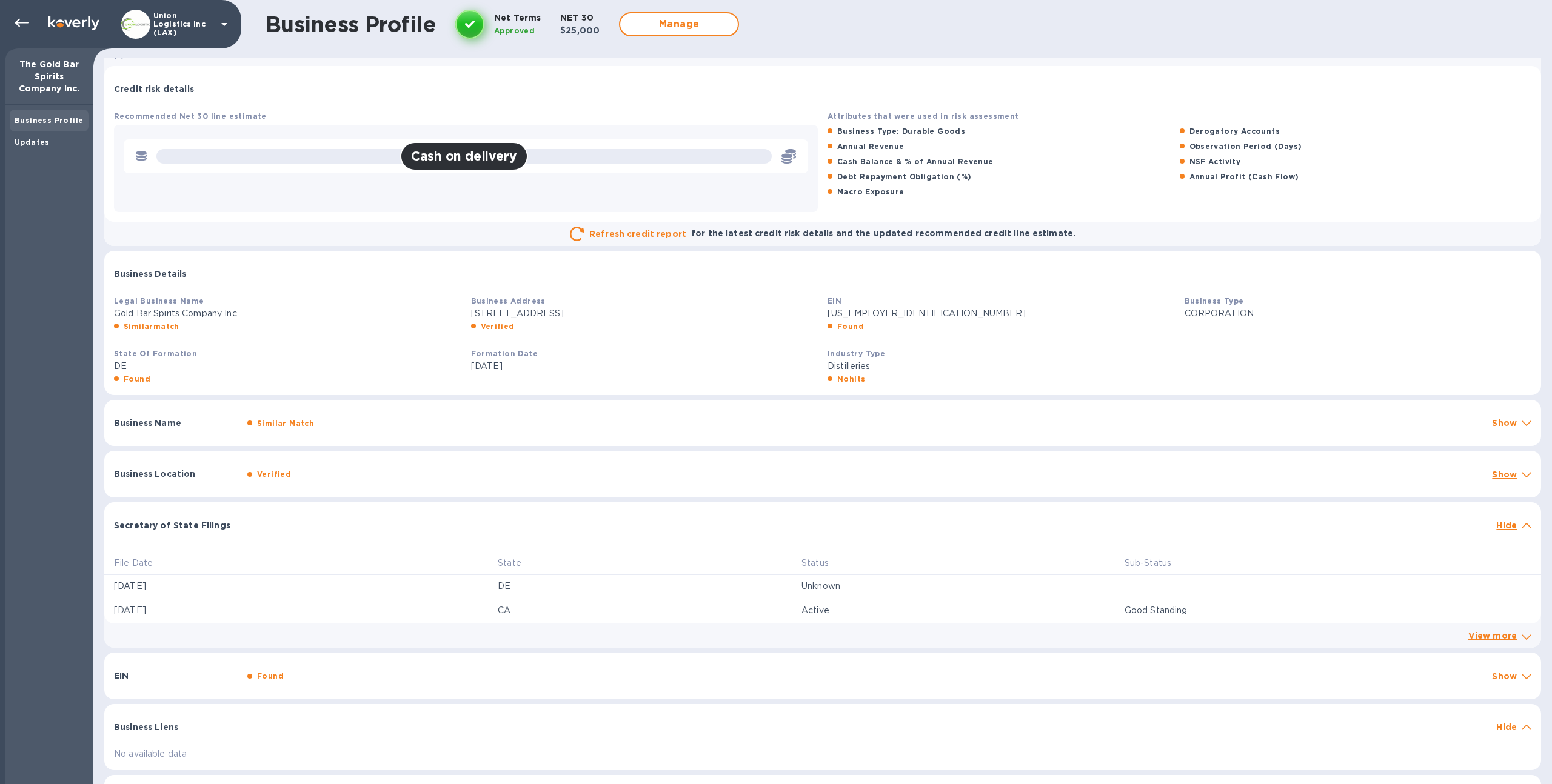
scroll to position [0, 0]
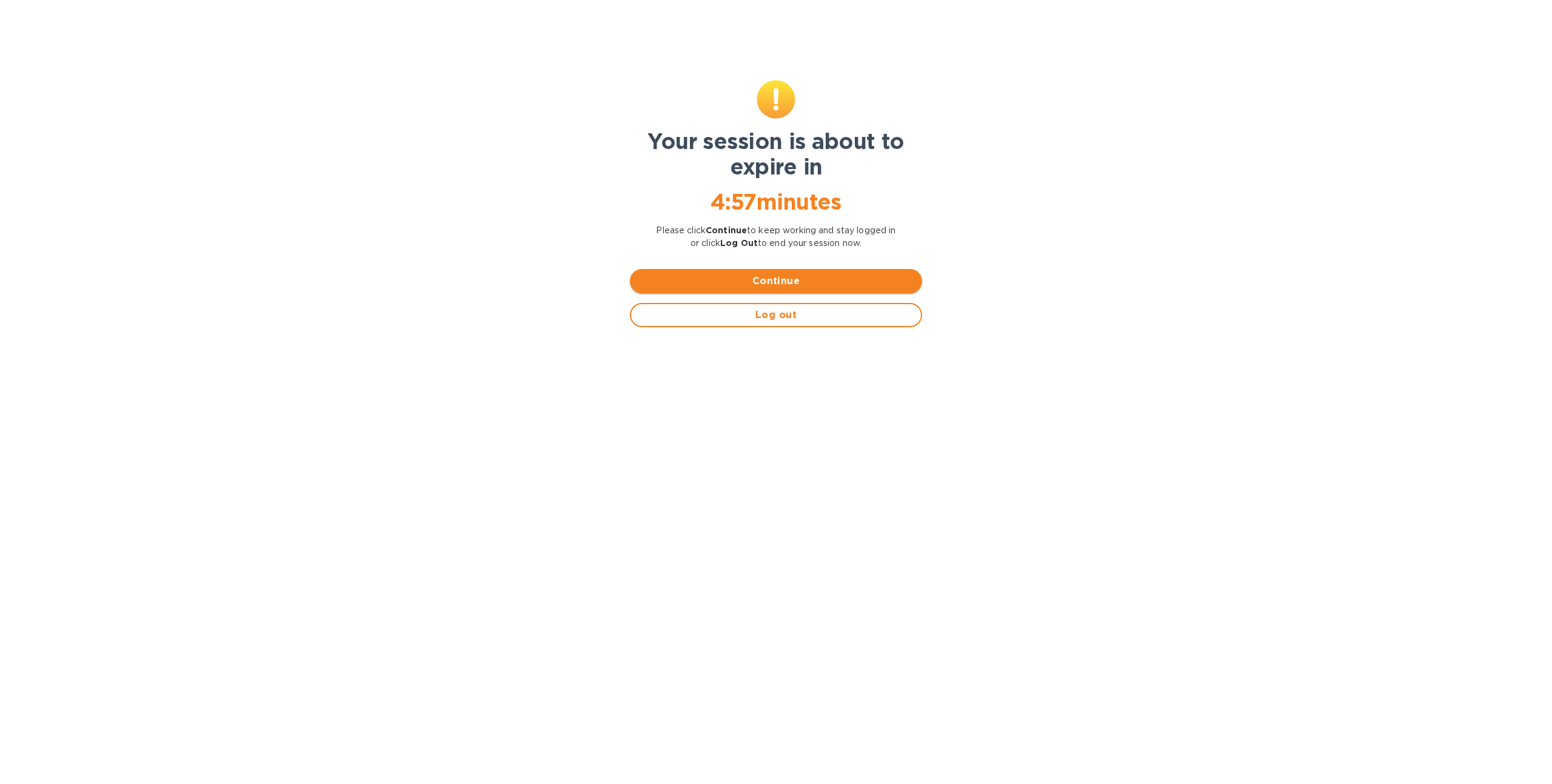
click at [669, 285] on span "Continue" at bounding box center [776, 281] width 273 height 14
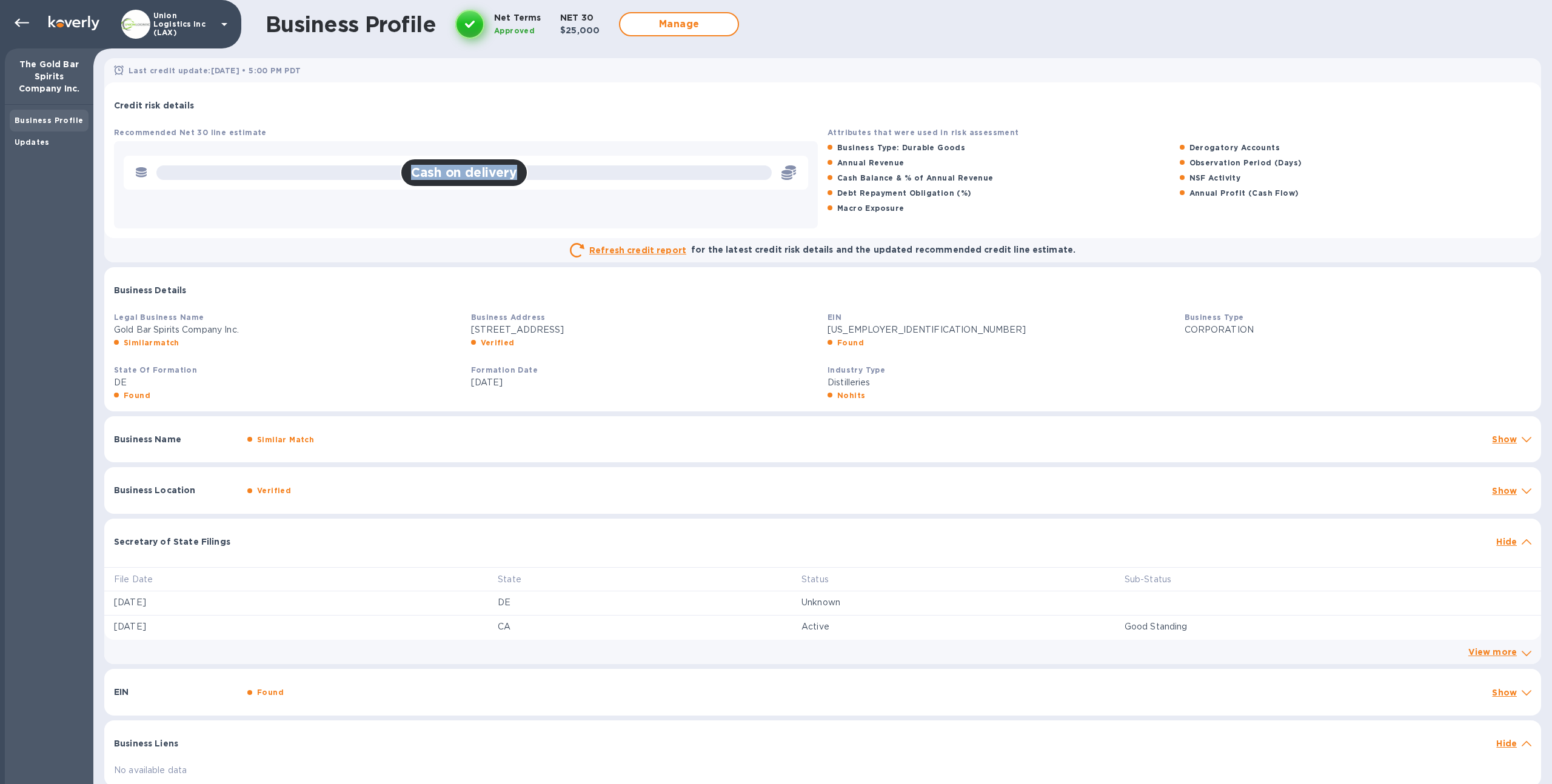
drag, startPoint x: 410, startPoint y: 178, endPoint x: 515, endPoint y: 168, distance: 105.5
click at [515, 168] on h2 "Cash on delivery" at bounding box center [464, 172] width 106 height 15
click at [317, 113] on div "Credit risk details" at bounding box center [823, 102] width 1437 height 39
click at [352, 169] on div "Cash on delivery" at bounding box center [464, 172] width 615 height 14
click at [25, 29] on icon at bounding box center [22, 23] width 14 height 14
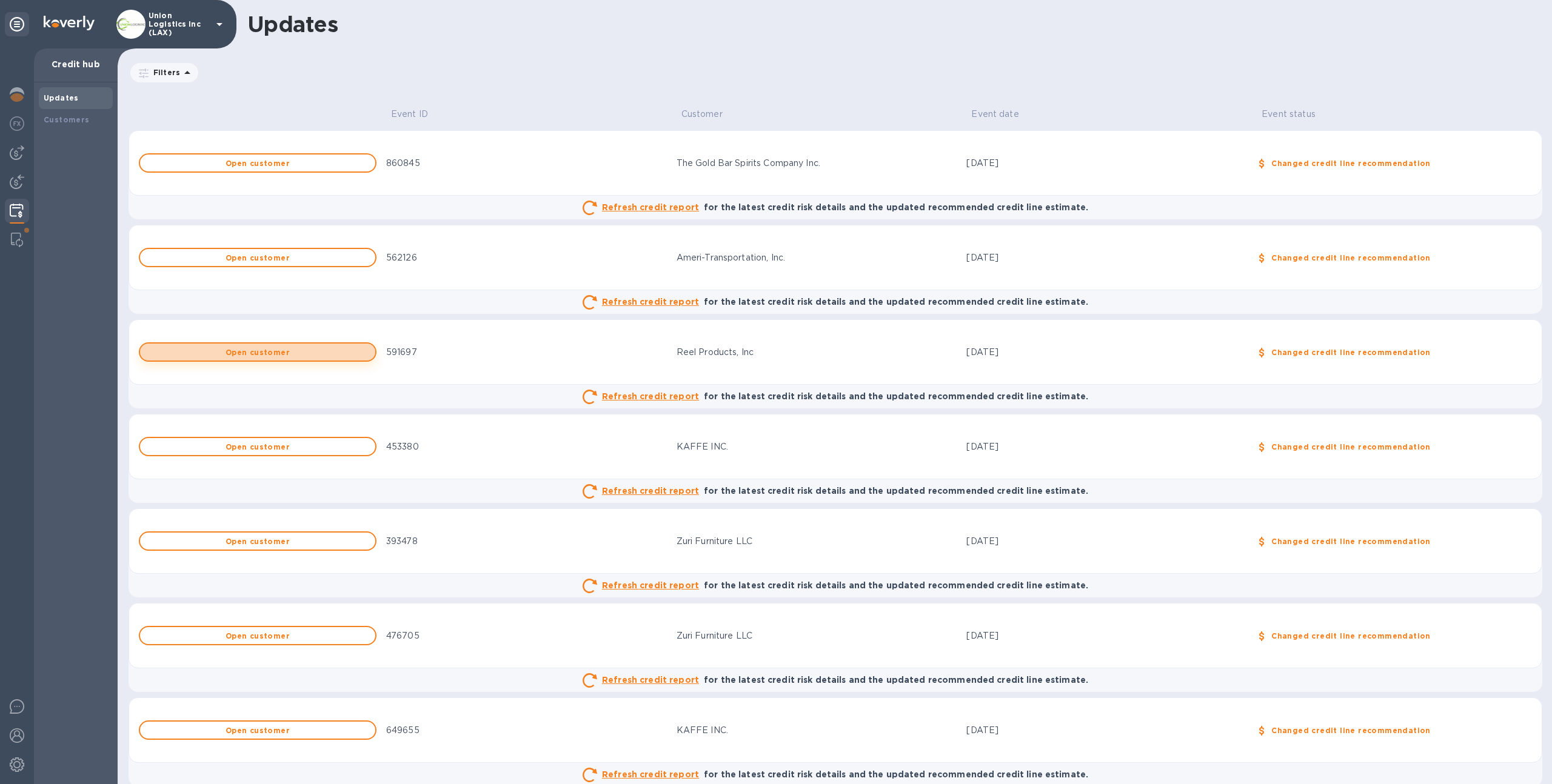
click at [338, 350] on span "Open customer" at bounding box center [258, 352] width 216 height 8
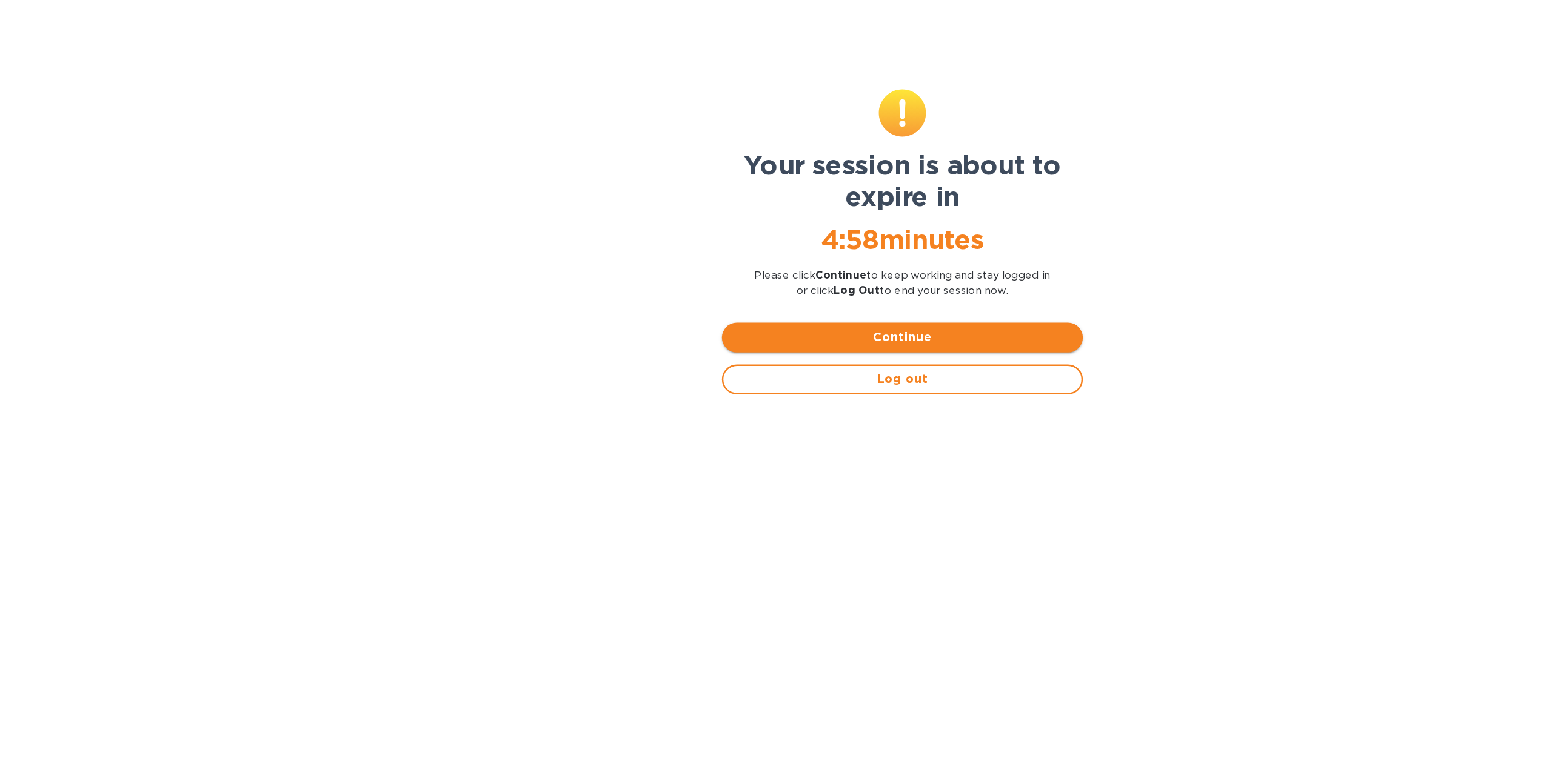
click at [678, 276] on span "Continue" at bounding box center [776, 281] width 273 height 14
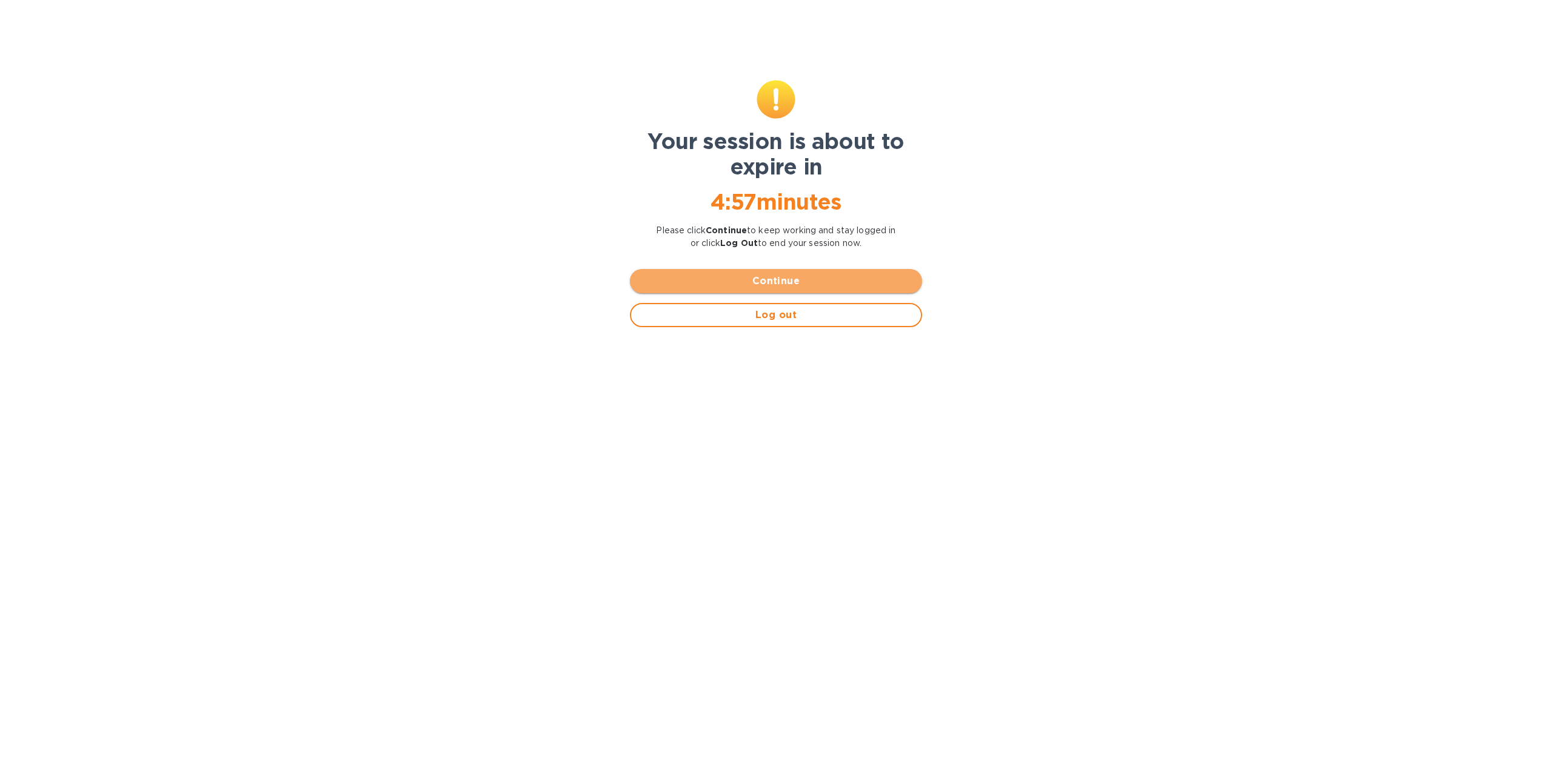
click at [721, 283] on span "Continue" at bounding box center [776, 281] width 273 height 14
click at [740, 287] on span "Continue" at bounding box center [776, 281] width 273 height 14
